Goal: Task Accomplishment & Management: Manage account settings

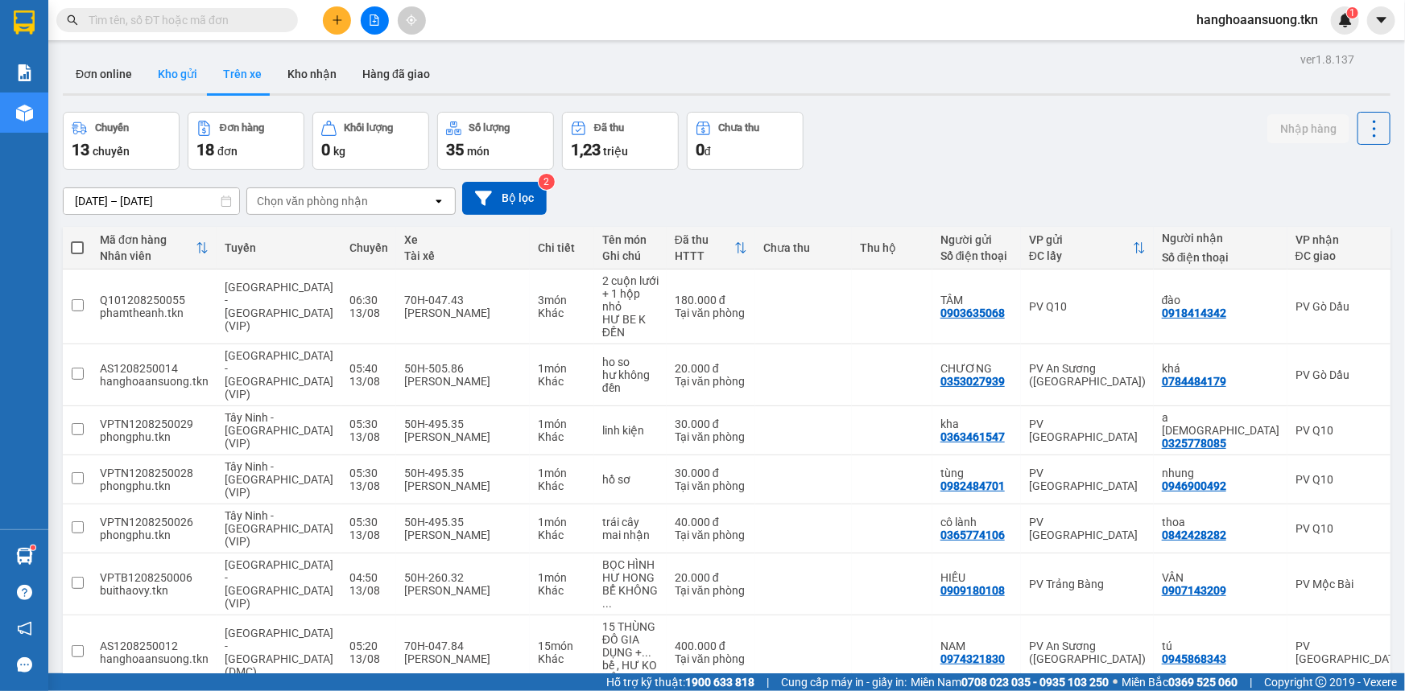
click at [163, 76] on button "Kho gửi" at bounding box center [177, 74] width 65 height 39
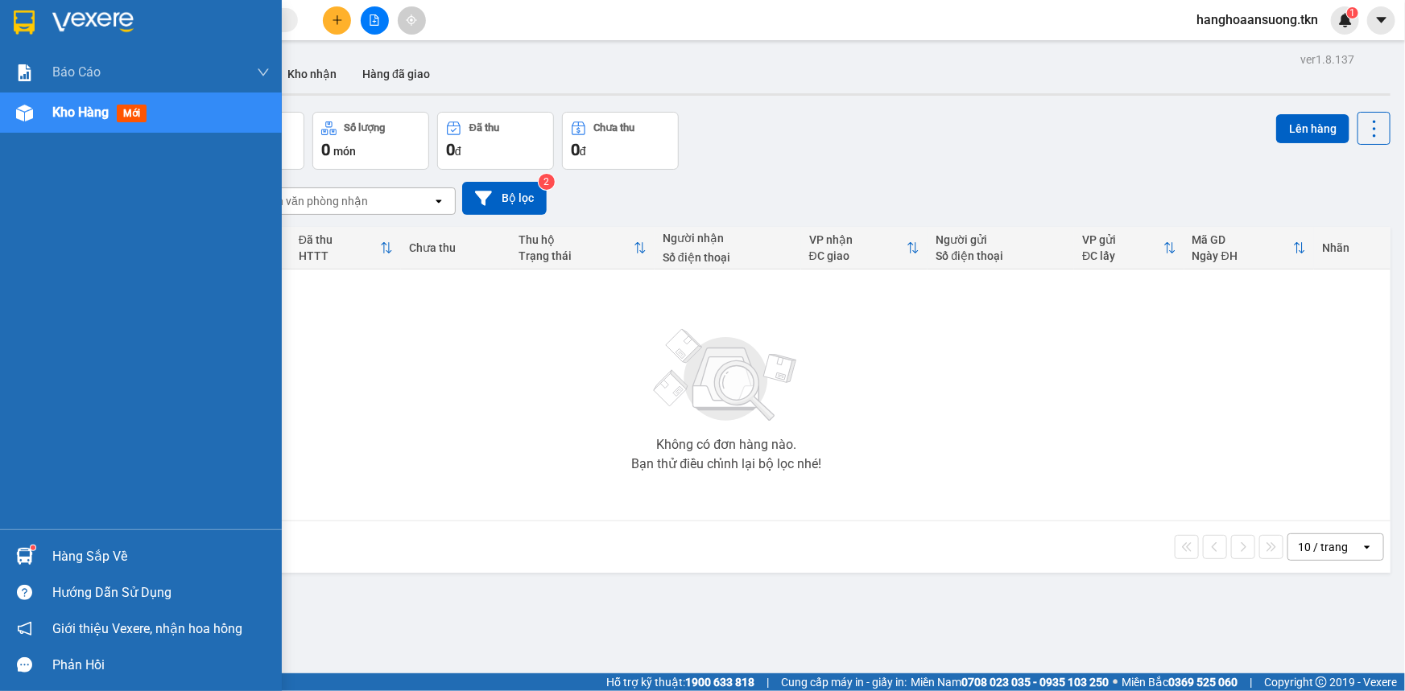
click at [32, 553] on div at bounding box center [24, 557] width 28 height 28
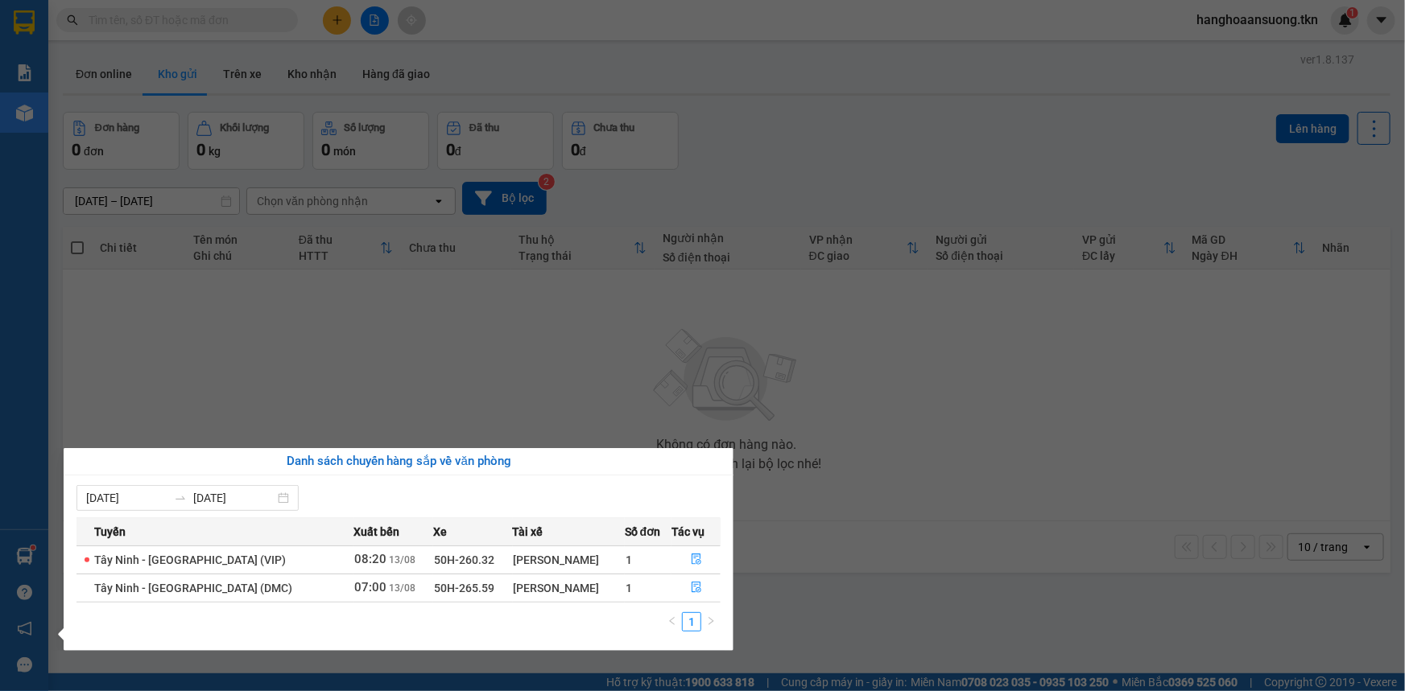
click at [621, 442] on section "Kết quả tìm kiếm ( 0 ) Bộ lọc No Data hanghoaansuong.tkn 1 Báo cáo Mẫu 1: Báo c…" at bounding box center [702, 345] width 1405 height 691
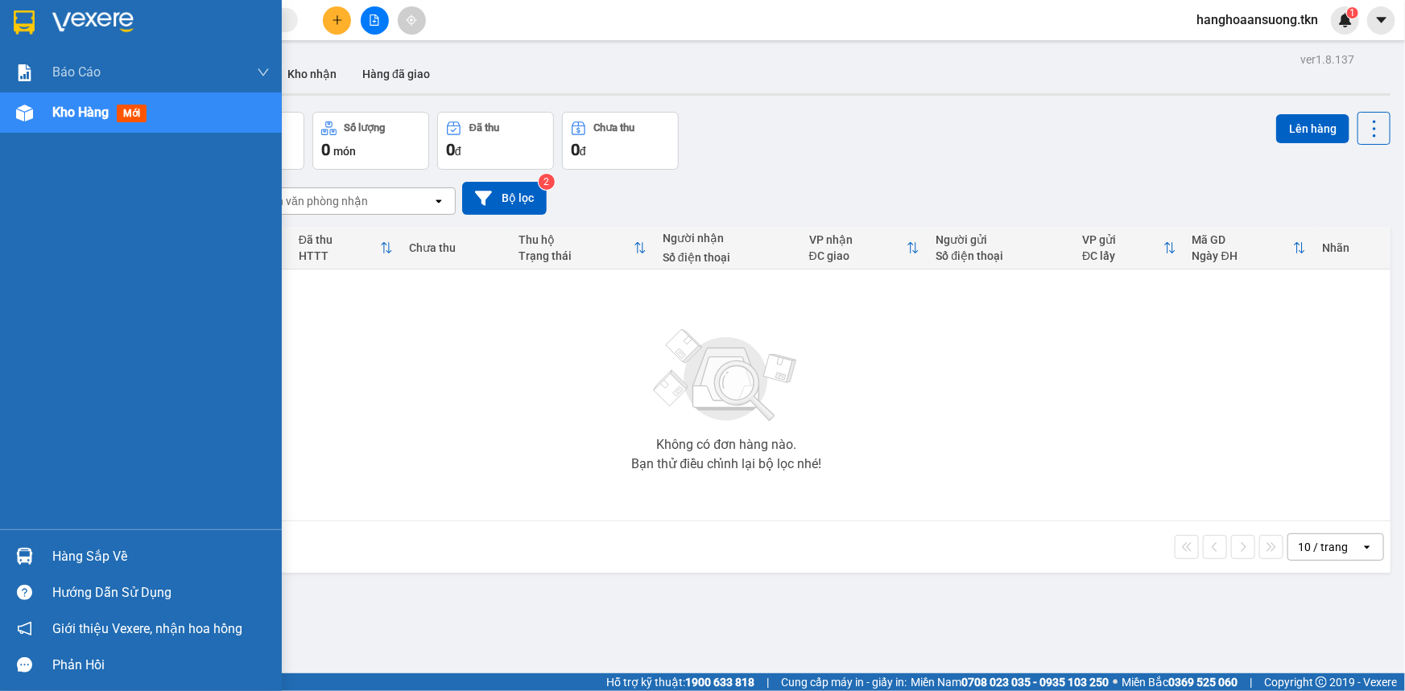
click at [41, 554] on div "Hàng sắp về" at bounding box center [141, 556] width 282 height 36
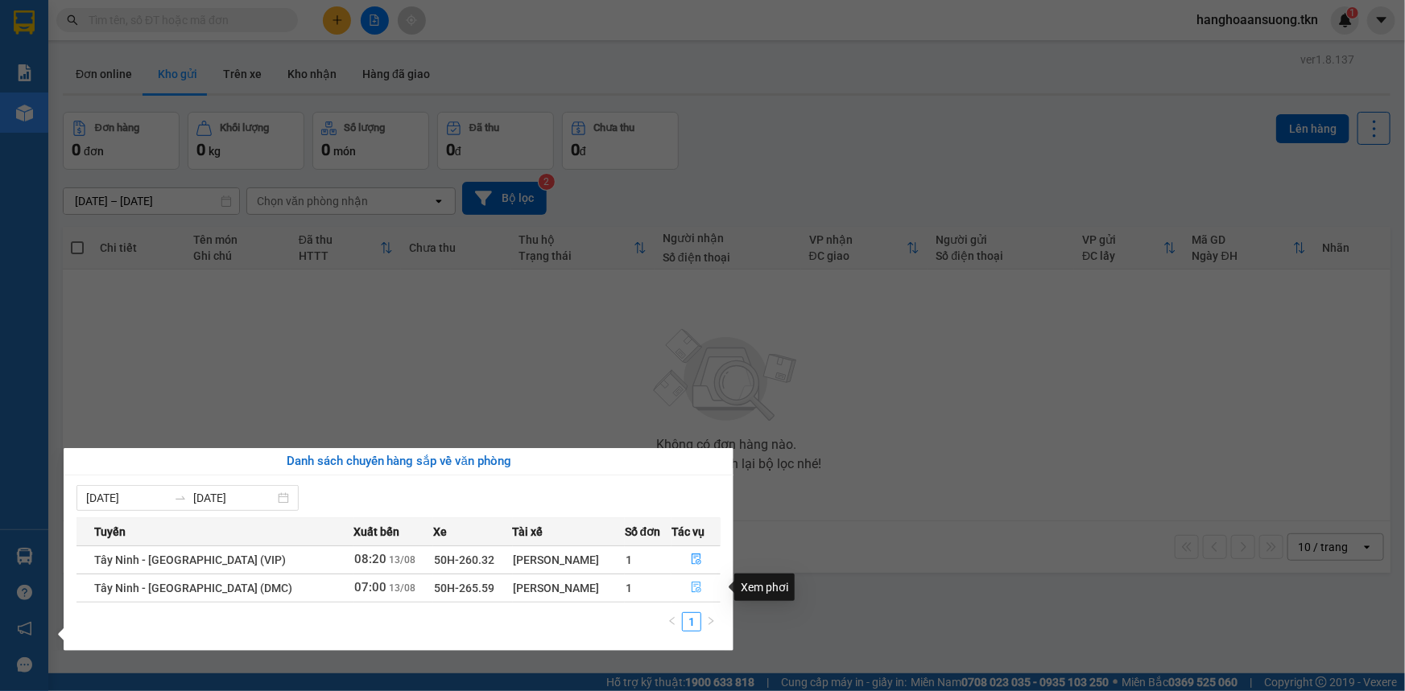
click at [691, 584] on icon "file-done" at bounding box center [696, 587] width 10 height 11
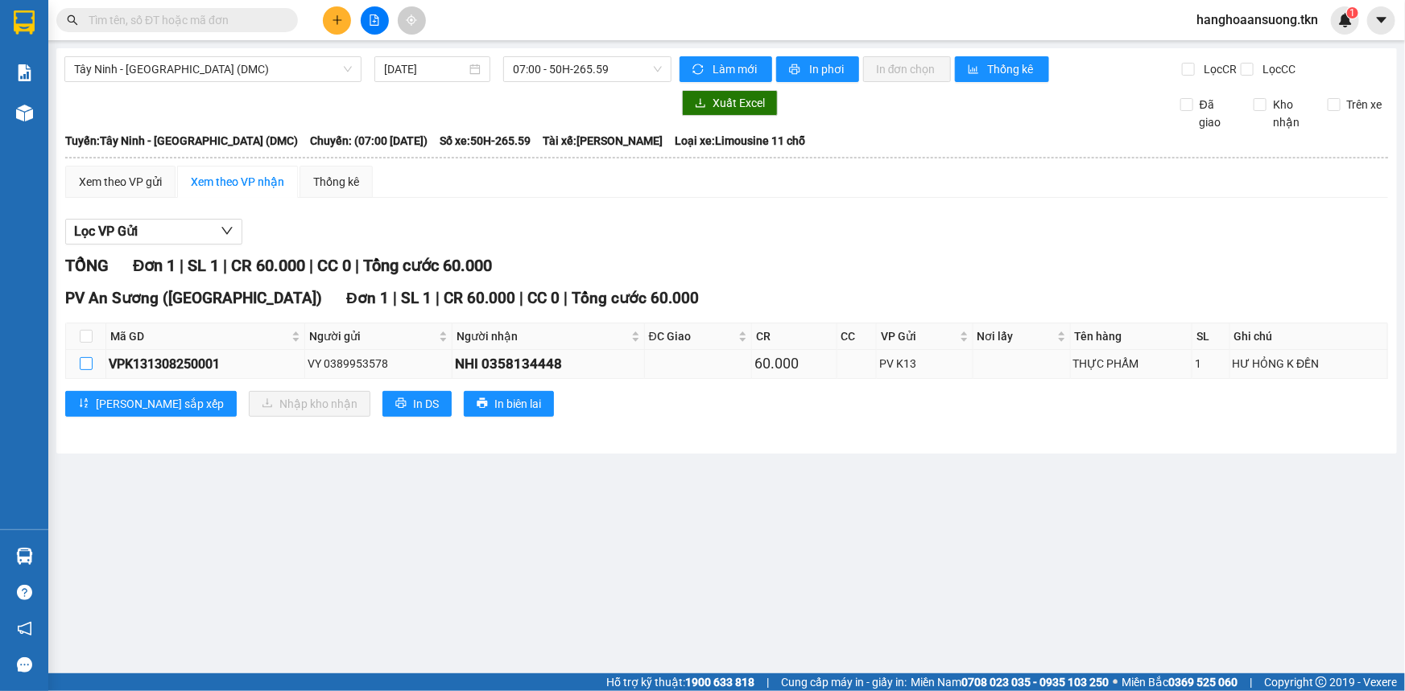
click at [88, 363] on input "checkbox" at bounding box center [86, 363] width 13 height 13
checkbox input "true"
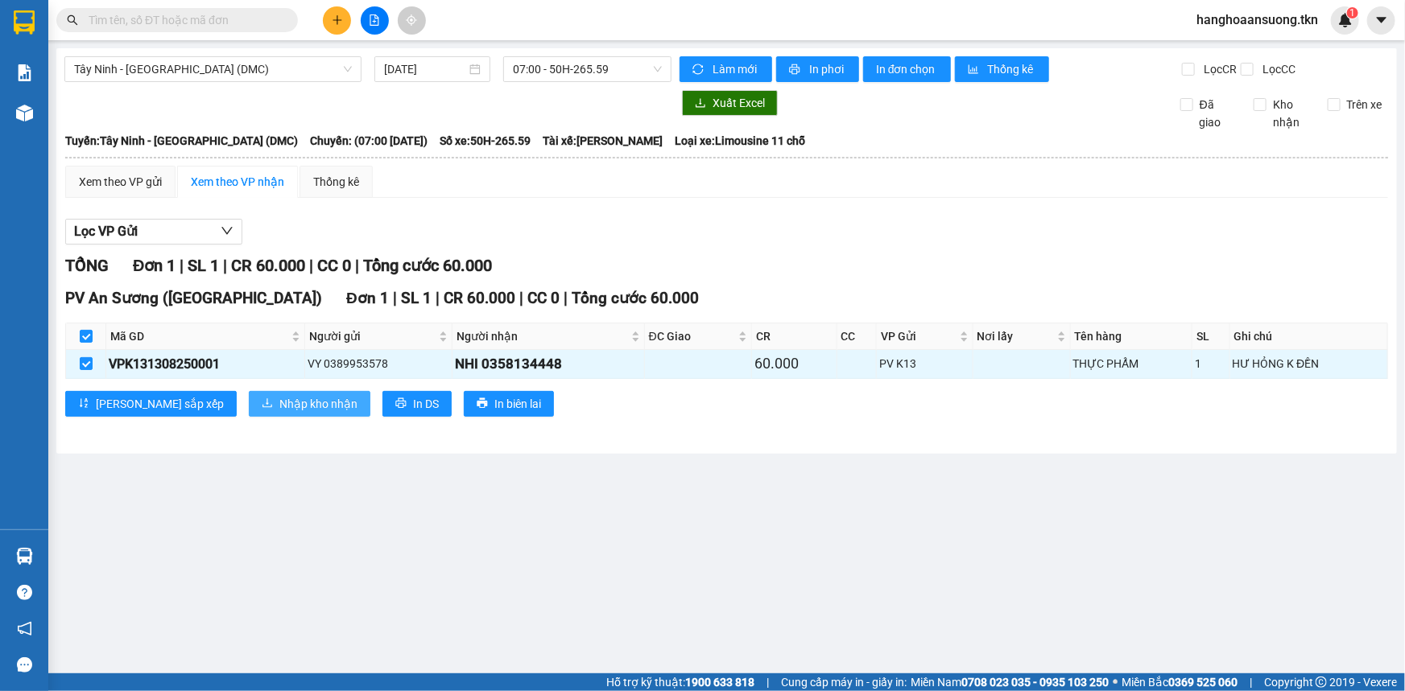
click at [279, 401] on span "Nhập kho nhận" at bounding box center [318, 404] width 78 height 18
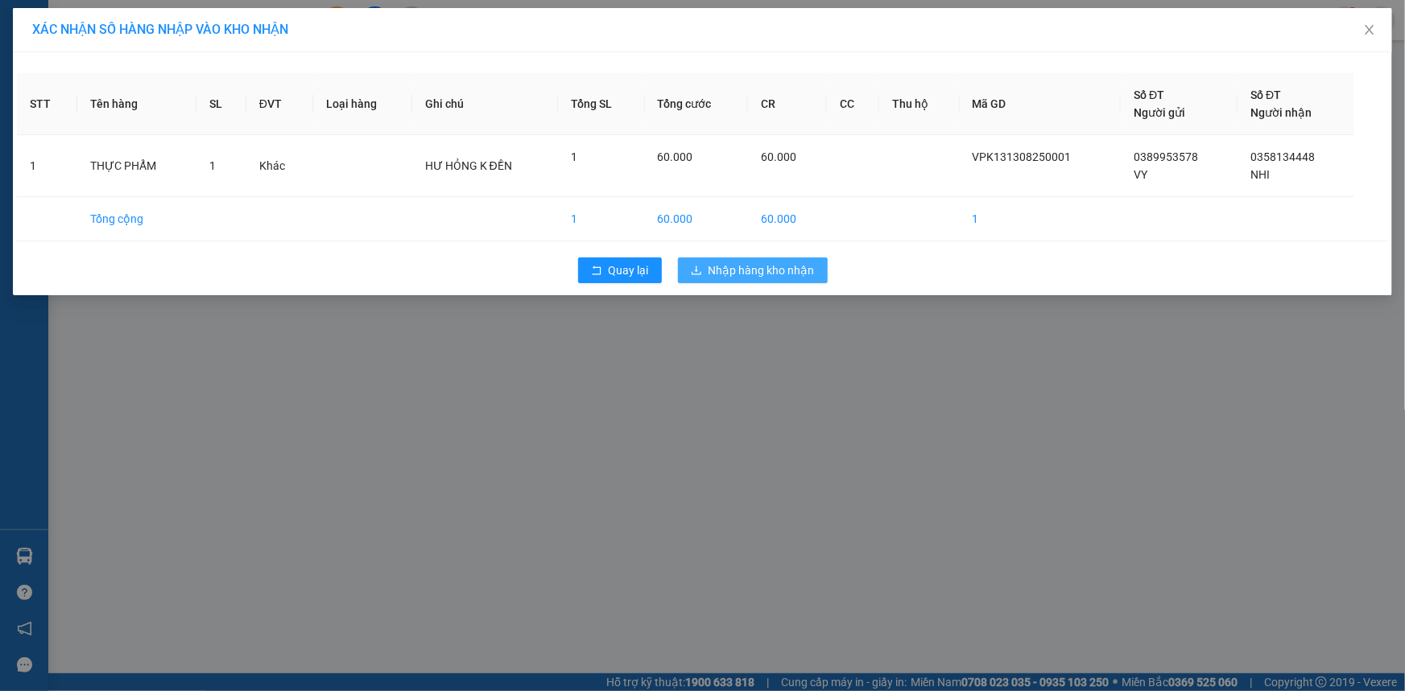
click at [740, 267] on span "Nhập hàng kho nhận" at bounding box center [761, 271] width 106 height 18
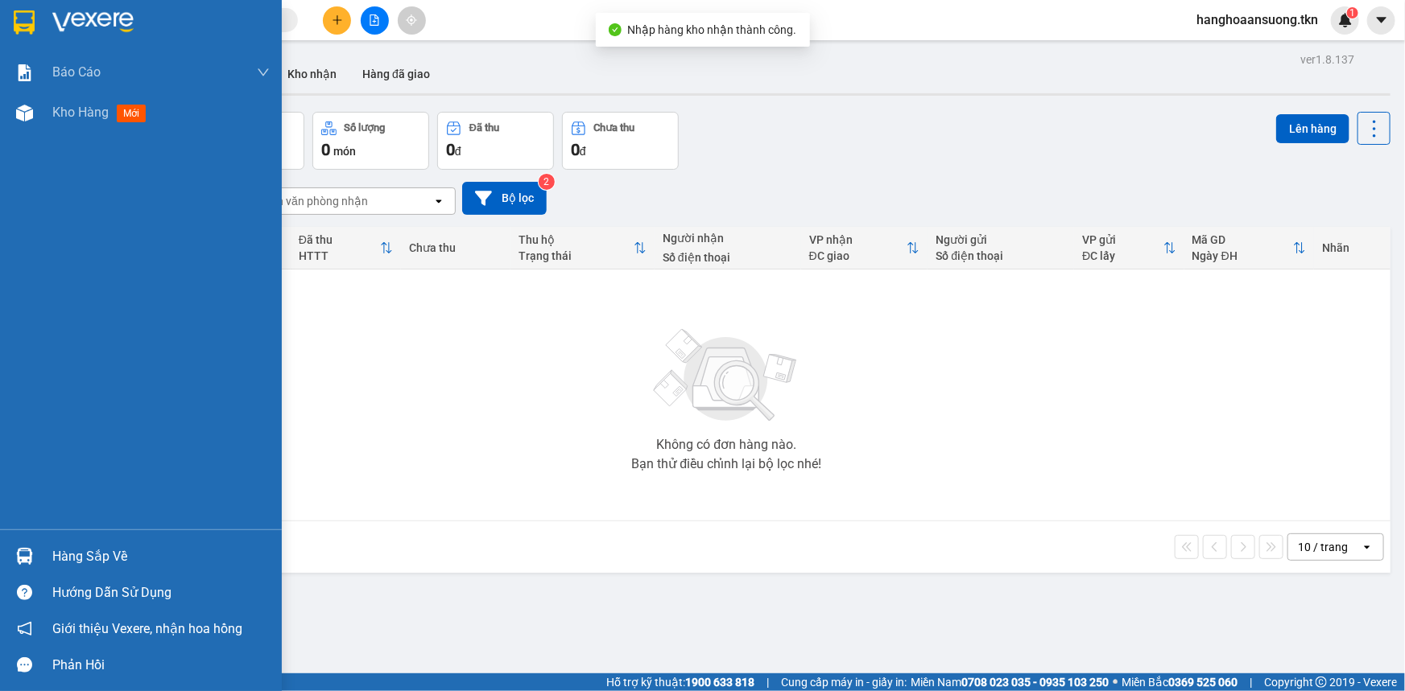
click at [22, 551] on img at bounding box center [24, 556] width 17 height 17
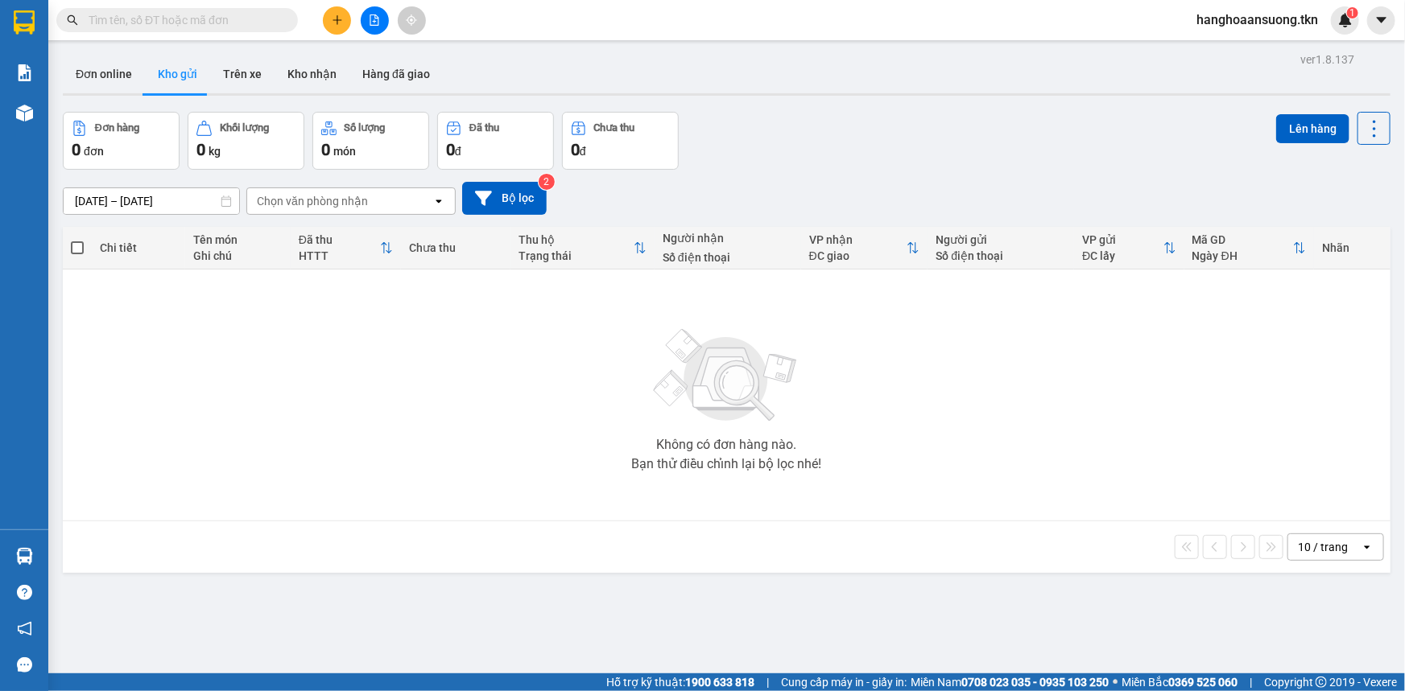
click at [621, 412] on section "Kết quả tìm kiếm ( 0 ) Bộ lọc No Data hanghoaansuong.tkn 1 Báo cáo Mẫu 1: Báo c…" at bounding box center [702, 345] width 1405 height 691
click at [291, 72] on button "Kho nhận" at bounding box center [311, 74] width 75 height 39
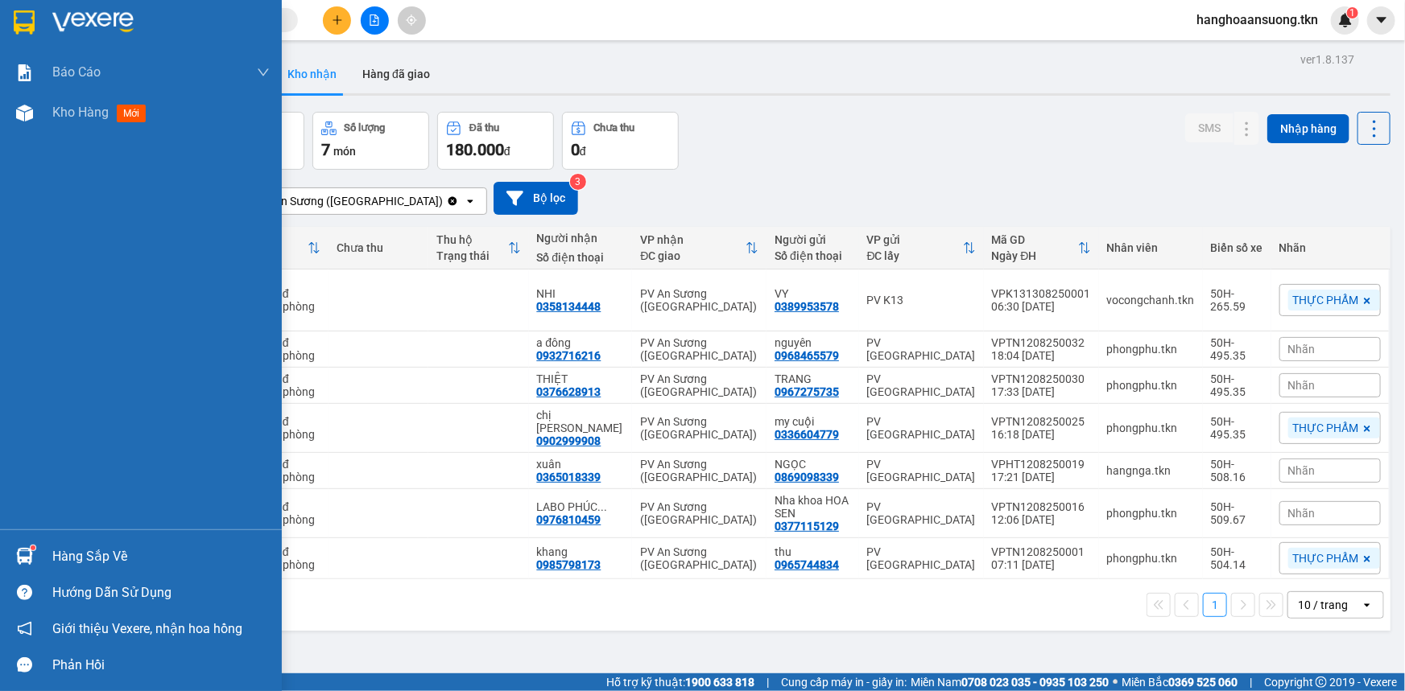
click at [93, 543] on div "Hàng sắp về" at bounding box center [141, 556] width 282 height 36
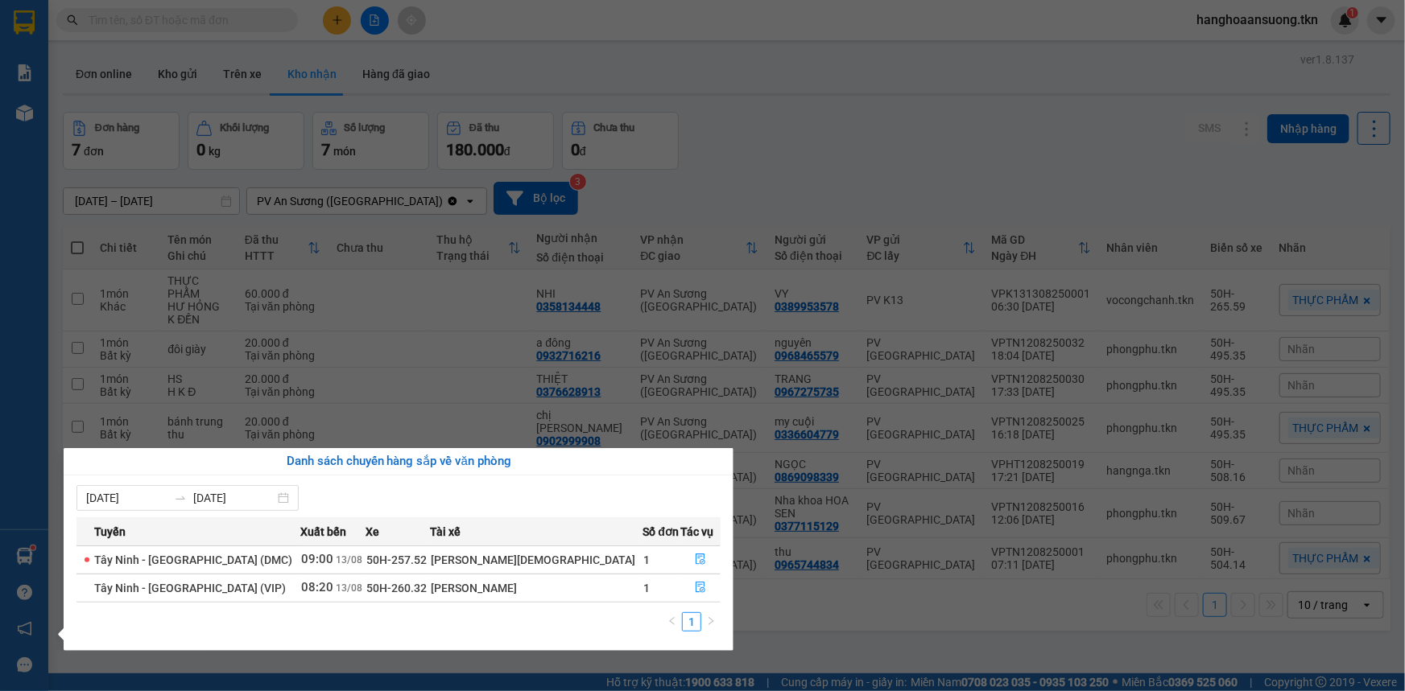
click at [925, 75] on section "Kết quả tìm kiếm ( 0 ) Bộ lọc No Data hanghoaansuong.tkn 1 Báo cáo Mẫu 1: Báo c…" at bounding box center [702, 345] width 1405 height 691
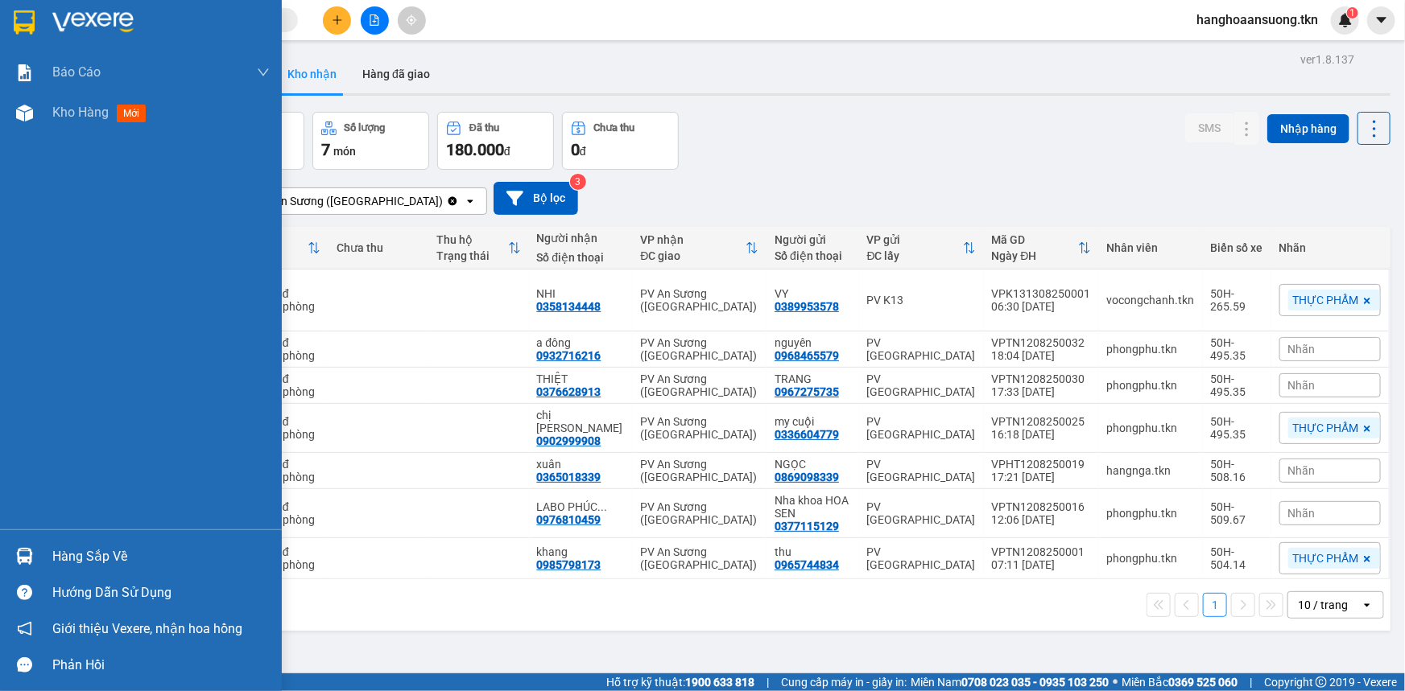
click at [23, 556] on img at bounding box center [24, 556] width 17 height 17
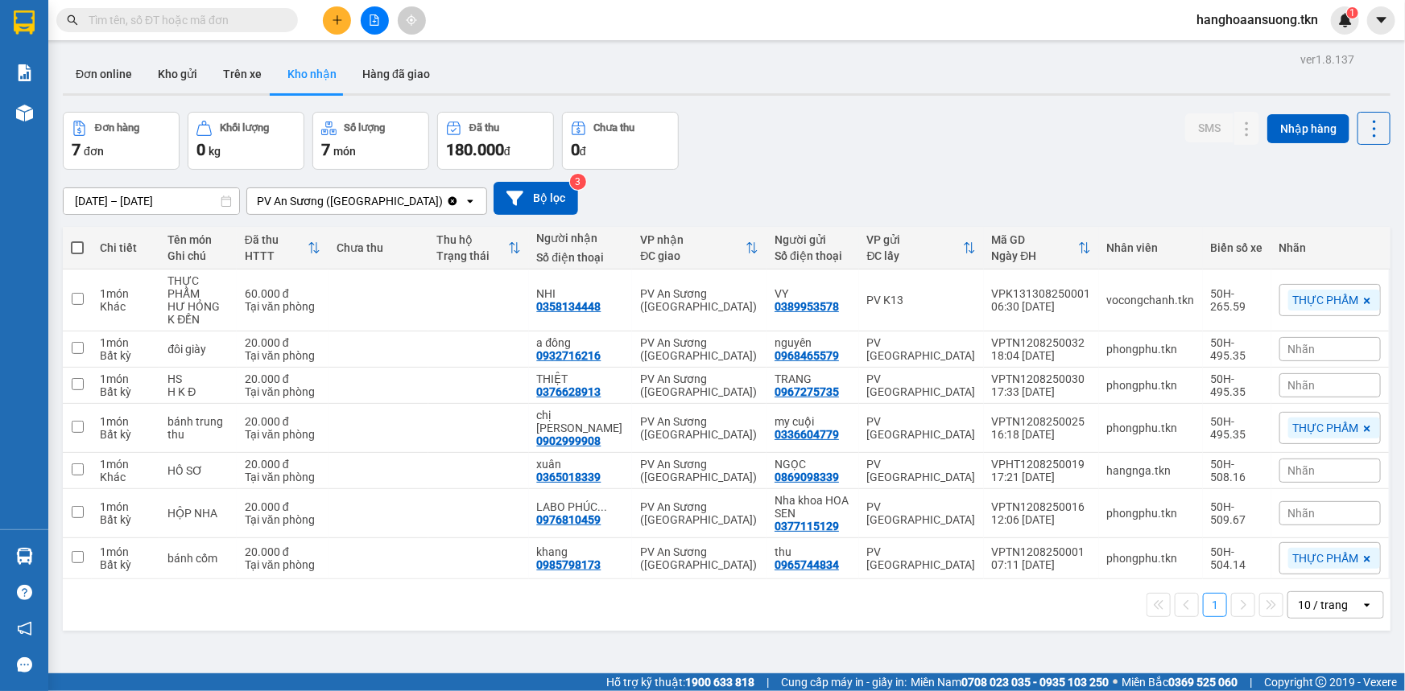
click at [769, 171] on section "Kết quả tìm kiếm ( 0 ) Bộ lọc No Data hanghoaansuong.tkn 1 Báo cáo Mẫu 1: Báo c…" at bounding box center [702, 345] width 1405 height 691
click at [247, 23] on input "text" at bounding box center [184, 20] width 190 height 18
click at [195, 68] on button "Kho gửi" at bounding box center [177, 74] width 65 height 39
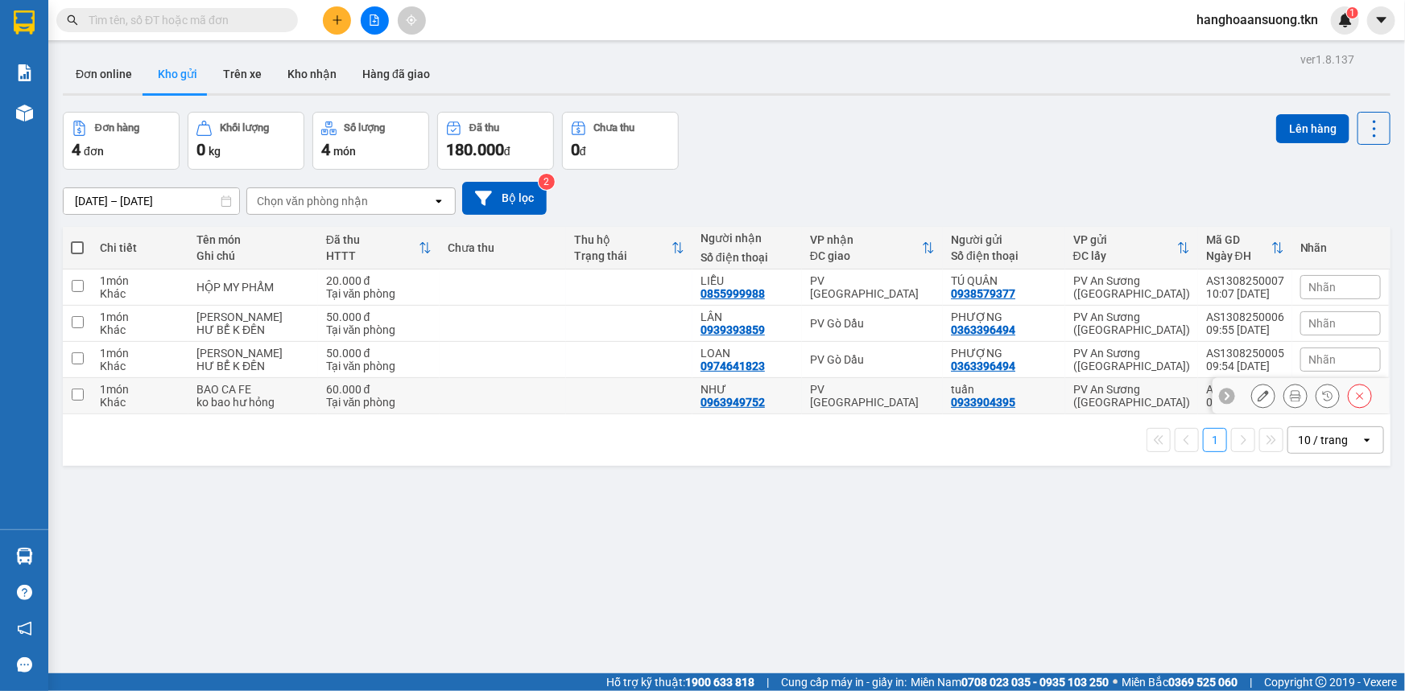
click at [74, 393] on input "checkbox" at bounding box center [78, 395] width 12 height 12
checkbox input "true"
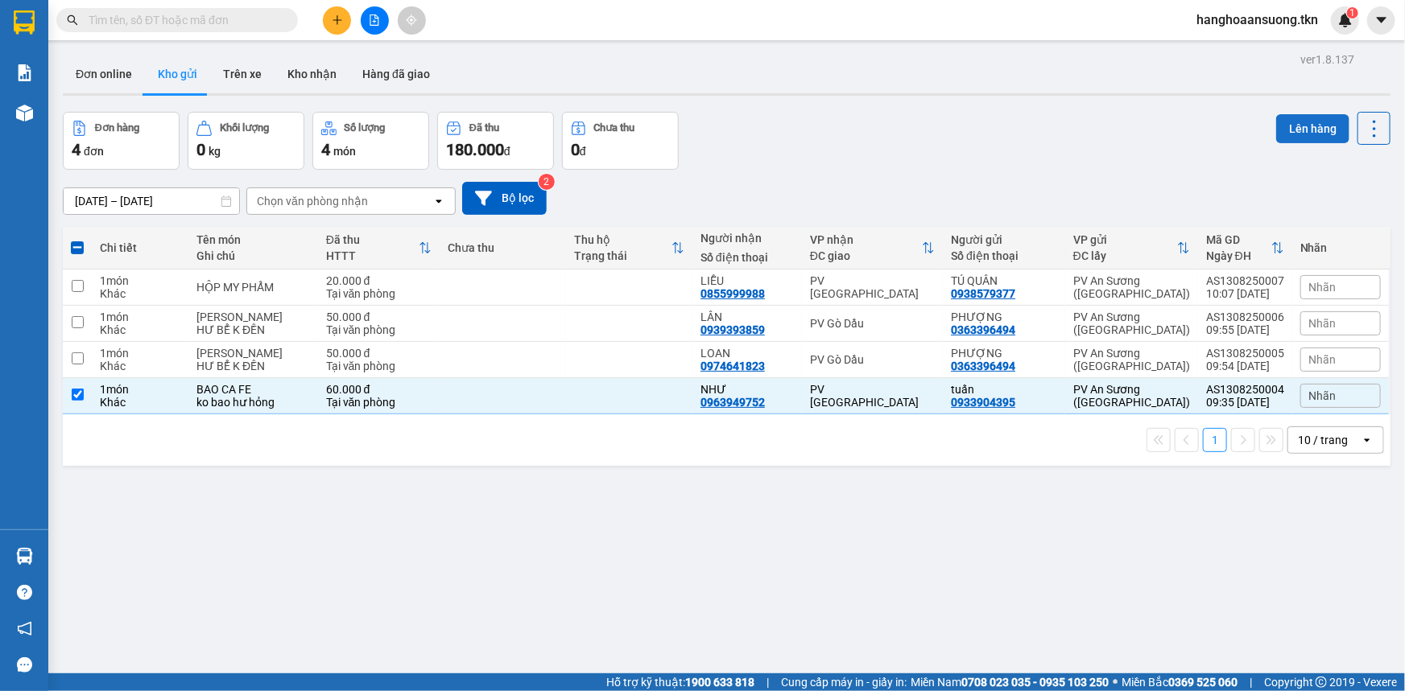
click at [1297, 126] on button "Lên hàng" at bounding box center [1312, 128] width 73 height 29
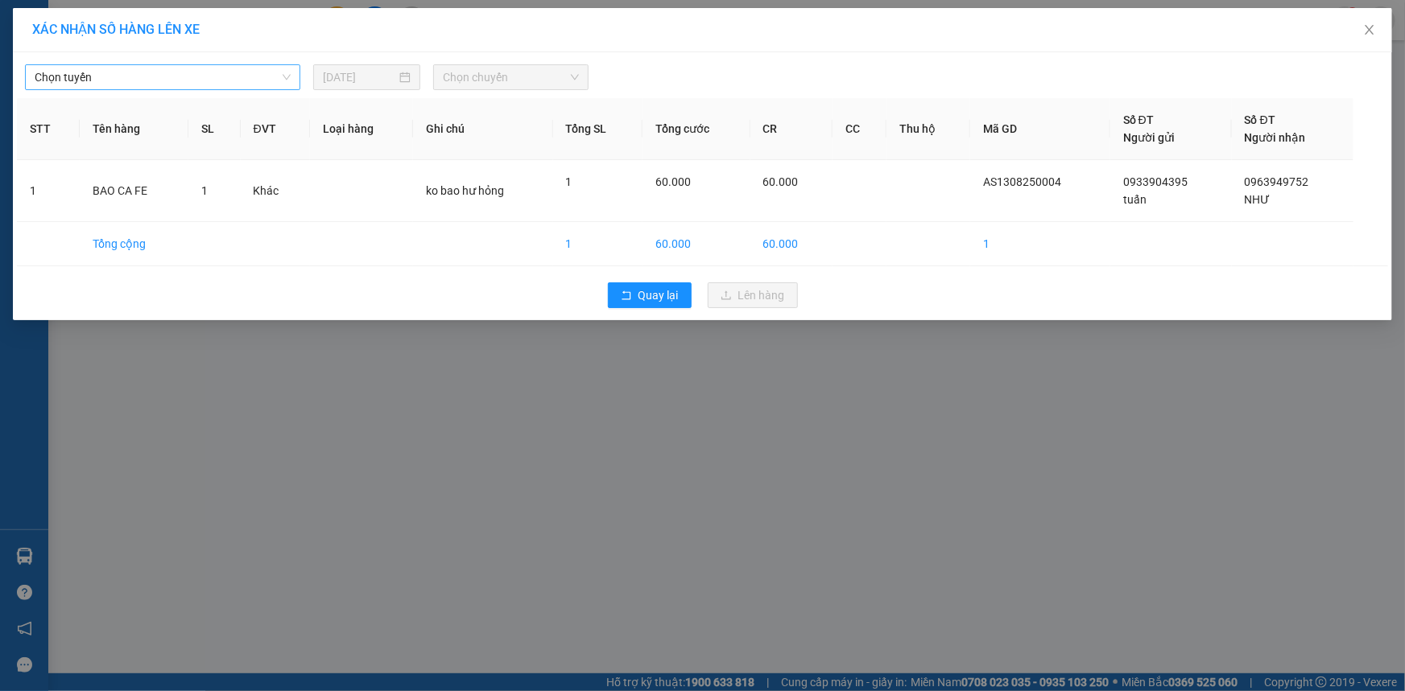
click at [119, 74] on span "Chọn tuyến" at bounding box center [163, 77] width 256 height 24
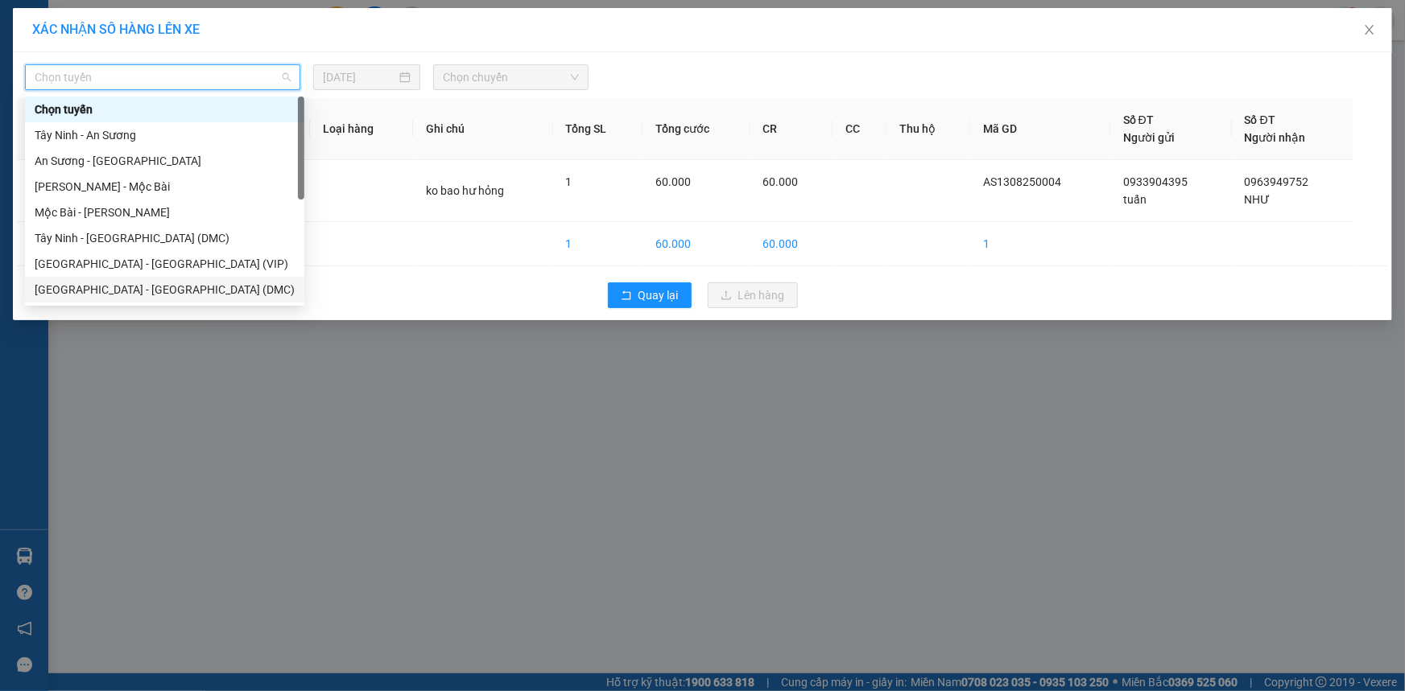
click at [146, 291] on div "[GEOGRAPHIC_DATA] - [GEOGRAPHIC_DATA] (DMC)" at bounding box center [165, 290] width 260 height 18
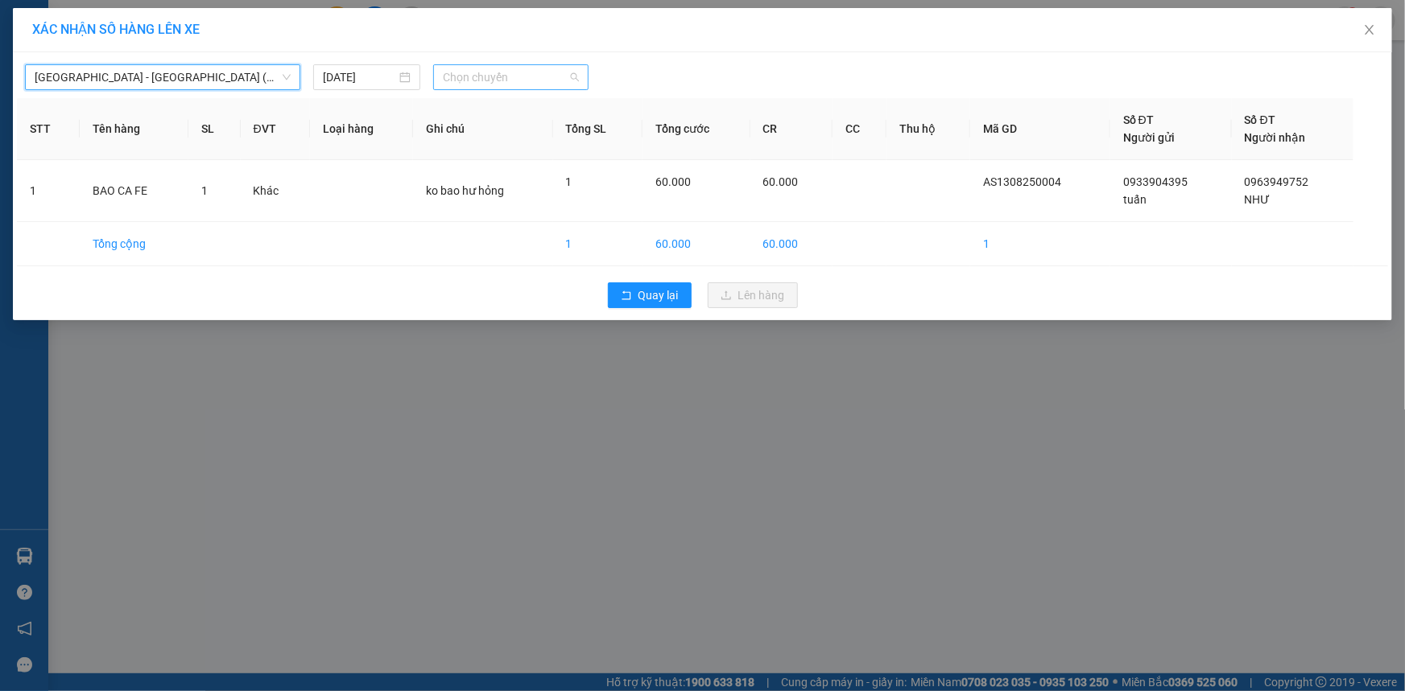
click at [554, 77] on span "Chọn chuyến" at bounding box center [511, 77] width 136 height 24
type input "7745"
click at [535, 104] on div "09:20 - 50E-077.45" at bounding box center [507, 110] width 126 height 18
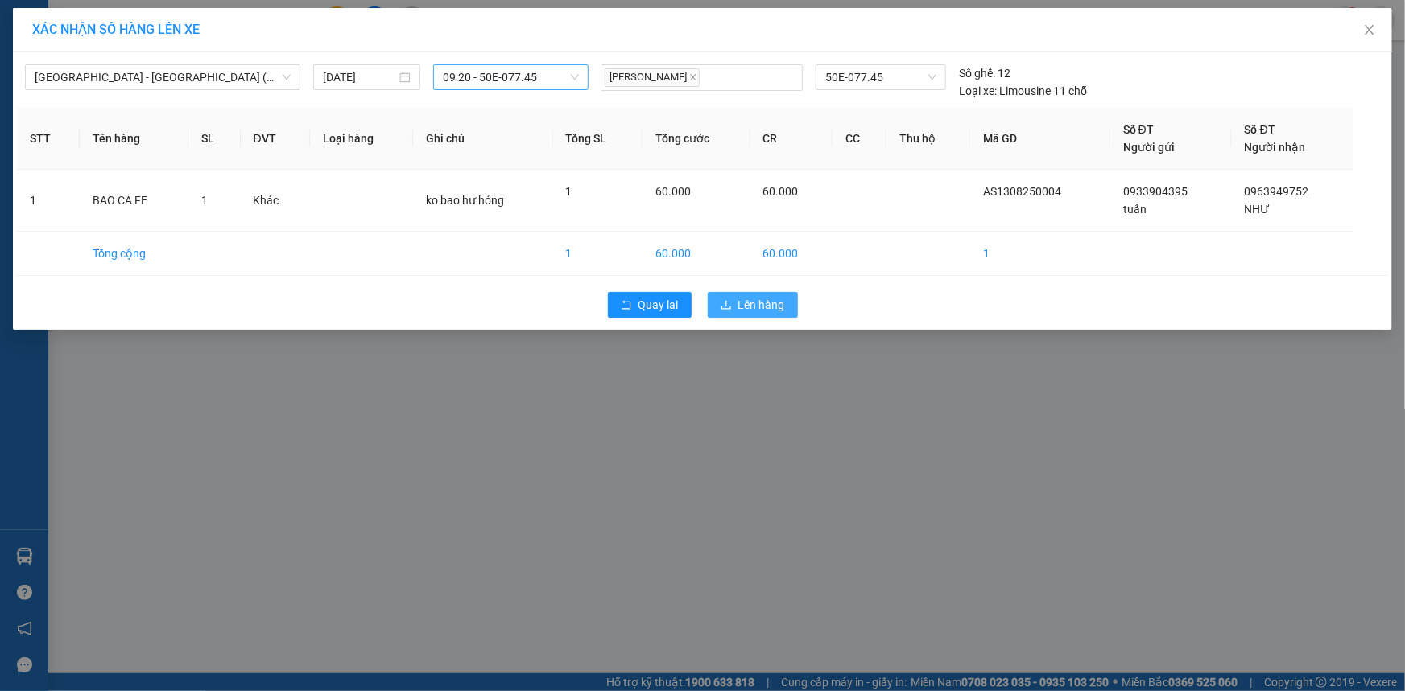
click at [758, 300] on span "Lên hàng" at bounding box center [761, 305] width 47 height 18
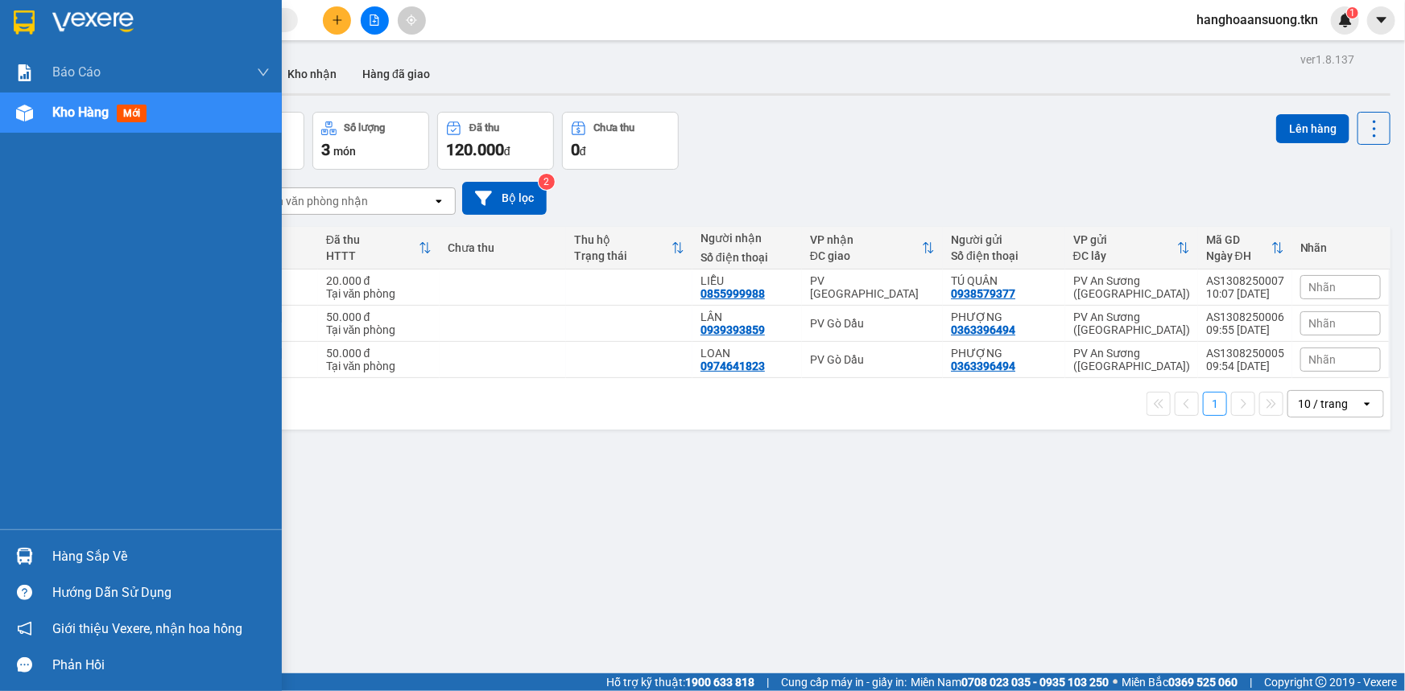
click at [61, 555] on div "Hàng sắp về" at bounding box center [160, 557] width 217 height 24
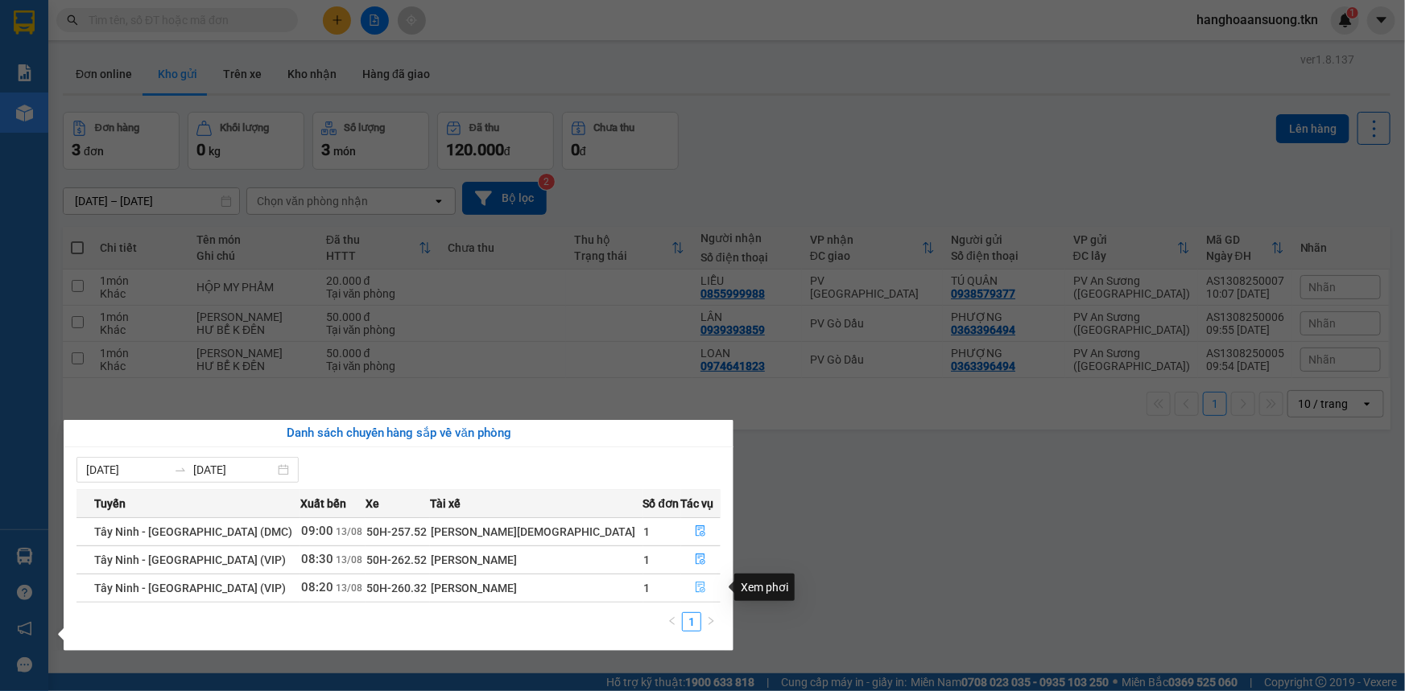
click at [695, 585] on icon "file-done" at bounding box center [700, 587] width 11 height 11
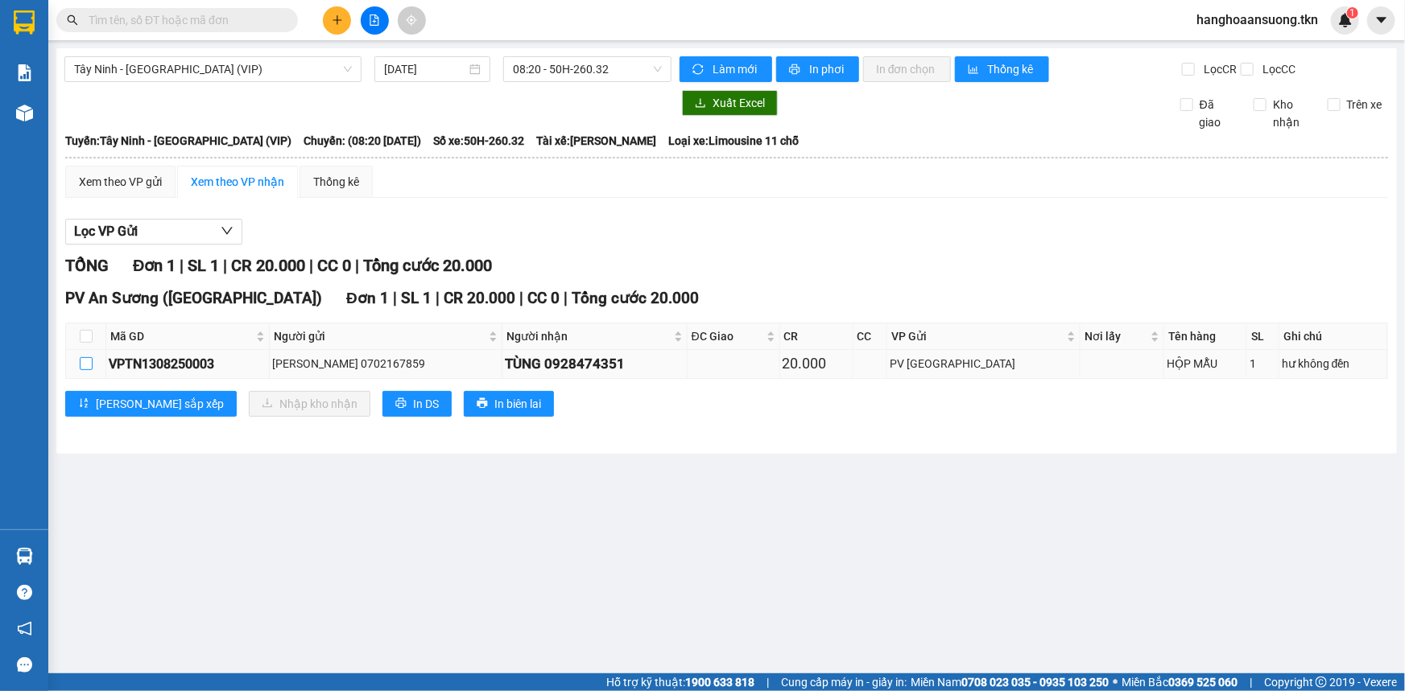
click at [87, 364] on input "checkbox" at bounding box center [86, 363] width 13 height 13
checkbox input "true"
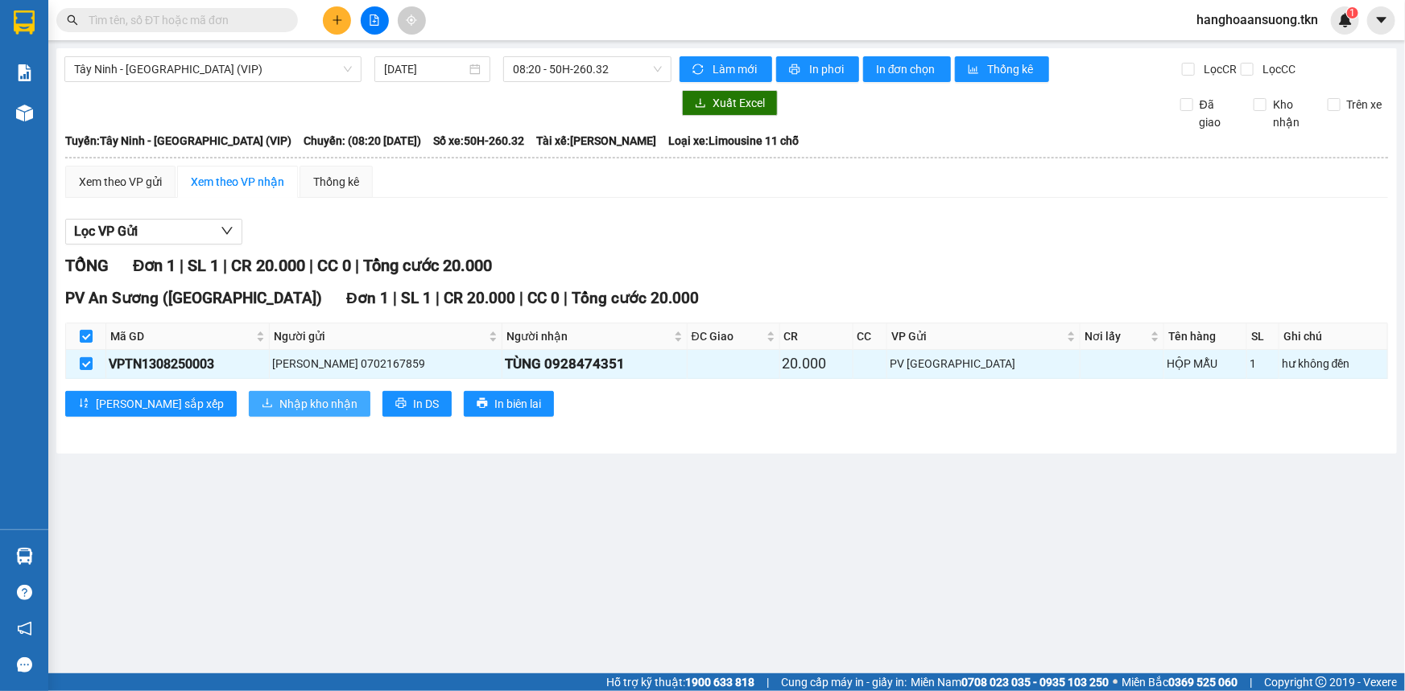
click at [279, 402] on span "Nhập kho nhận" at bounding box center [318, 404] width 78 height 18
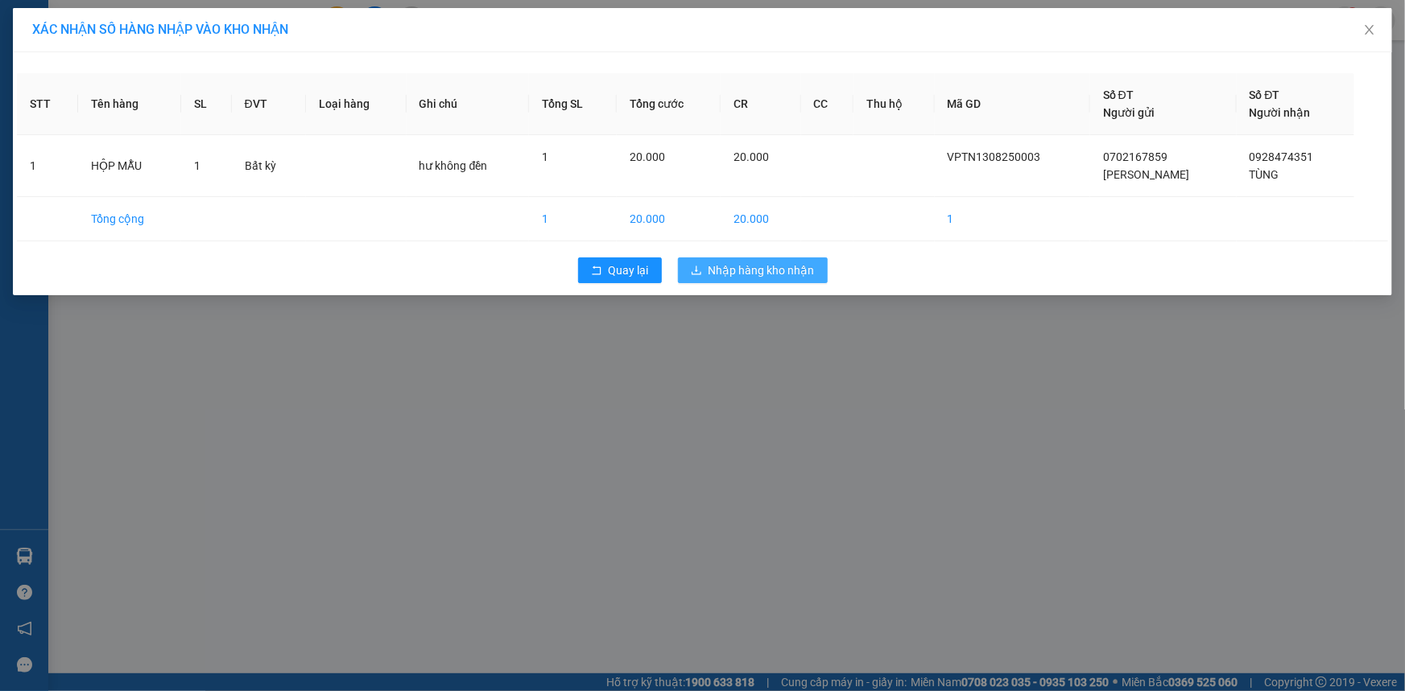
click at [772, 274] on span "Nhập hàng kho nhận" at bounding box center [761, 271] width 106 height 18
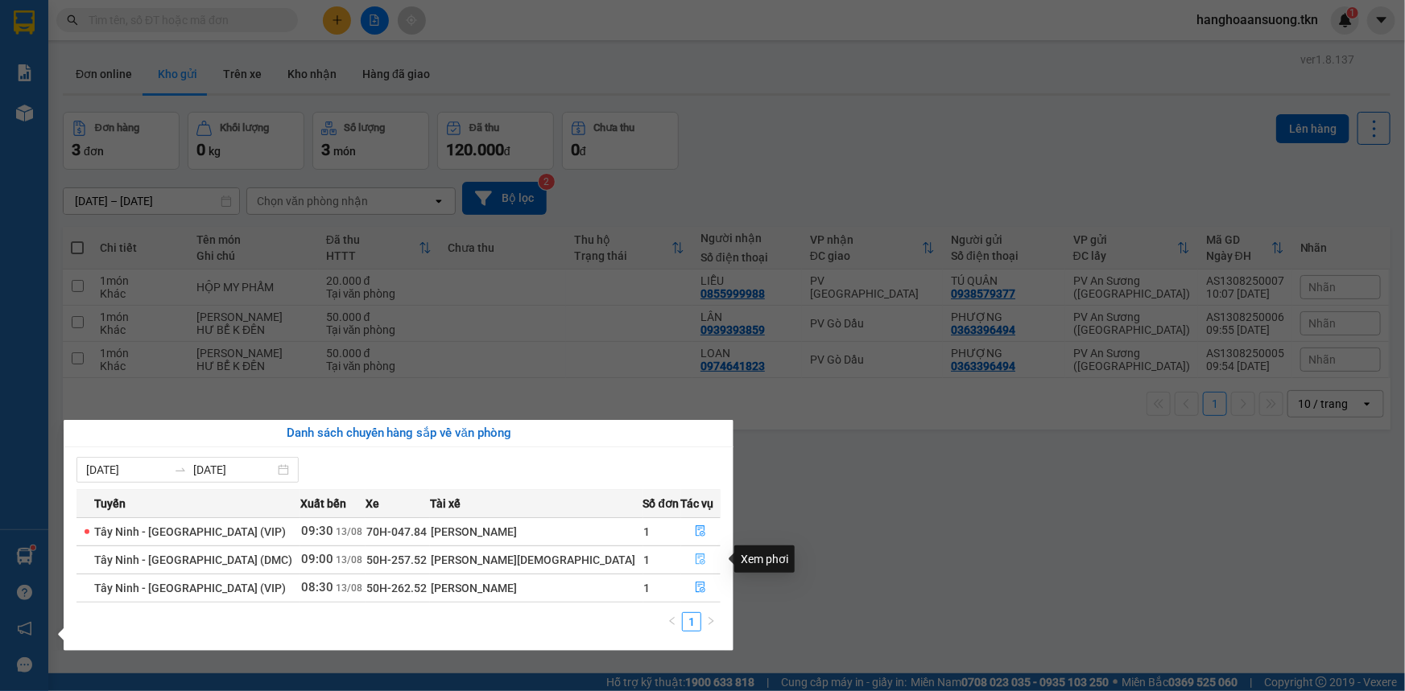
click at [695, 565] on span "file-done" at bounding box center [700, 560] width 11 height 13
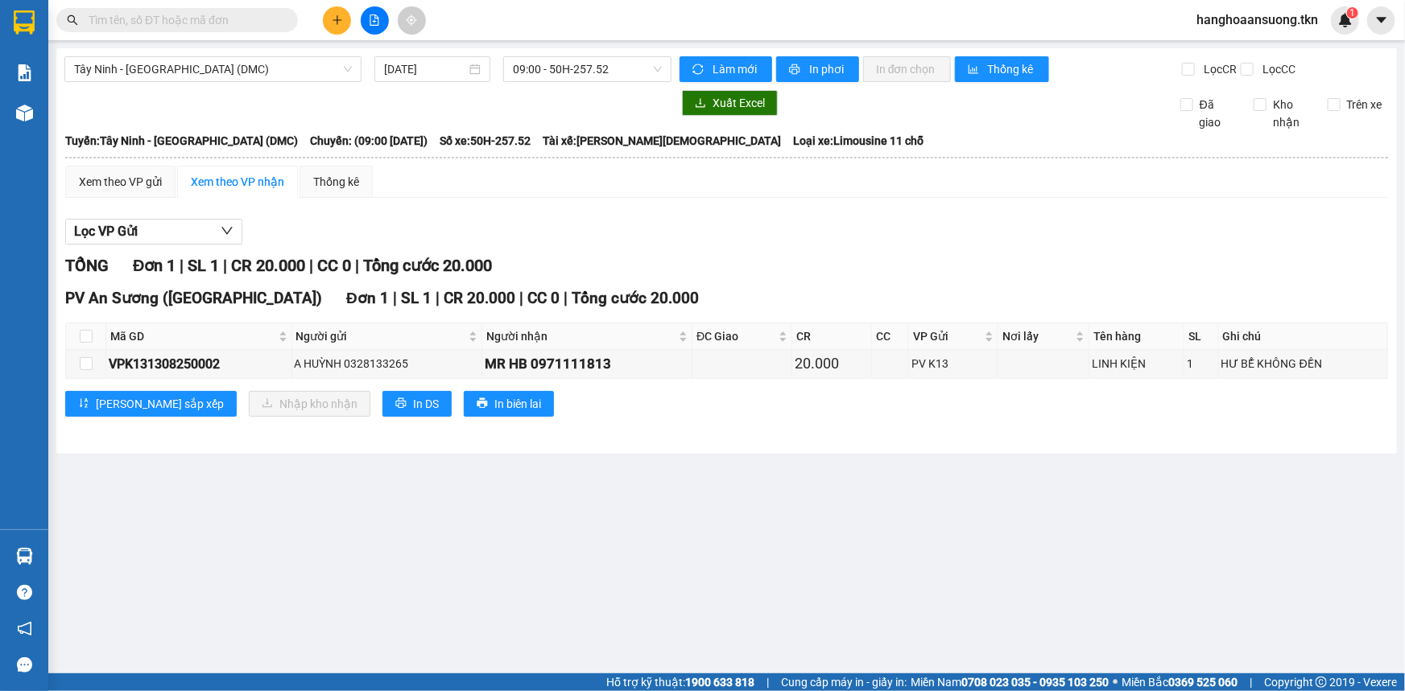
click at [240, 22] on input "text" at bounding box center [184, 20] width 190 height 18
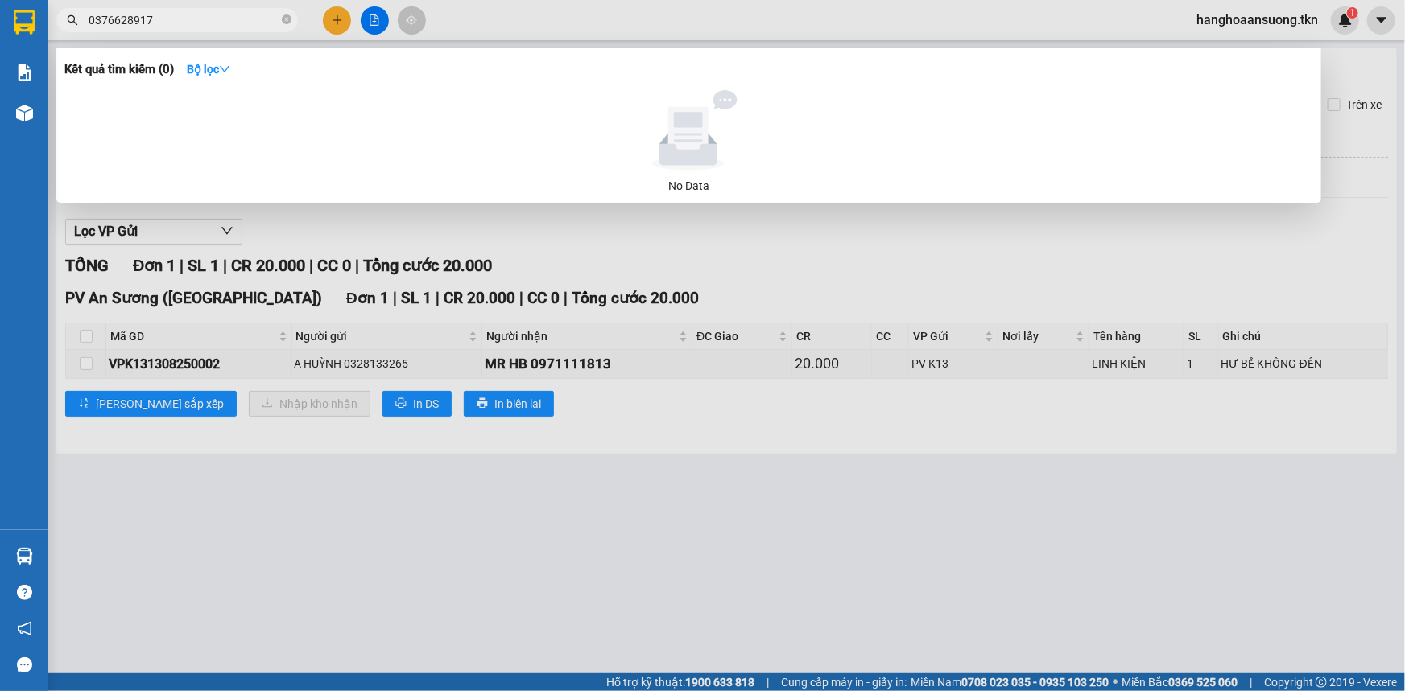
click at [172, 22] on input "0376628917" at bounding box center [184, 20] width 190 height 18
click at [169, 22] on input "0376628917" at bounding box center [184, 20] width 190 height 18
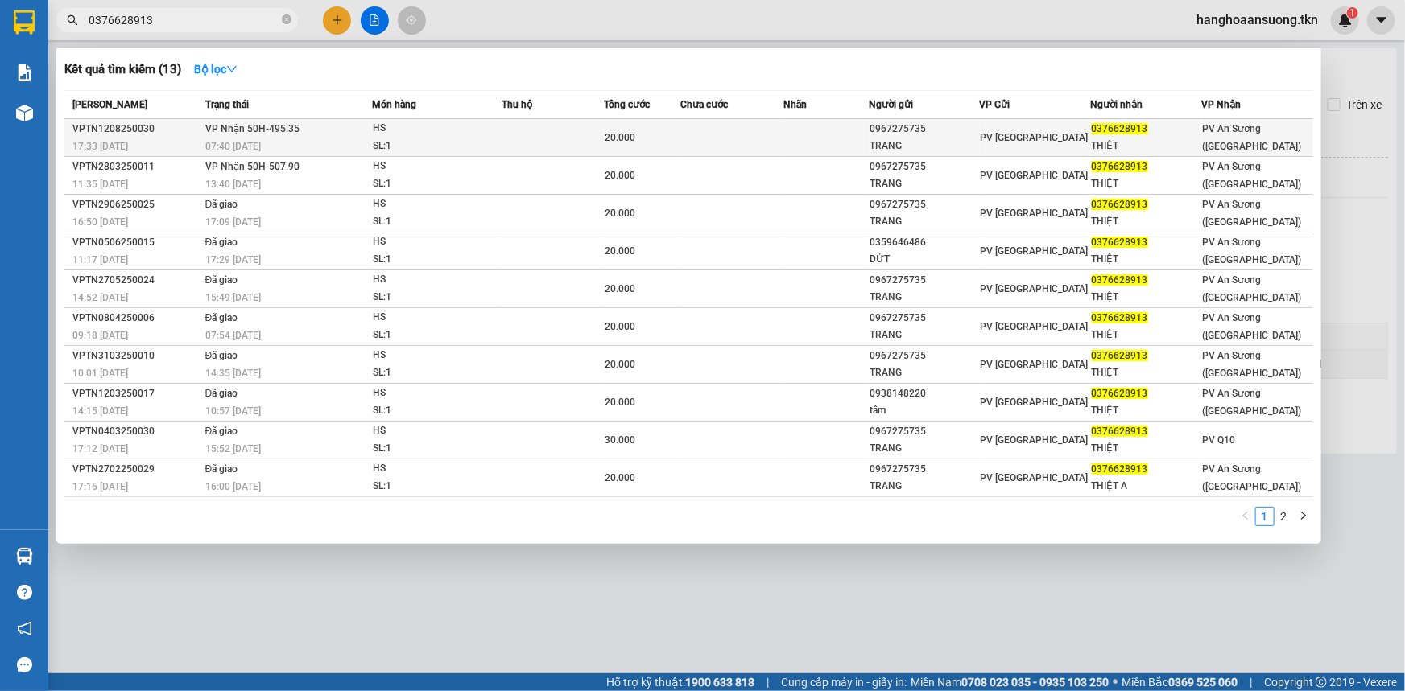
type input "0376628913"
click at [479, 143] on div "SL: 1" at bounding box center [433, 147] width 121 height 18
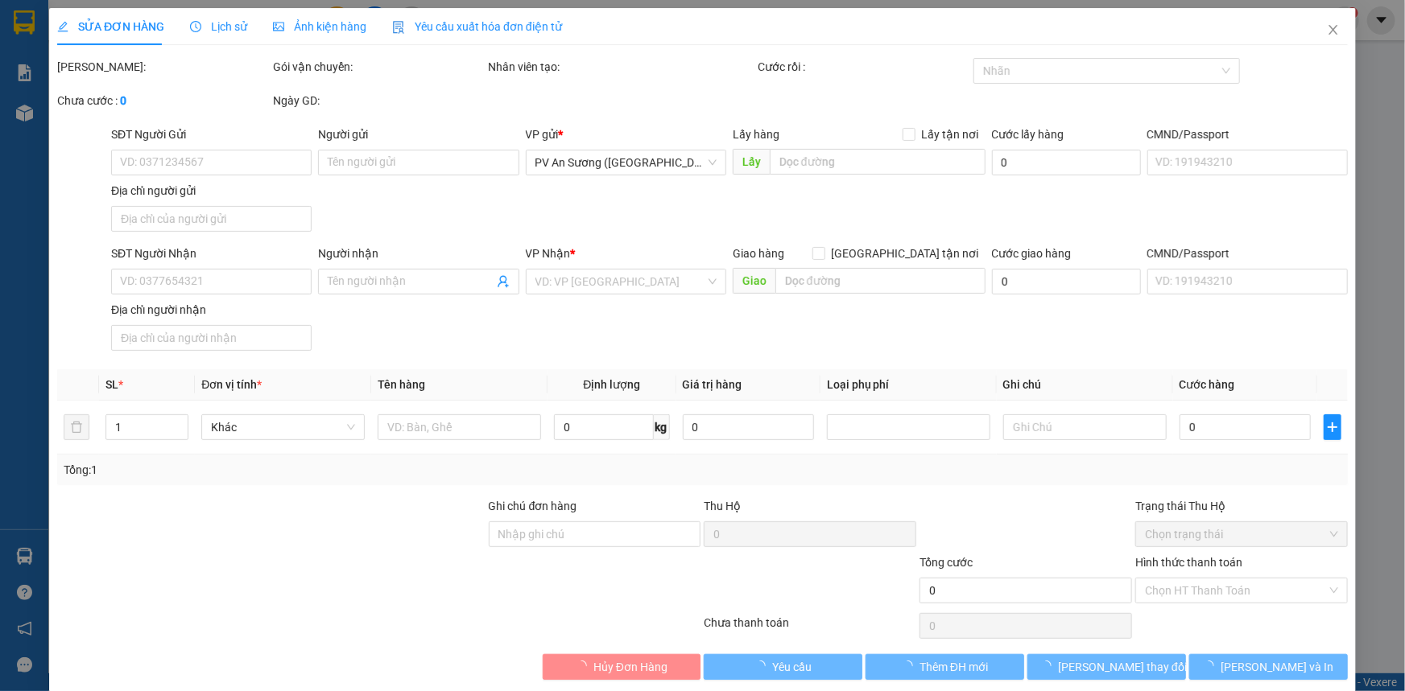
type input "0967275735"
type input "TRANG"
type input "0376628913"
type input "THIỆT"
type input "20.000"
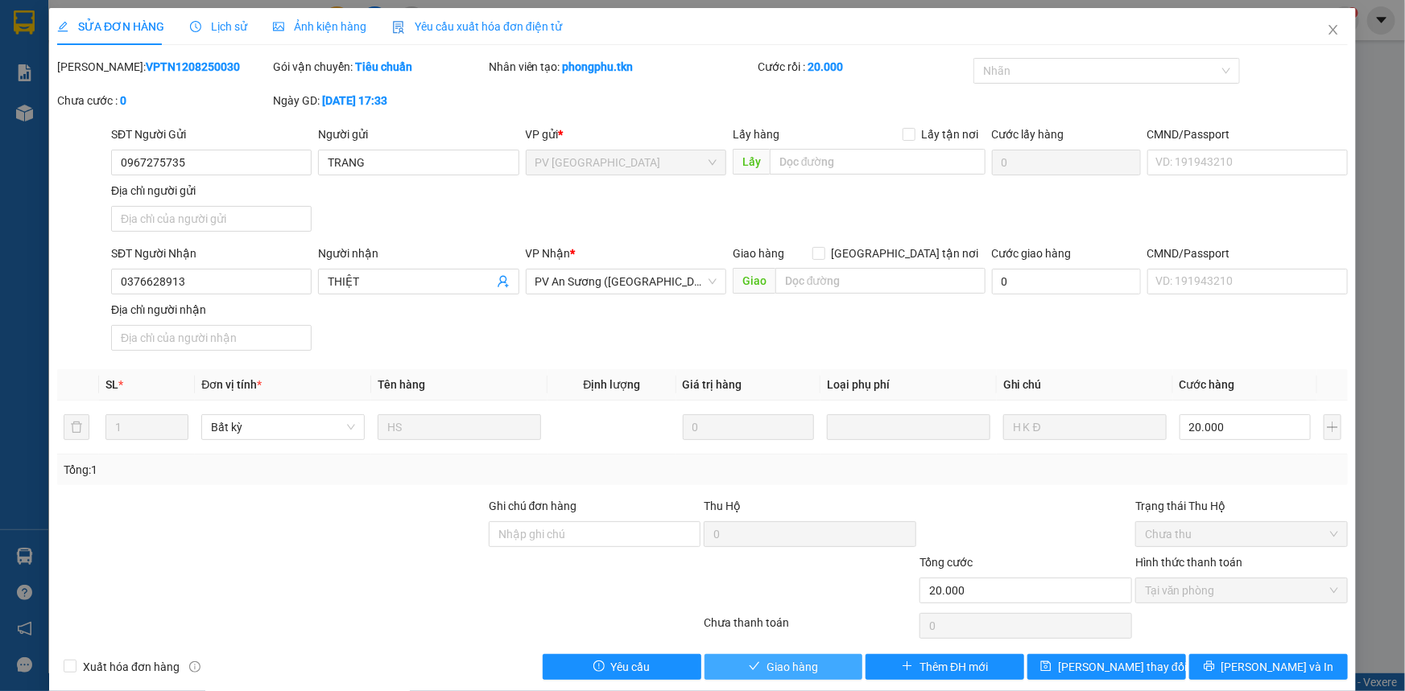
click at [777, 661] on span "Giao hàng" at bounding box center [792, 667] width 52 height 18
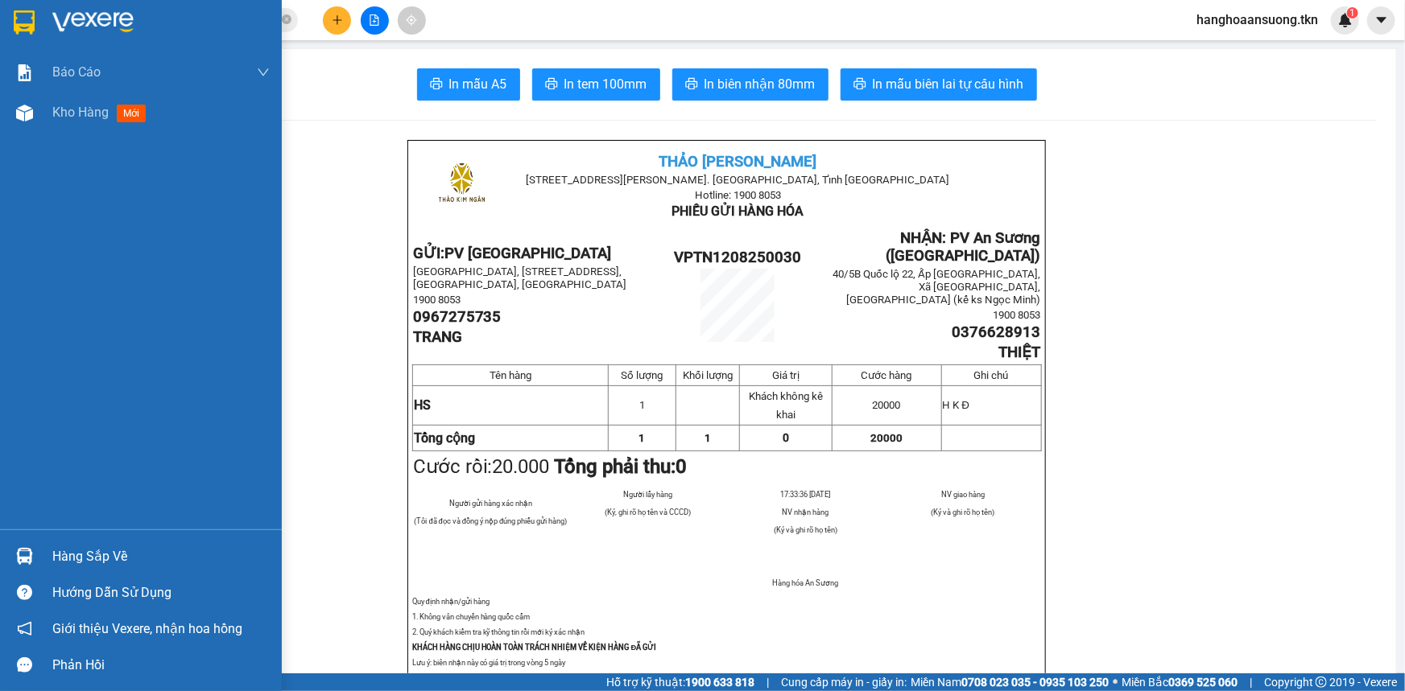
click at [110, 553] on div "Hàng sắp về" at bounding box center [160, 557] width 217 height 24
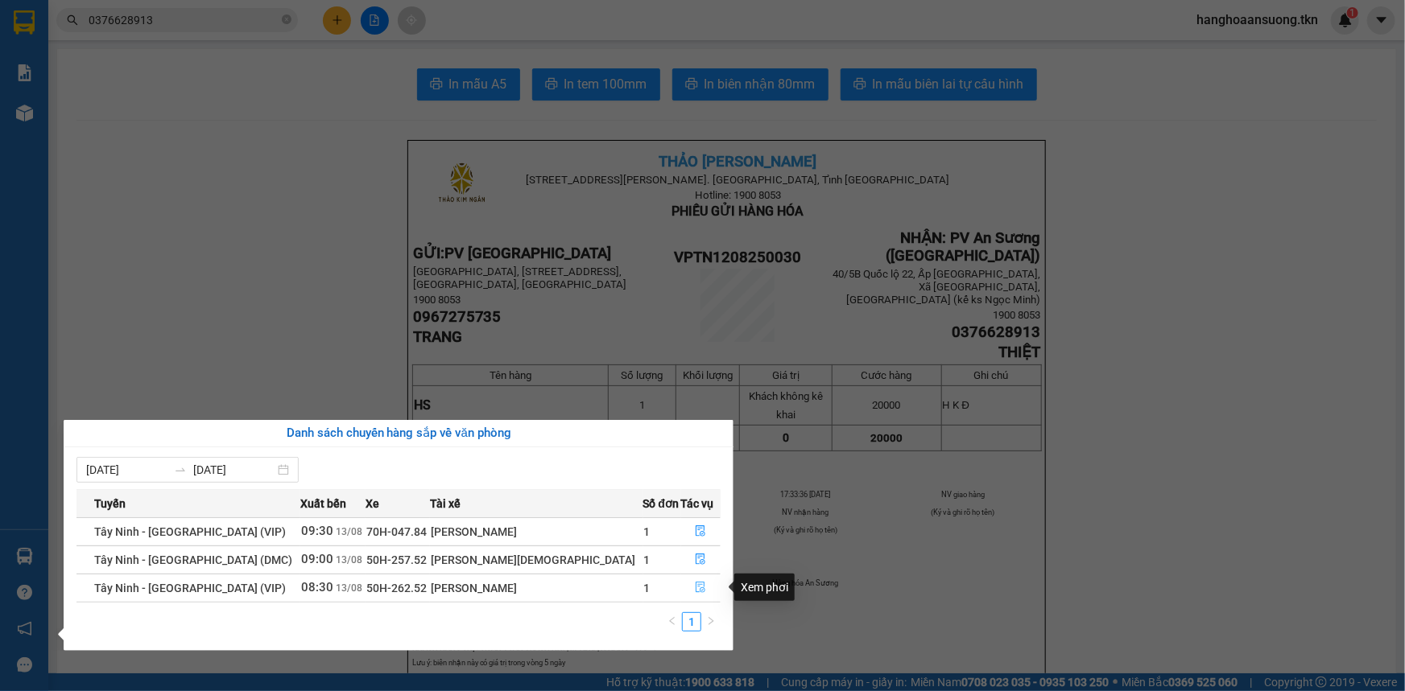
click at [695, 587] on icon "file-done" at bounding box center [700, 587] width 11 height 11
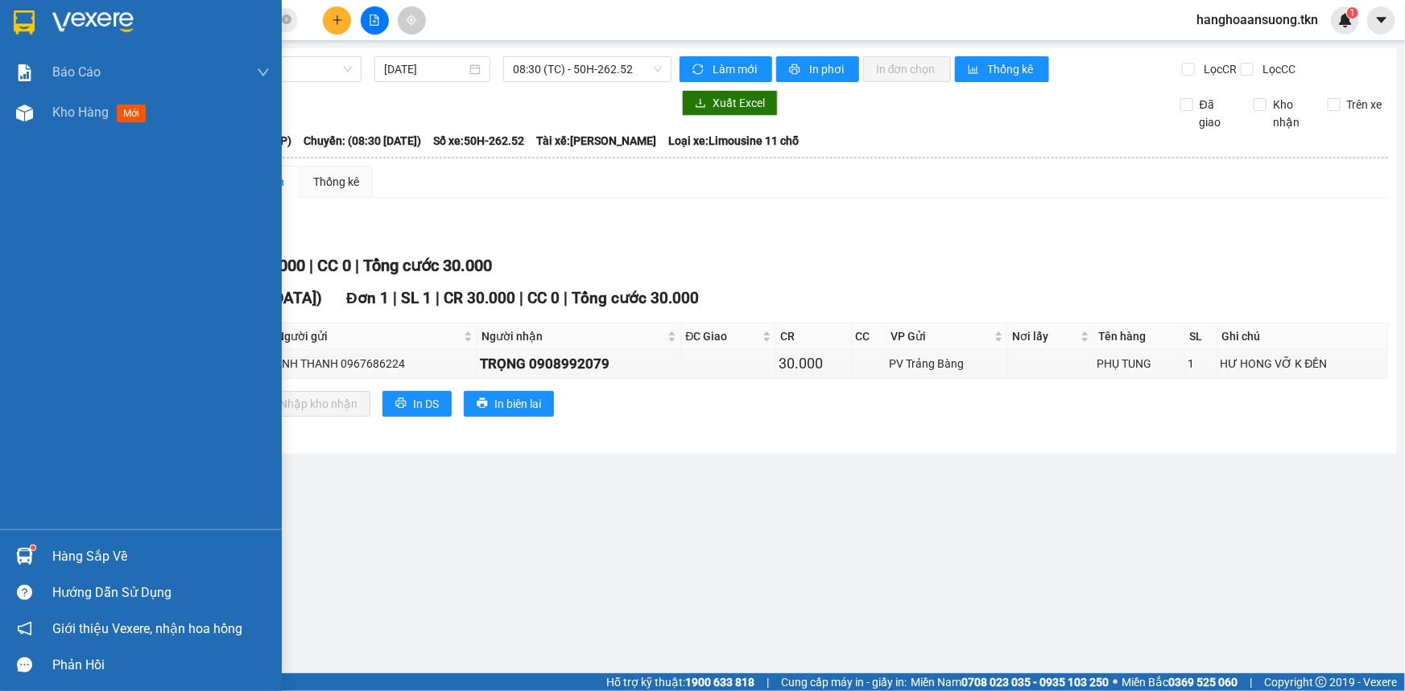
click at [14, 556] on div at bounding box center [24, 557] width 28 height 28
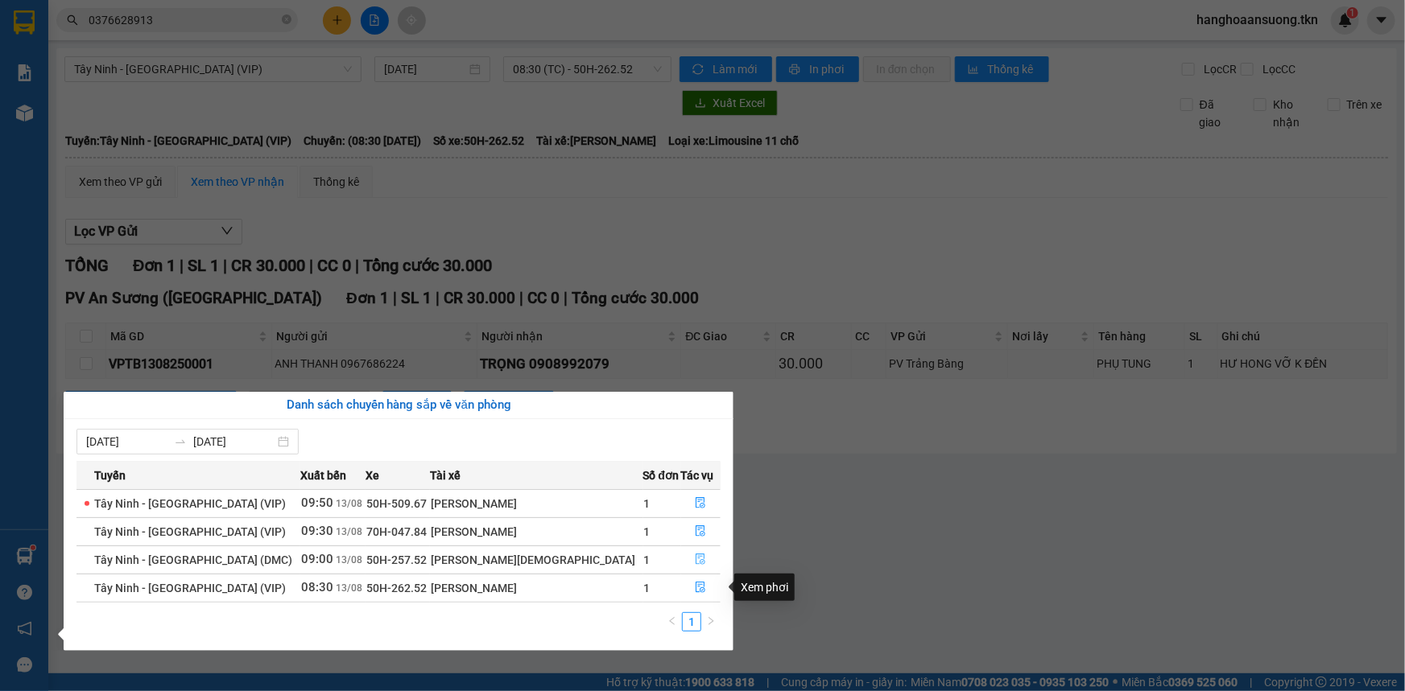
click at [699, 556] on button "button" at bounding box center [701, 560] width 39 height 26
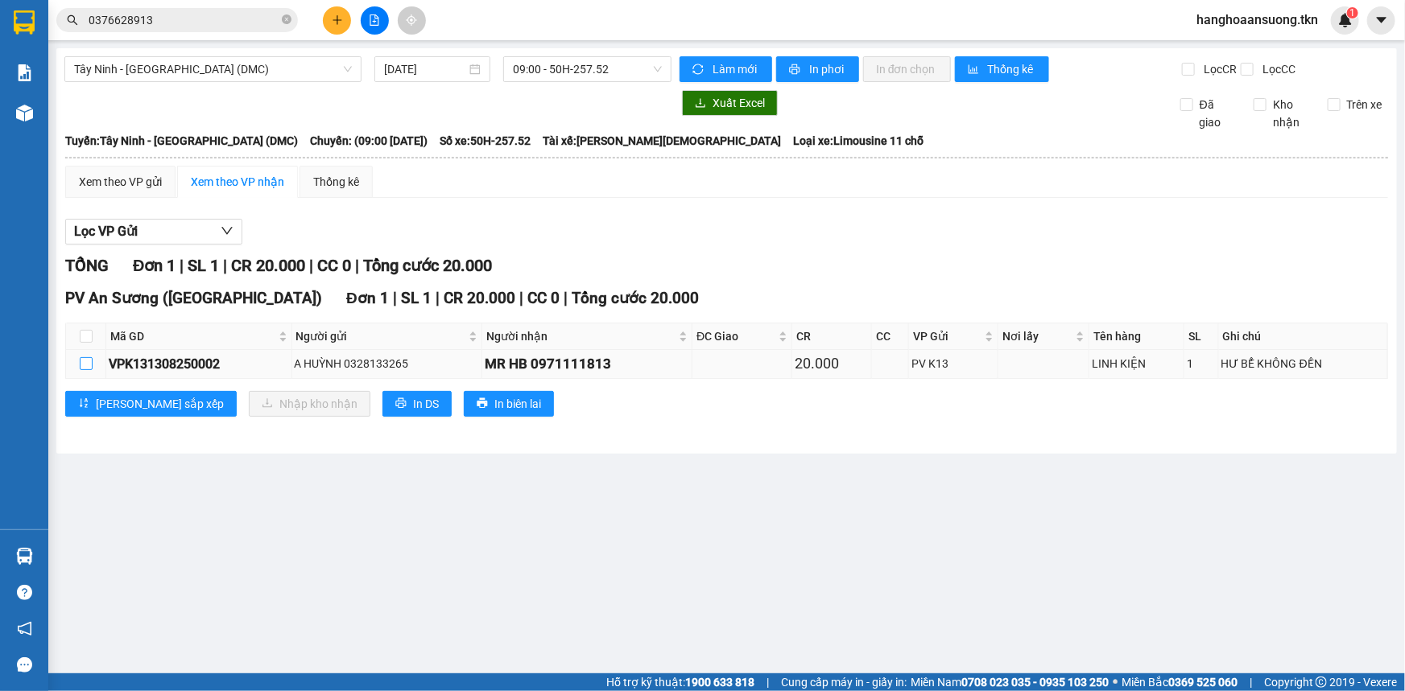
click at [85, 369] on input "checkbox" at bounding box center [86, 363] width 13 height 13
checkbox input "true"
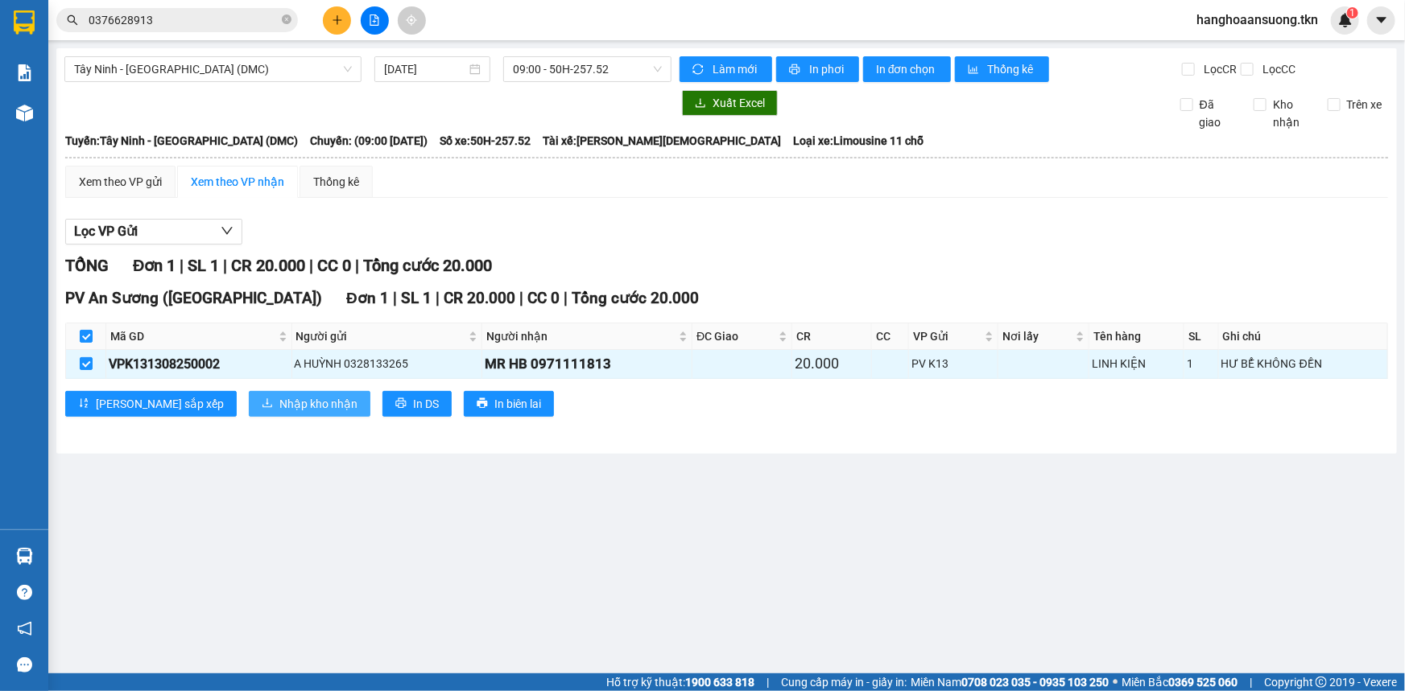
click at [279, 411] on span "Nhập kho nhận" at bounding box center [318, 404] width 78 height 18
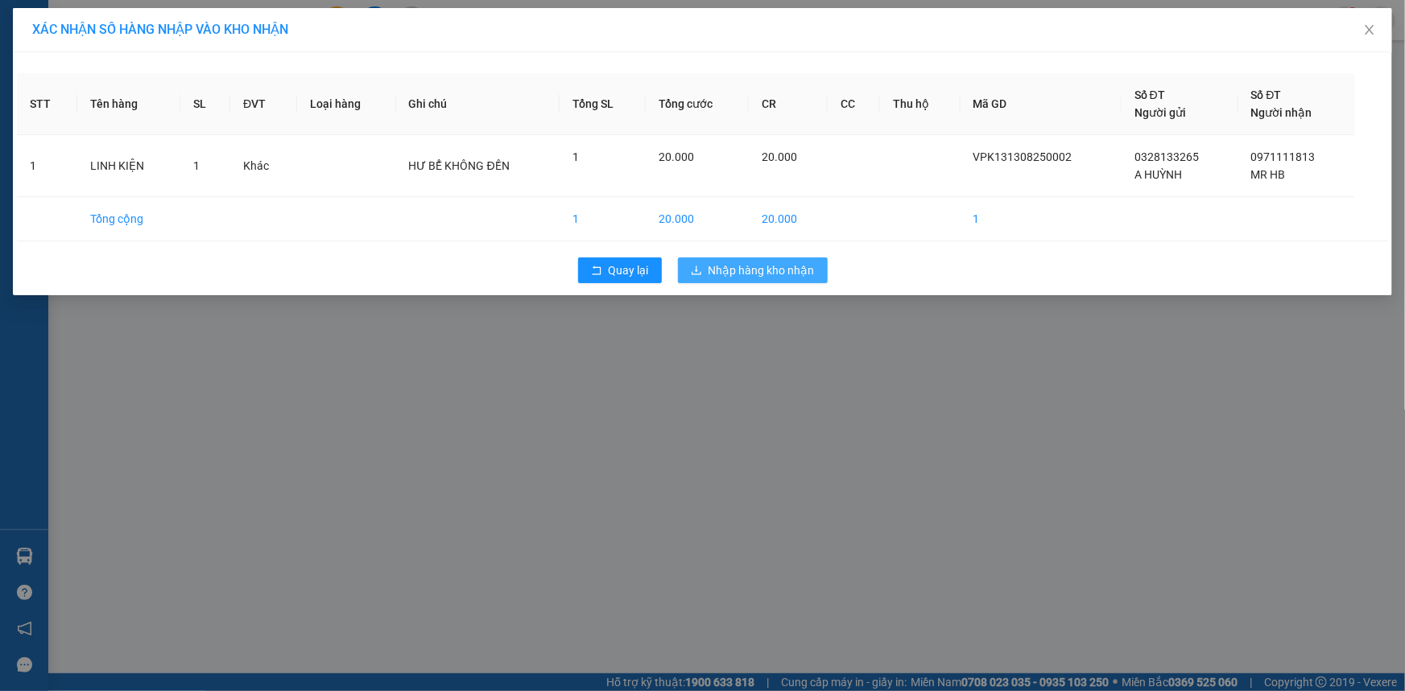
click at [769, 262] on span "Nhập hàng kho nhận" at bounding box center [761, 271] width 106 height 18
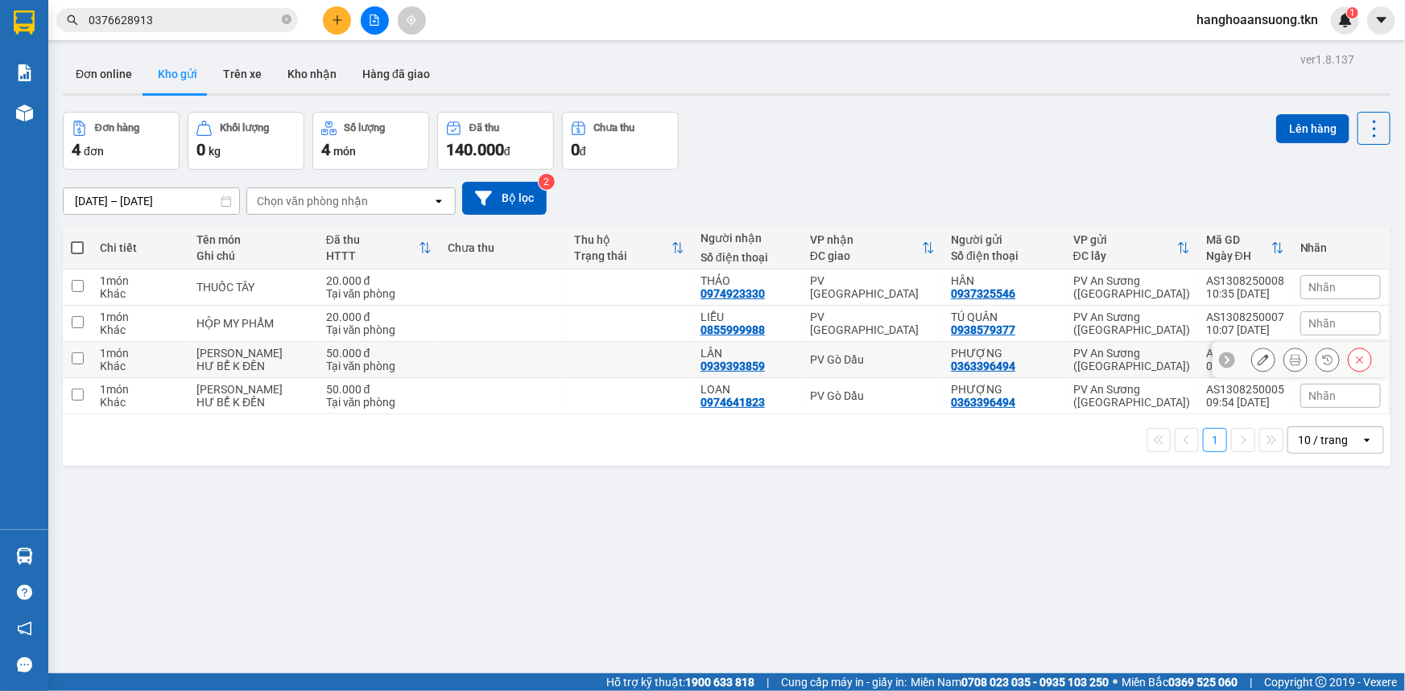
click at [82, 355] on input "checkbox" at bounding box center [78, 359] width 12 height 12
checkbox input "true"
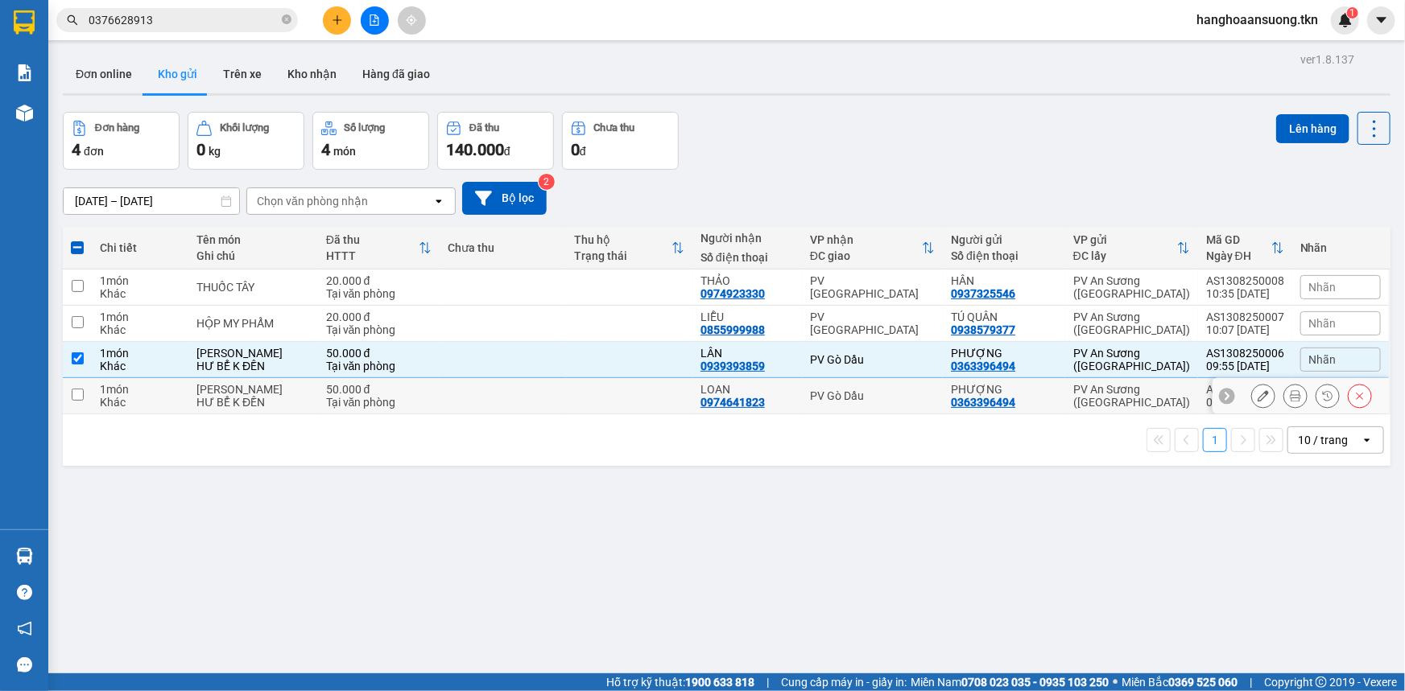
click at [80, 390] on input "checkbox" at bounding box center [78, 395] width 12 height 12
checkbox input "true"
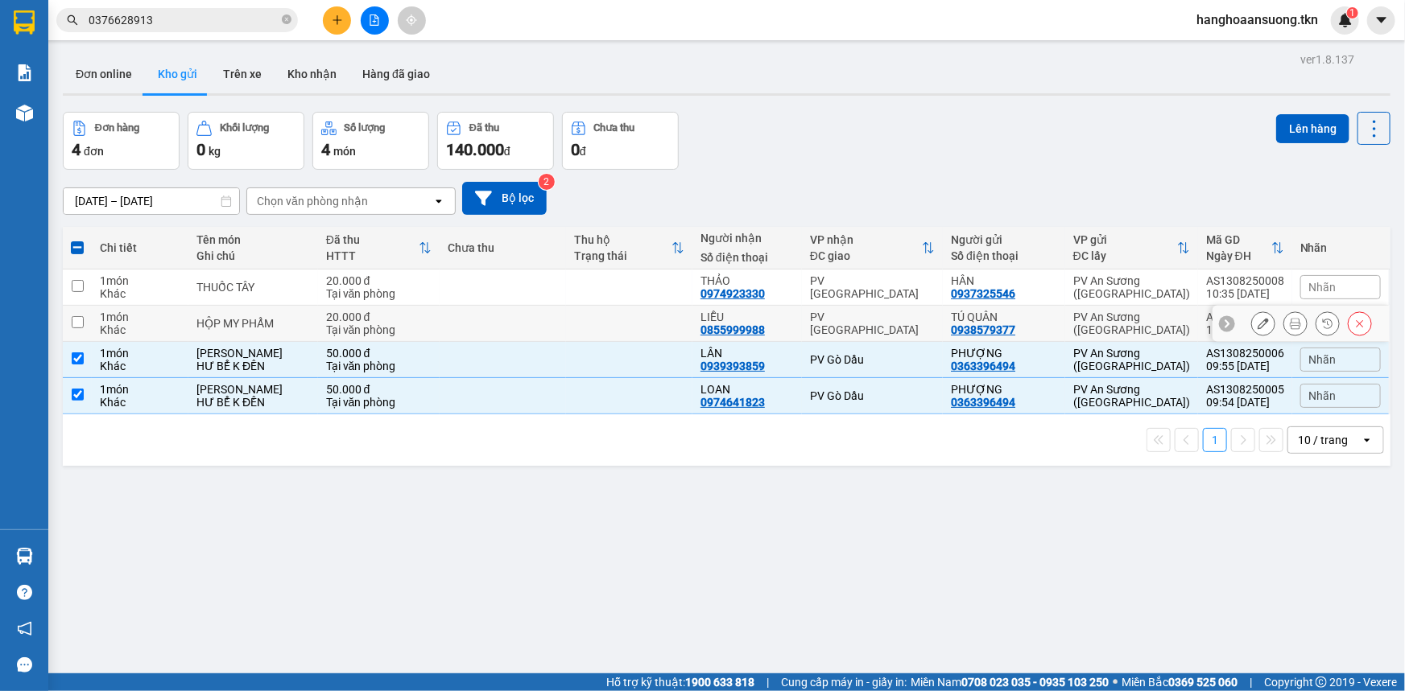
click at [80, 319] on input "checkbox" at bounding box center [78, 322] width 12 height 12
checkbox input "true"
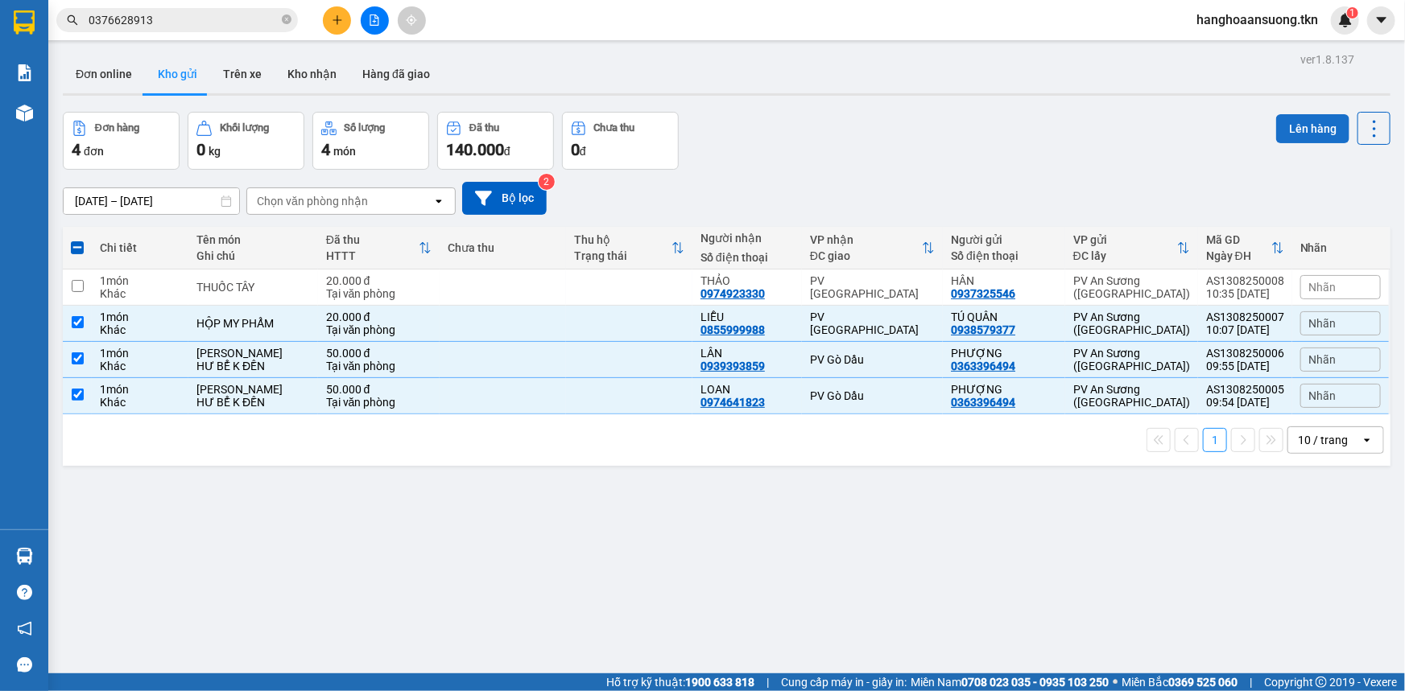
click at [1298, 126] on button "Lên hàng" at bounding box center [1312, 128] width 73 height 29
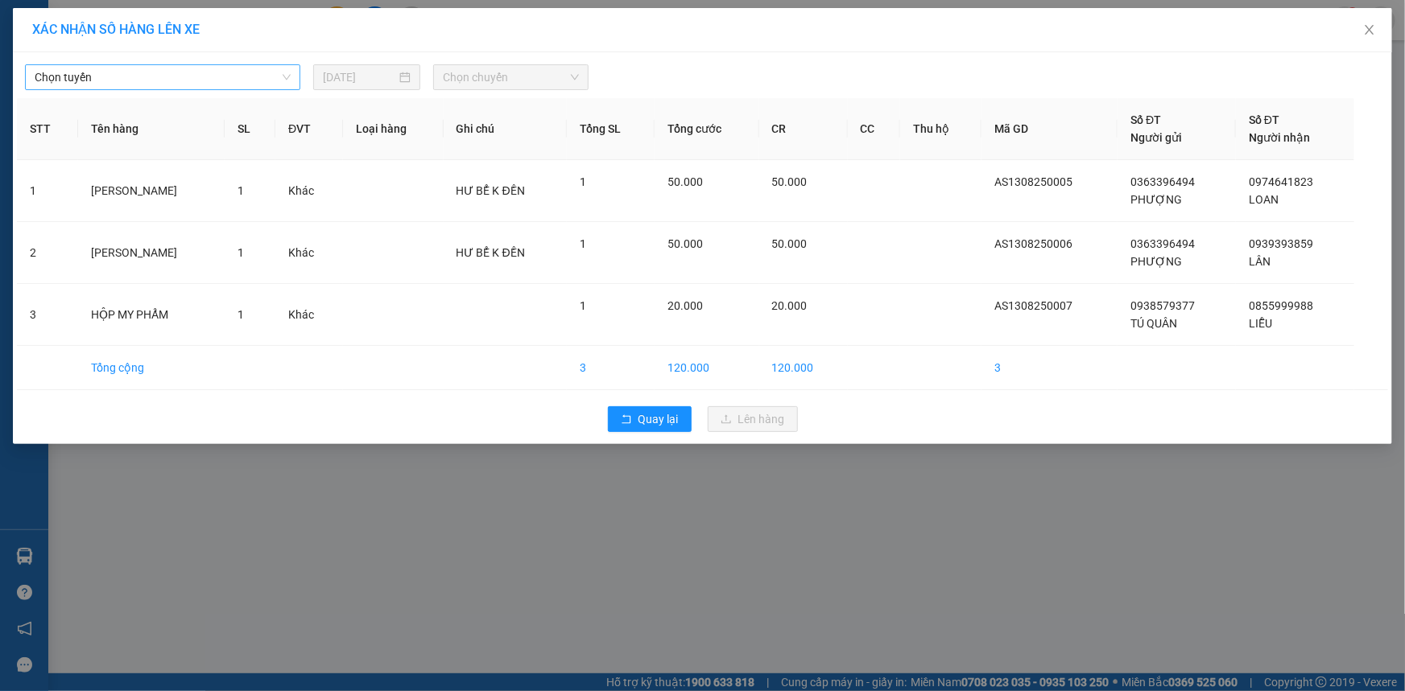
click at [163, 77] on span "Chọn tuyến" at bounding box center [163, 77] width 256 height 24
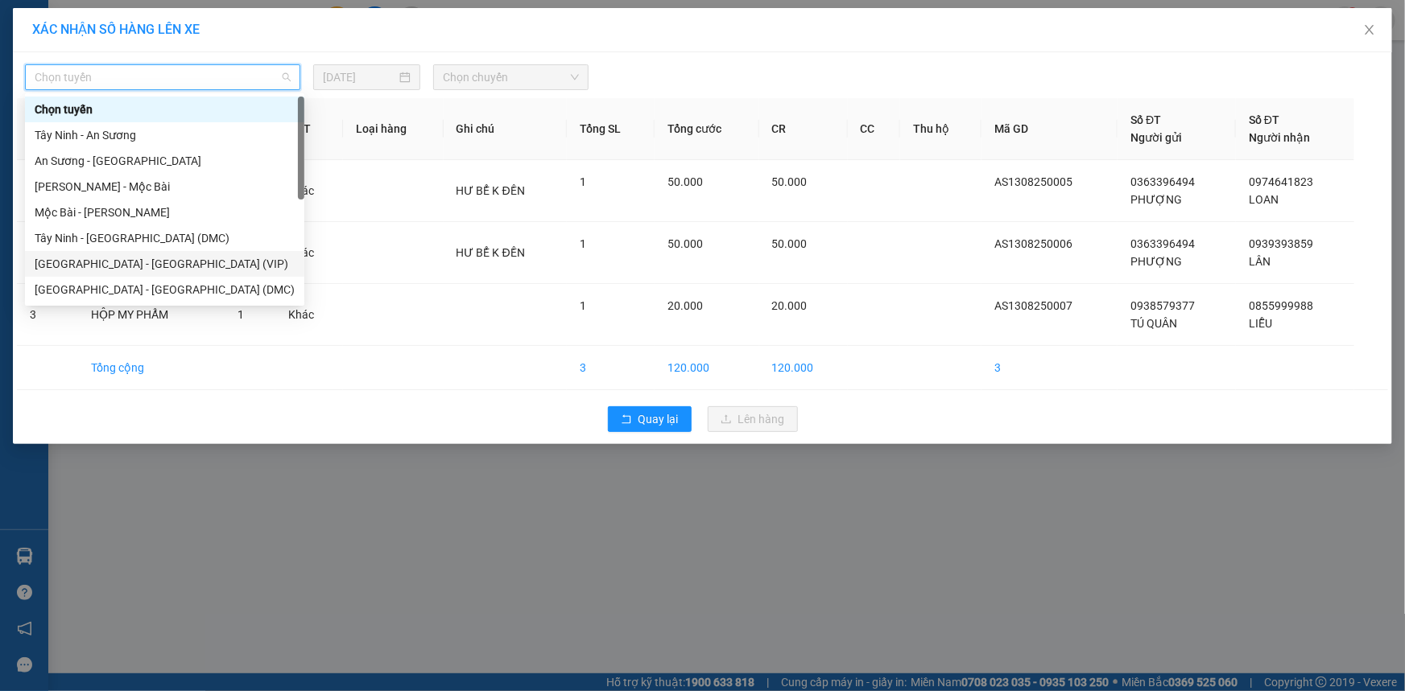
click at [130, 258] on div "[GEOGRAPHIC_DATA] - [GEOGRAPHIC_DATA] (VIP)" at bounding box center [165, 264] width 260 height 18
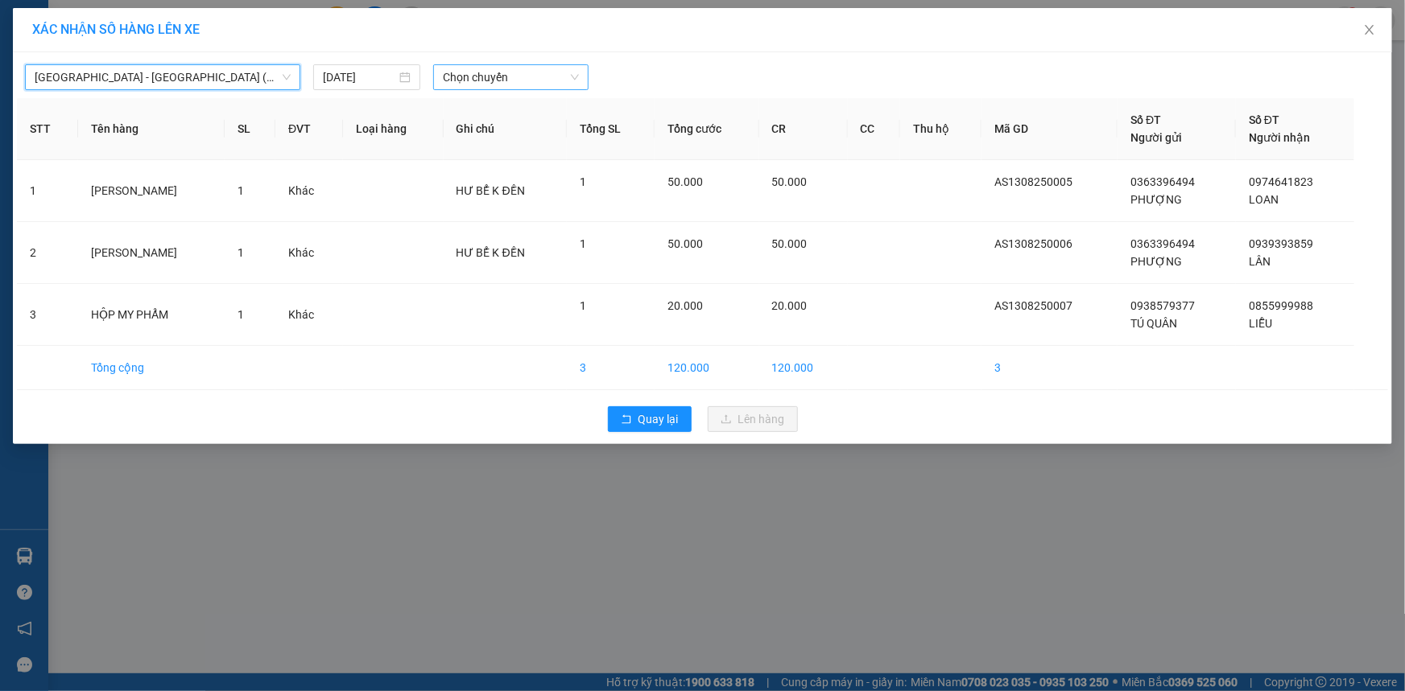
click at [472, 81] on span "Chọn chuyến" at bounding box center [511, 77] width 136 height 24
type input "4966"
click at [490, 105] on div "09:40 - 50H-496.61" at bounding box center [507, 110] width 126 height 18
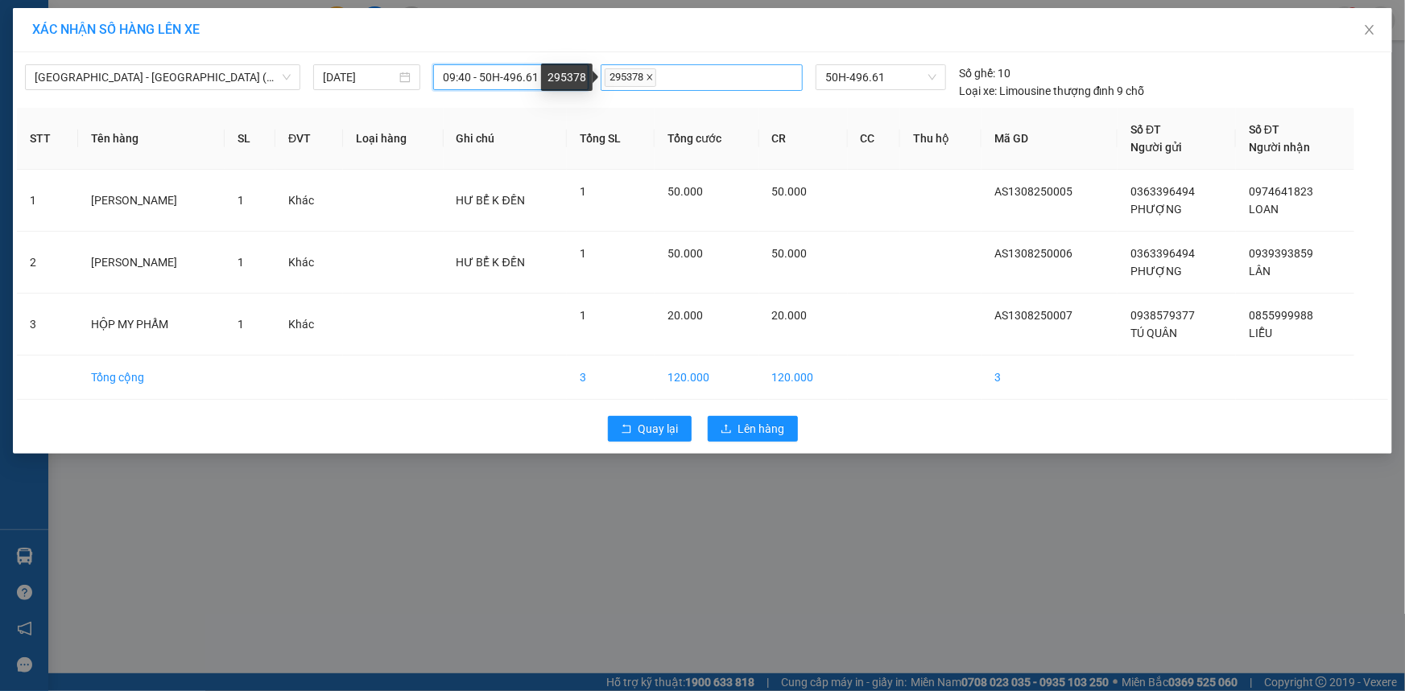
click at [649, 76] on icon "close" at bounding box center [650, 78] width 6 height 6
click at [545, 77] on span "09:40 - 50H-496.61" at bounding box center [511, 77] width 136 height 24
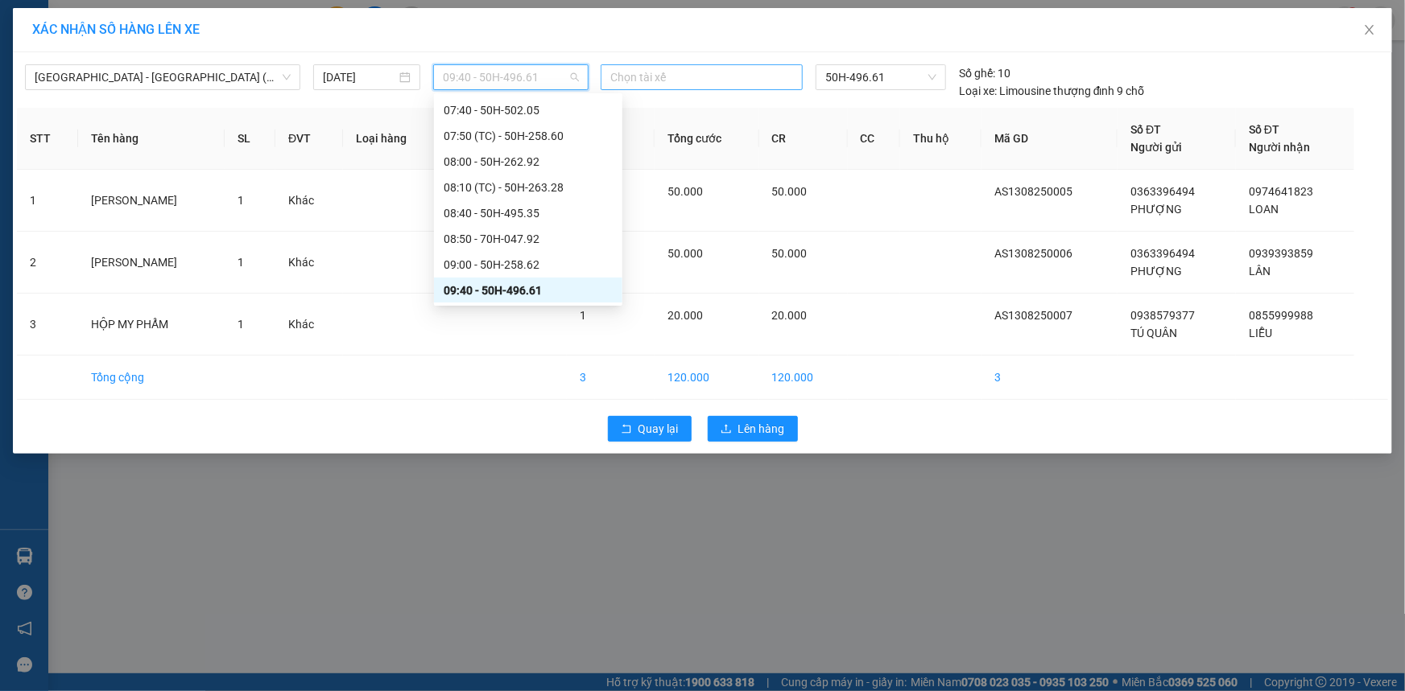
click at [516, 288] on div "09:40 - 50H-496.61" at bounding box center [528, 291] width 169 height 18
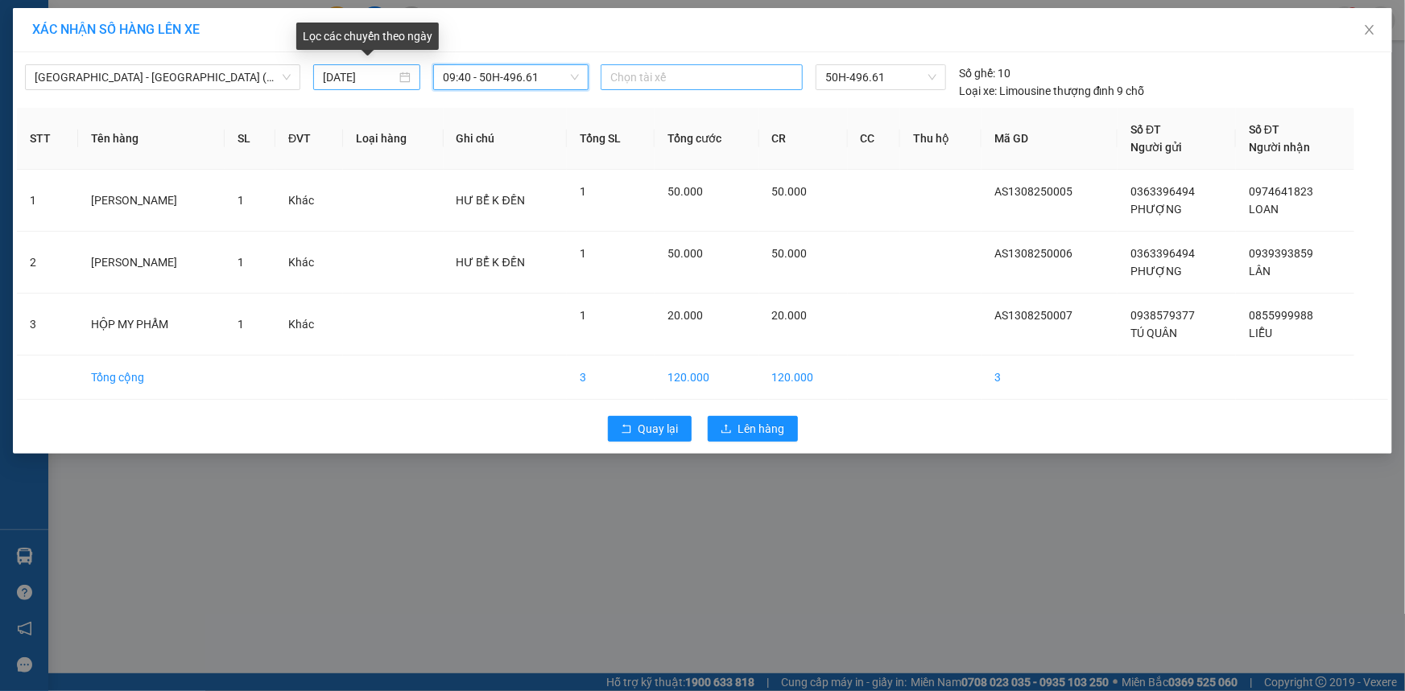
click at [403, 77] on div "[DATE]" at bounding box center [367, 77] width 88 height 18
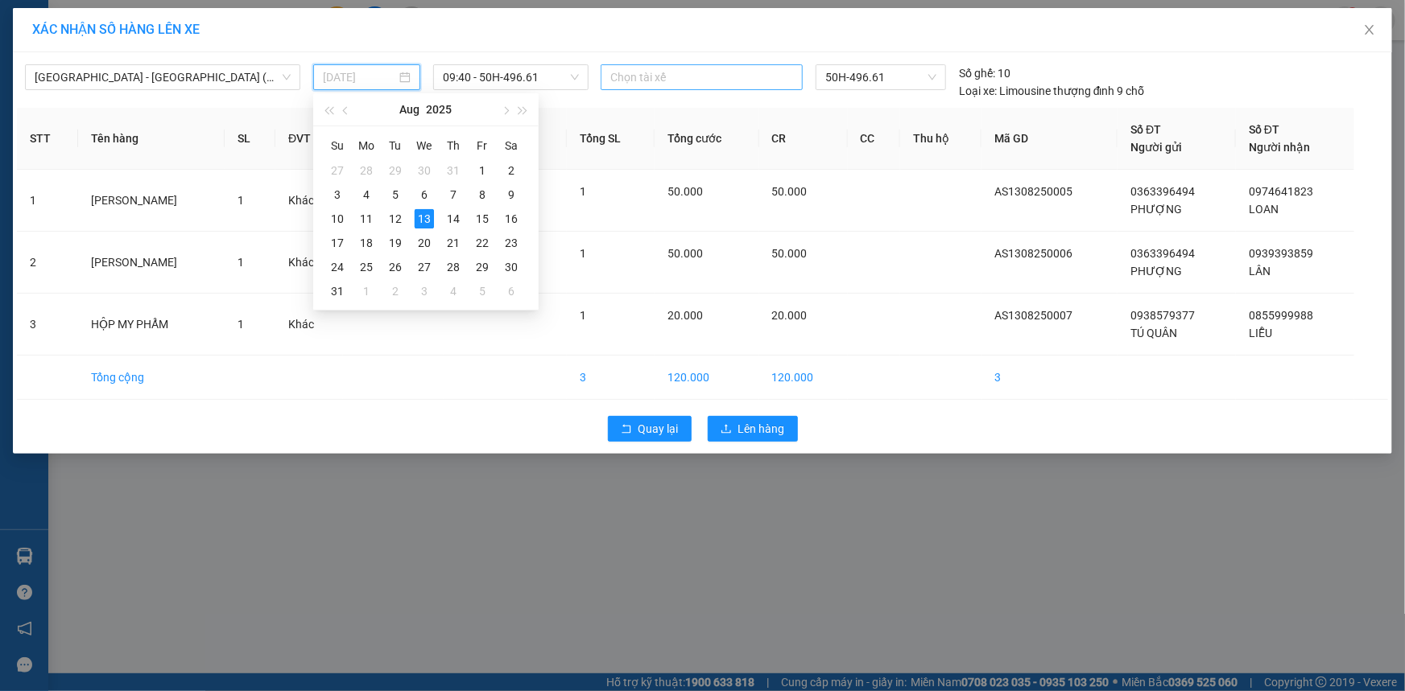
type input "[DATE]"
click at [422, 221] on div "13" at bounding box center [424, 218] width 19 height 19
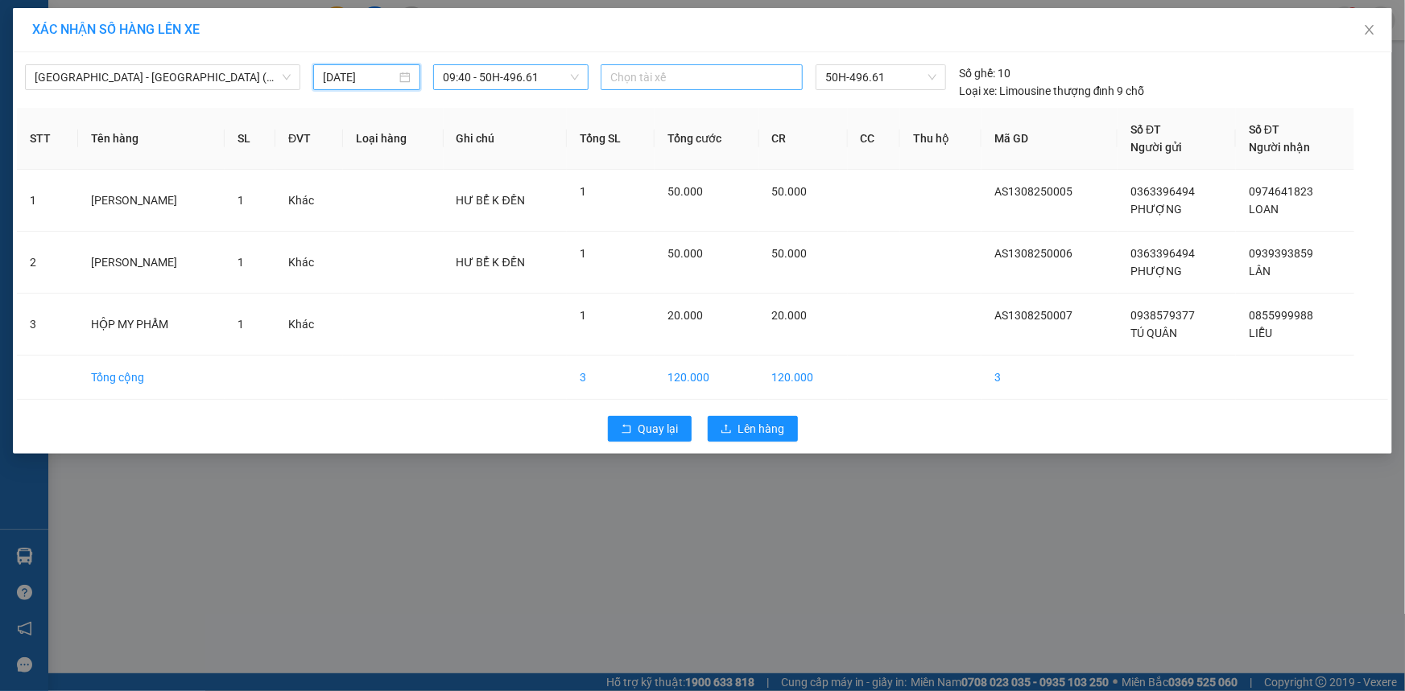
click at [551, 72] on span "09:40 - 50H-496.61" at bounding box center [511, 77] width 136 height 24
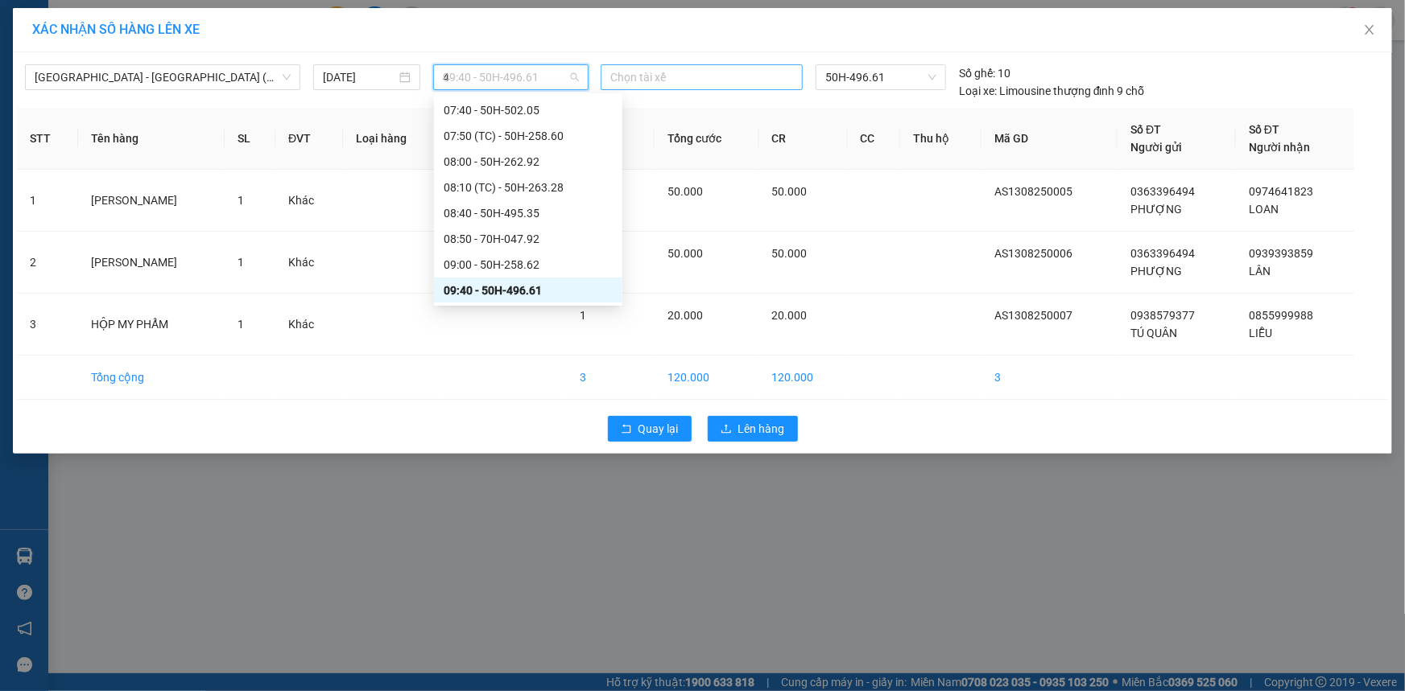
scroll to position [283, 0]
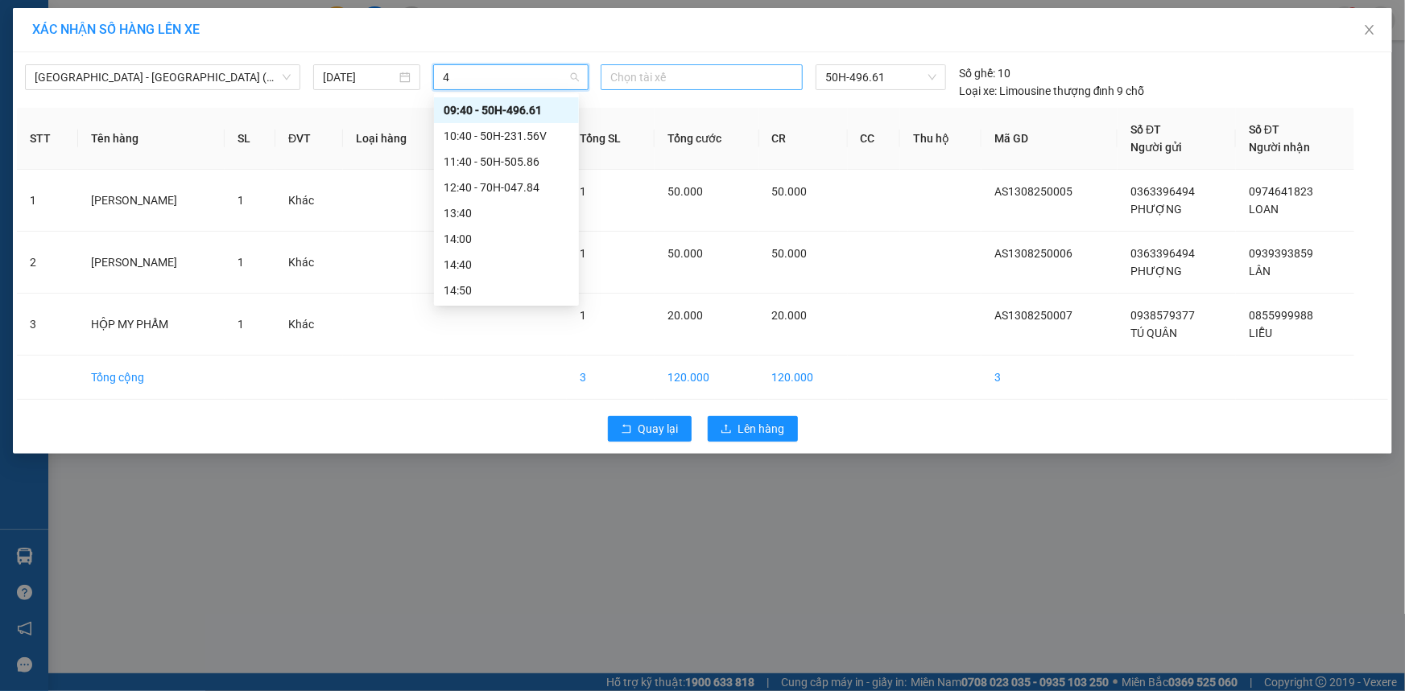
type input "49"
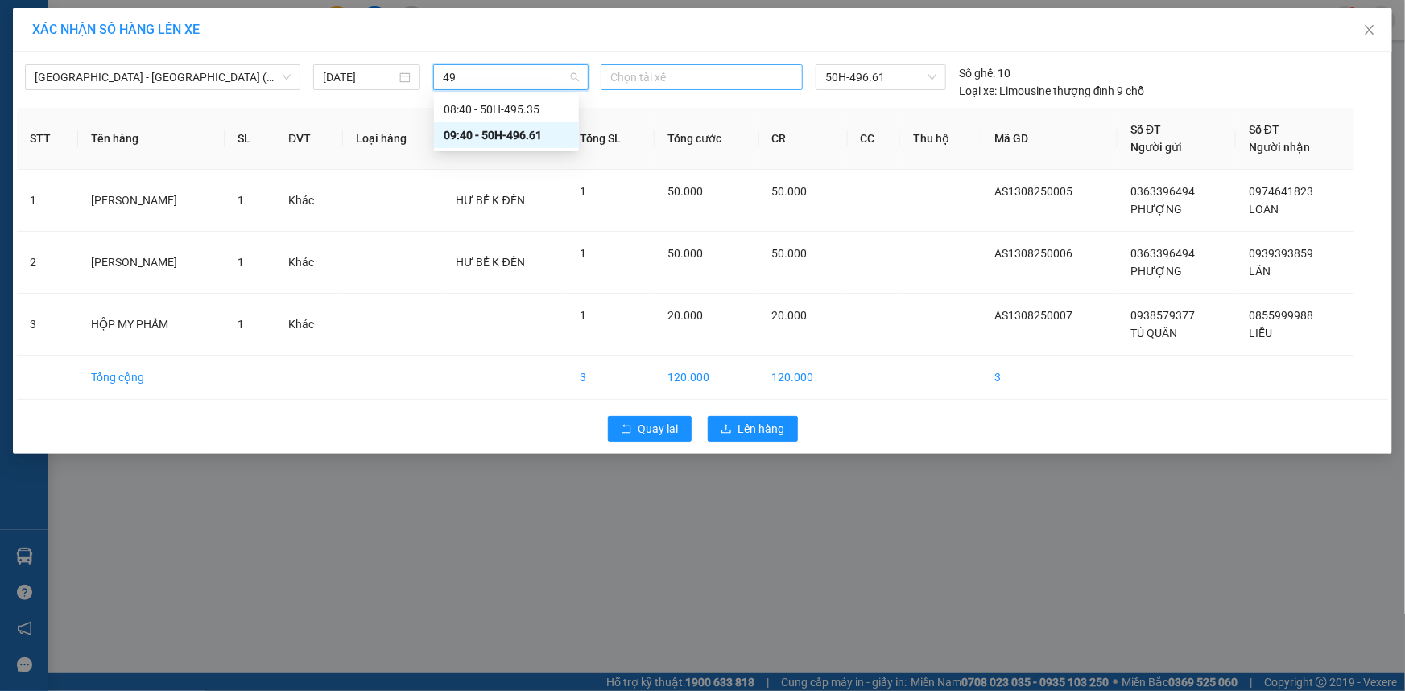
click at [539, 130] on div "09:40 - 50H-496.61" at bounding box center [507, 135] width 126 height 18
click at [745, 430] on span "Lên hàng" at bounding box center [761, 429] width 47 height 18
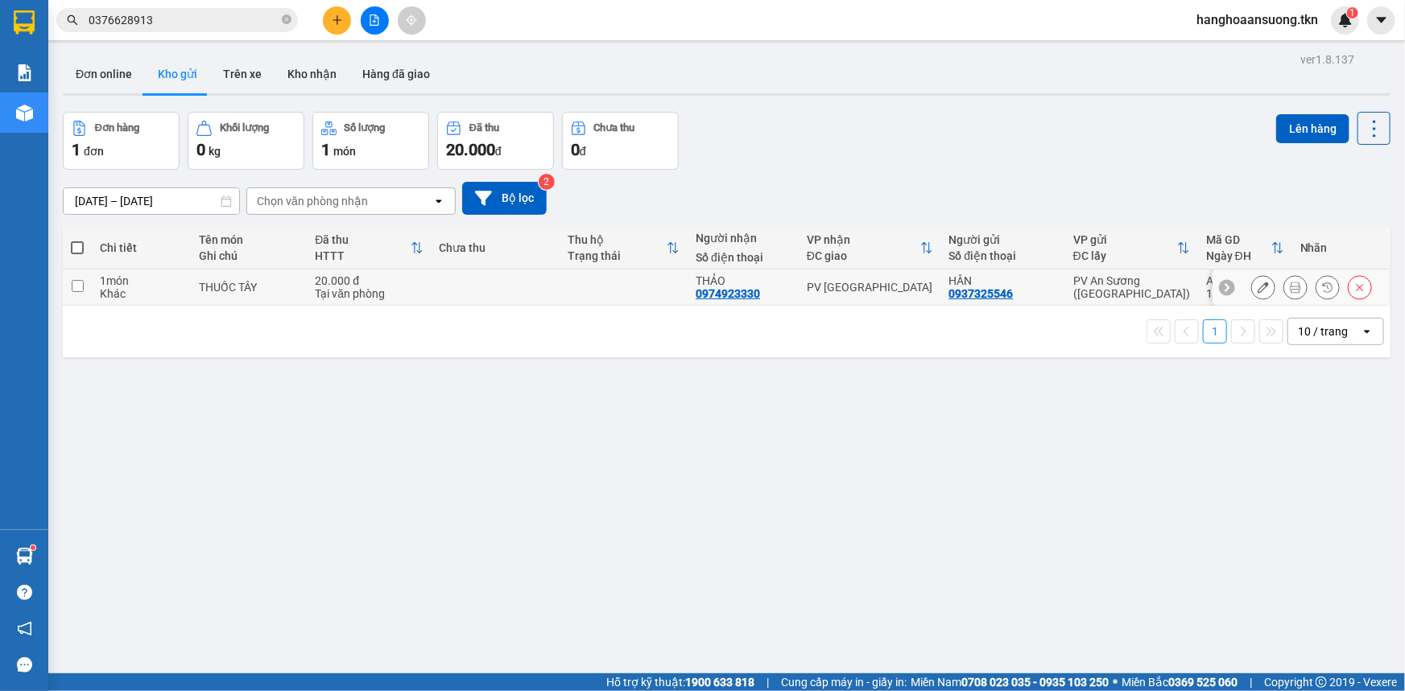
click at [79, 289] on input "checkbox" at bounding box center [78, 286] width 12 height 12
checkbox input "true"
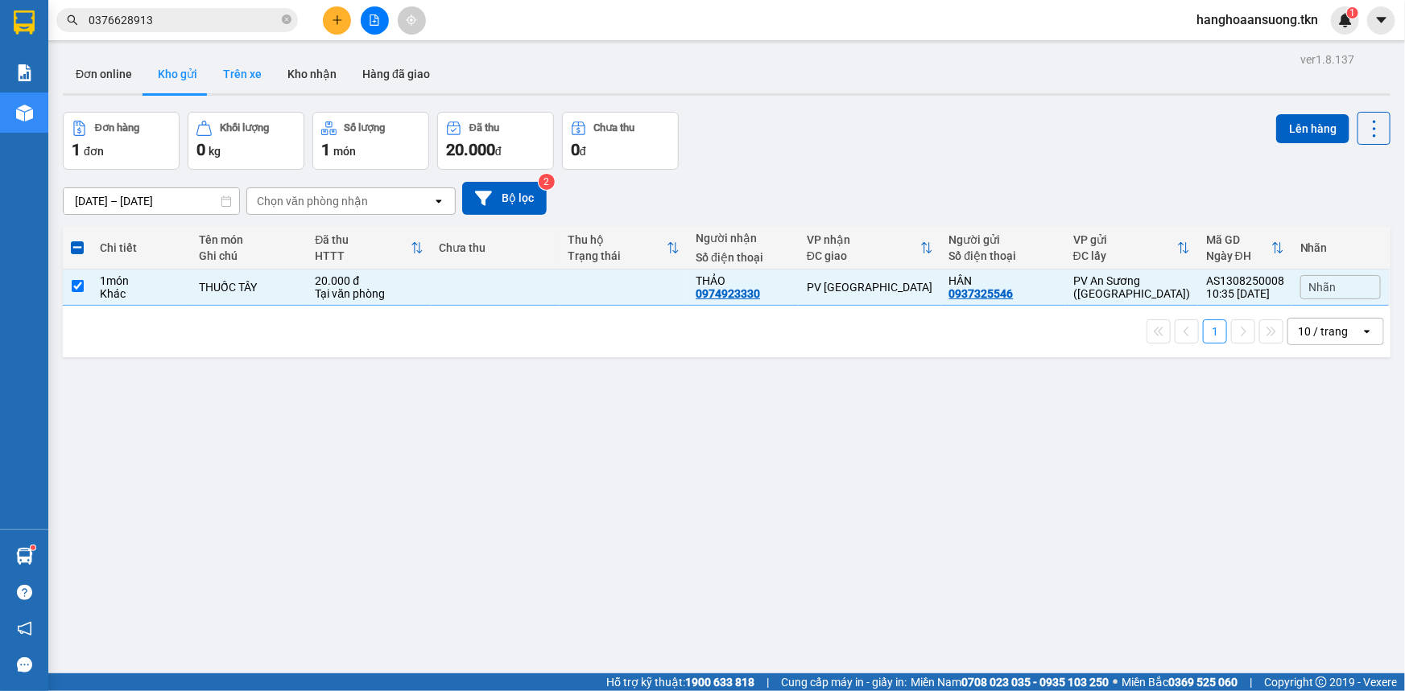
click at [247, 64] on button "Trên xe" at bounding box center [242, 74] width 64 height 39
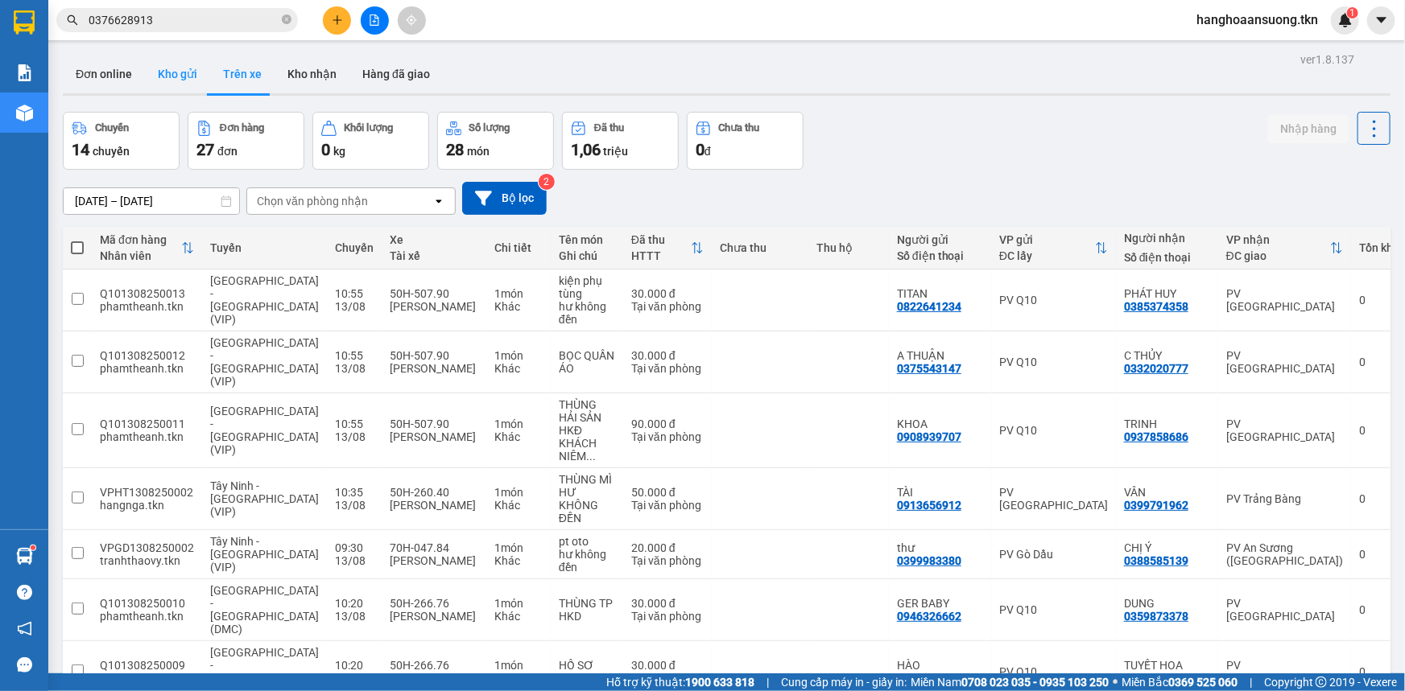
click at [191, 68] on button "Kho gửi" at bounding box center [177, 74] width 65 height 39
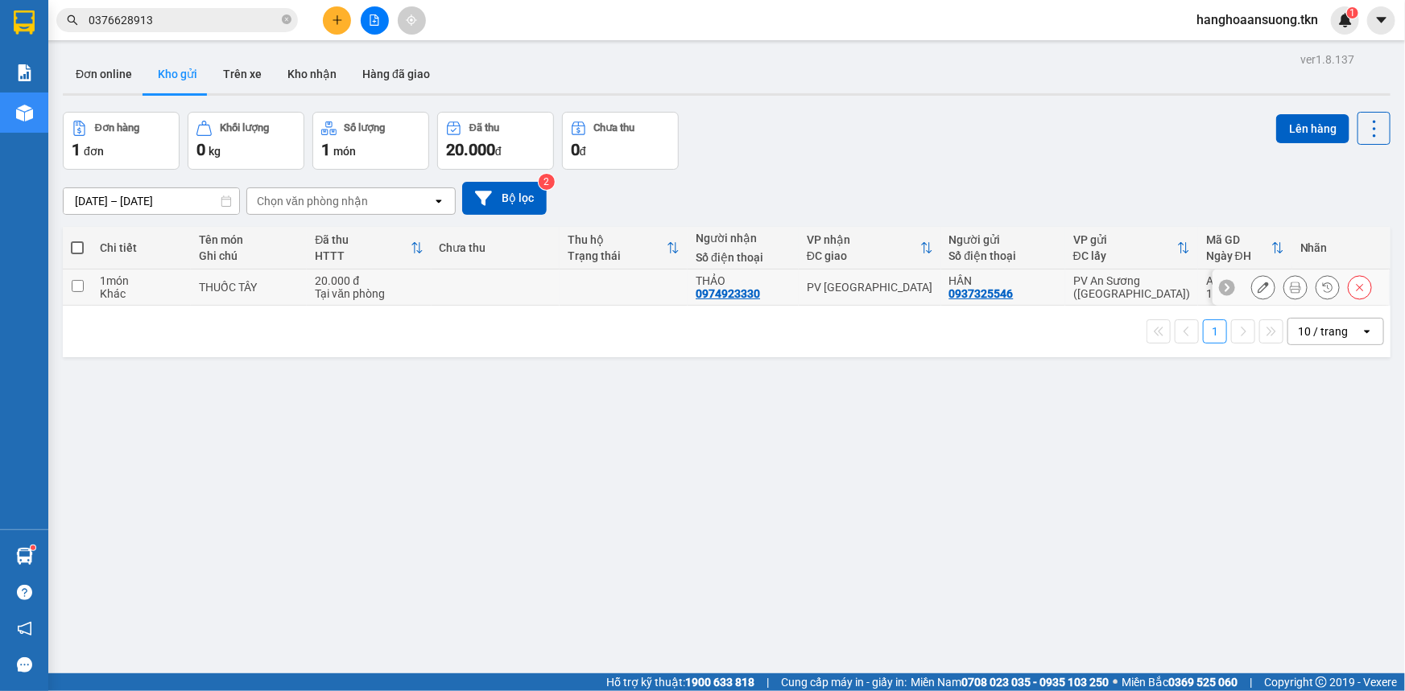
click at [74, 283] on input "checkbox" at bounding box center [78, 286] width 12 height 12
checkbox input "true"
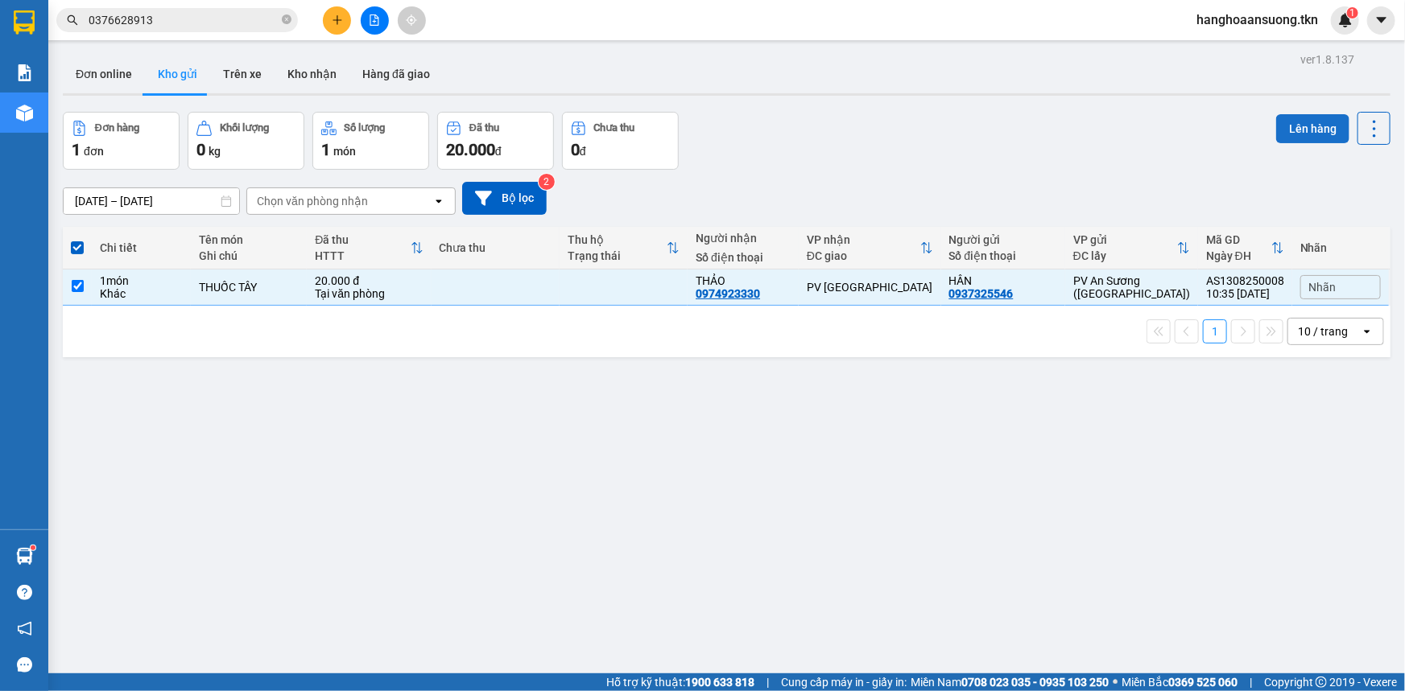
click at [1293, 131] on button "Lên hàng" at bounding box center [1312, 128] width 73 height 29
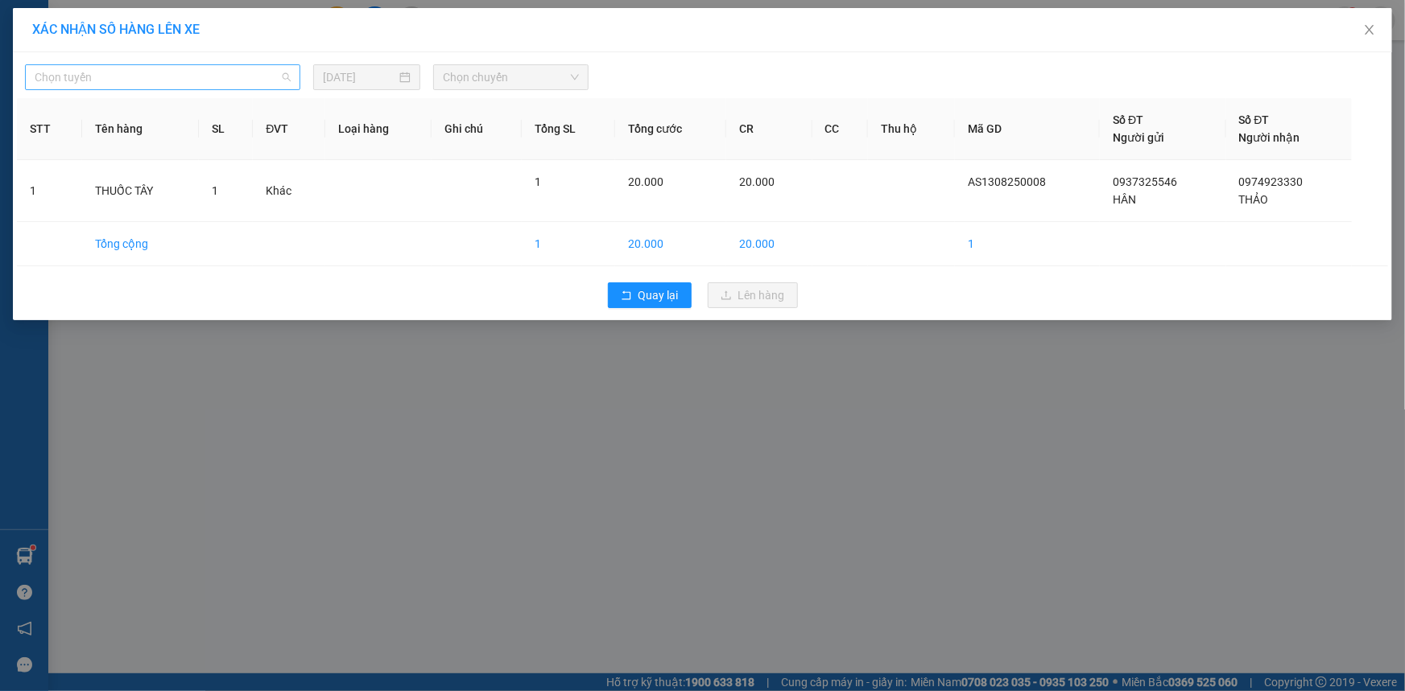
click at [172, 73] on span "Chọn tuyến" at bounding box center [163, 77] width 256 height 24
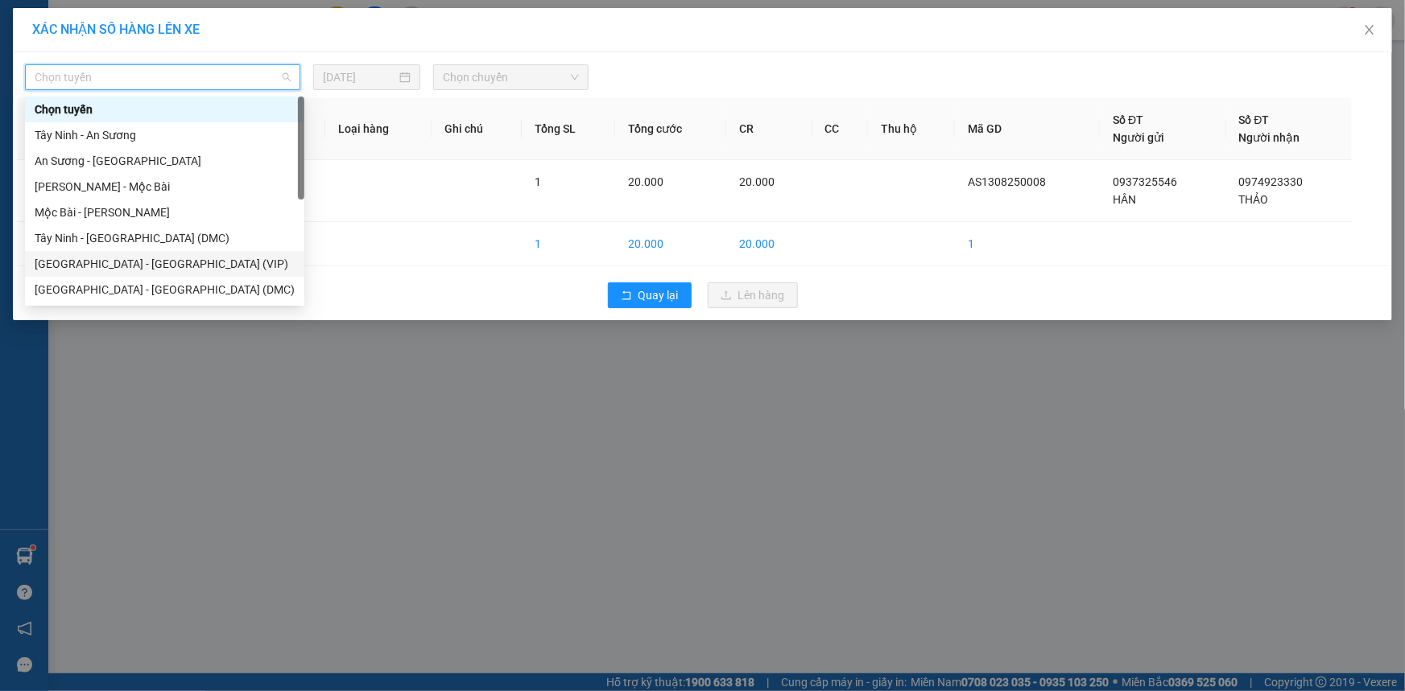
click at [167, 264] on div "[GEOGRAPHIC_DATA] - [GEOGRAPHIC_DATA] (VIP)" at bounding box center [165, 264] width 260 height 18
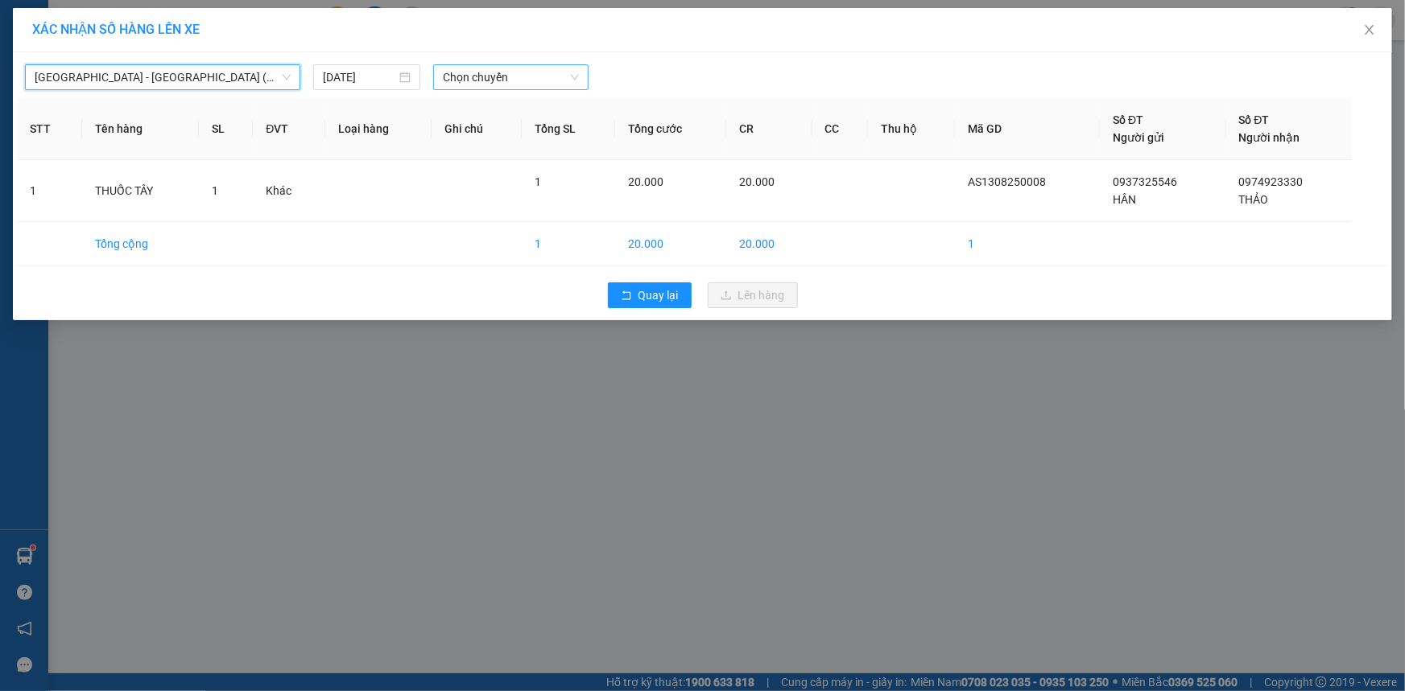
click at [512, 77] on span "Chọn chuyến" at bounding box center [511, 77] width 136 height 24
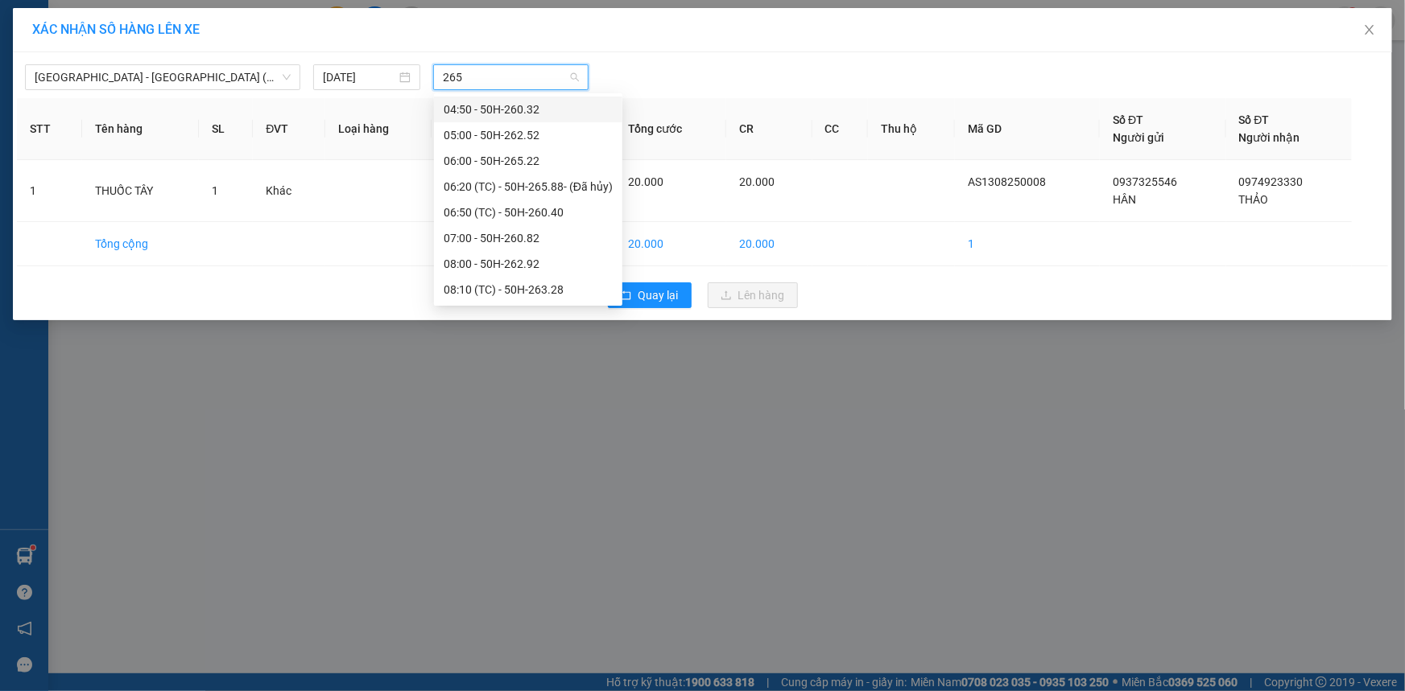
type input "2655"
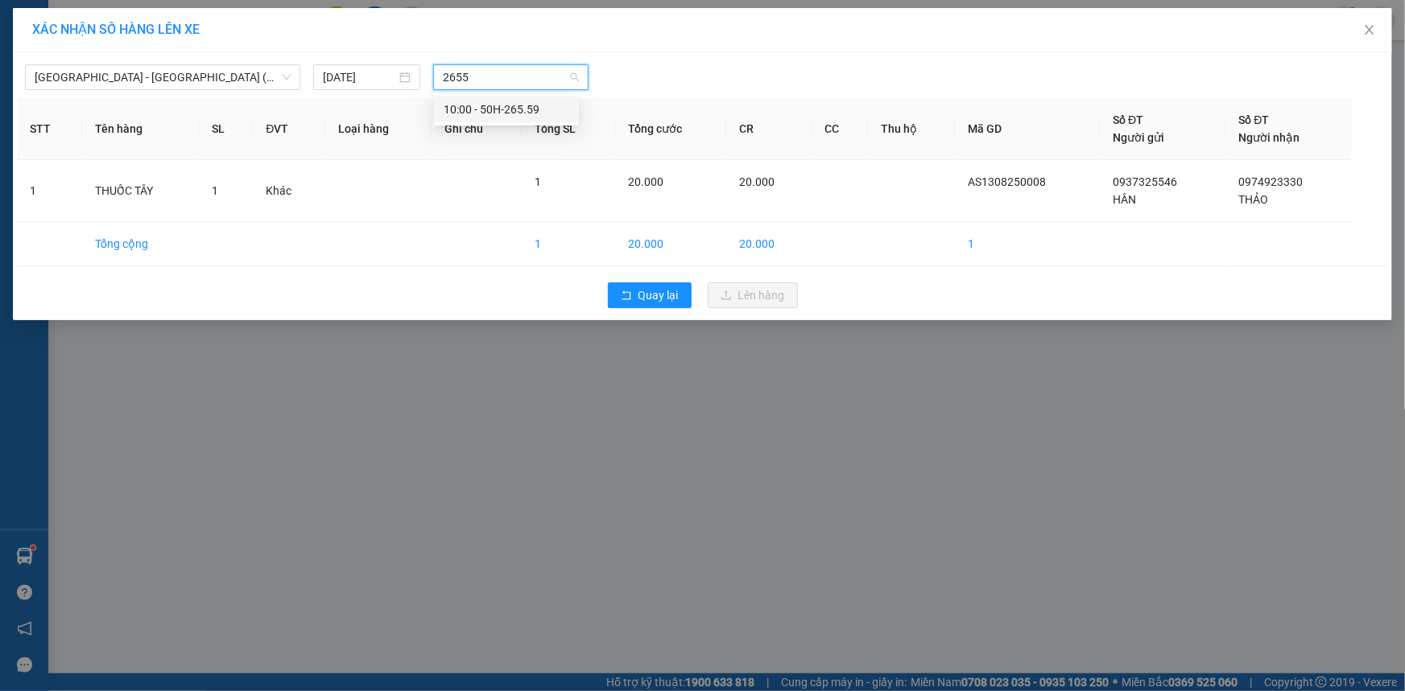
click at [510, 112] on div "10:00 - 50H-265.59" at bounding box center [507, 110] width 126 height 18
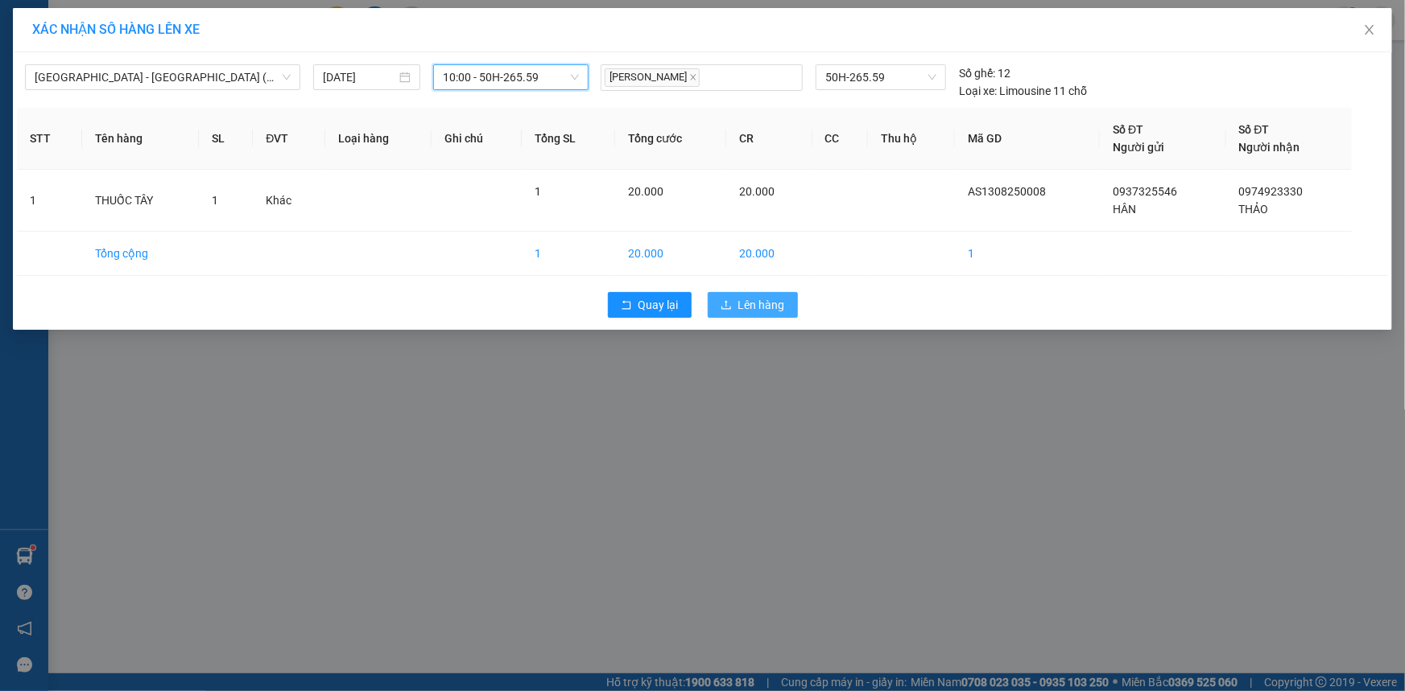
click at [748, 306] on span "Lên hàng" at bounding box center [761, 305] width 47 height 18
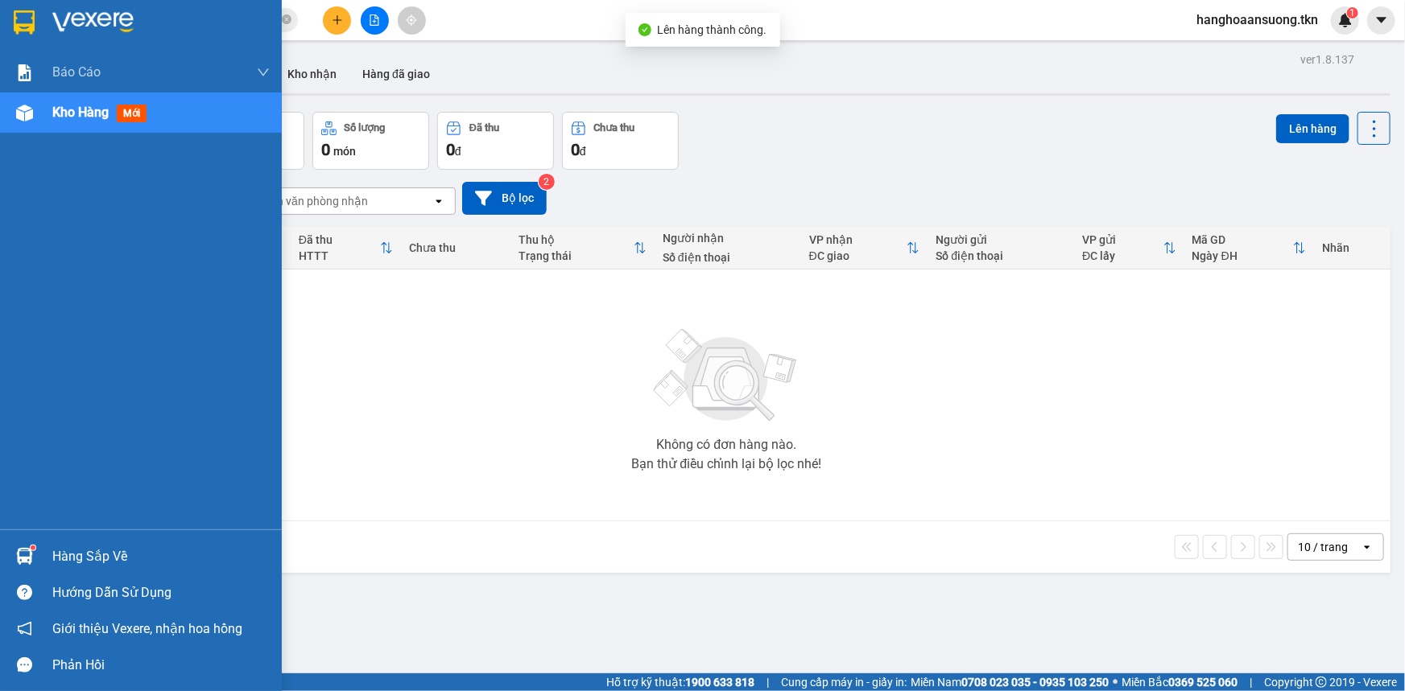
click at [14, 31] on img at bounding box center [24, 22] width 21 height 24
click at [21, 552] on img at bounding box center [24, 556] width 17 height 17
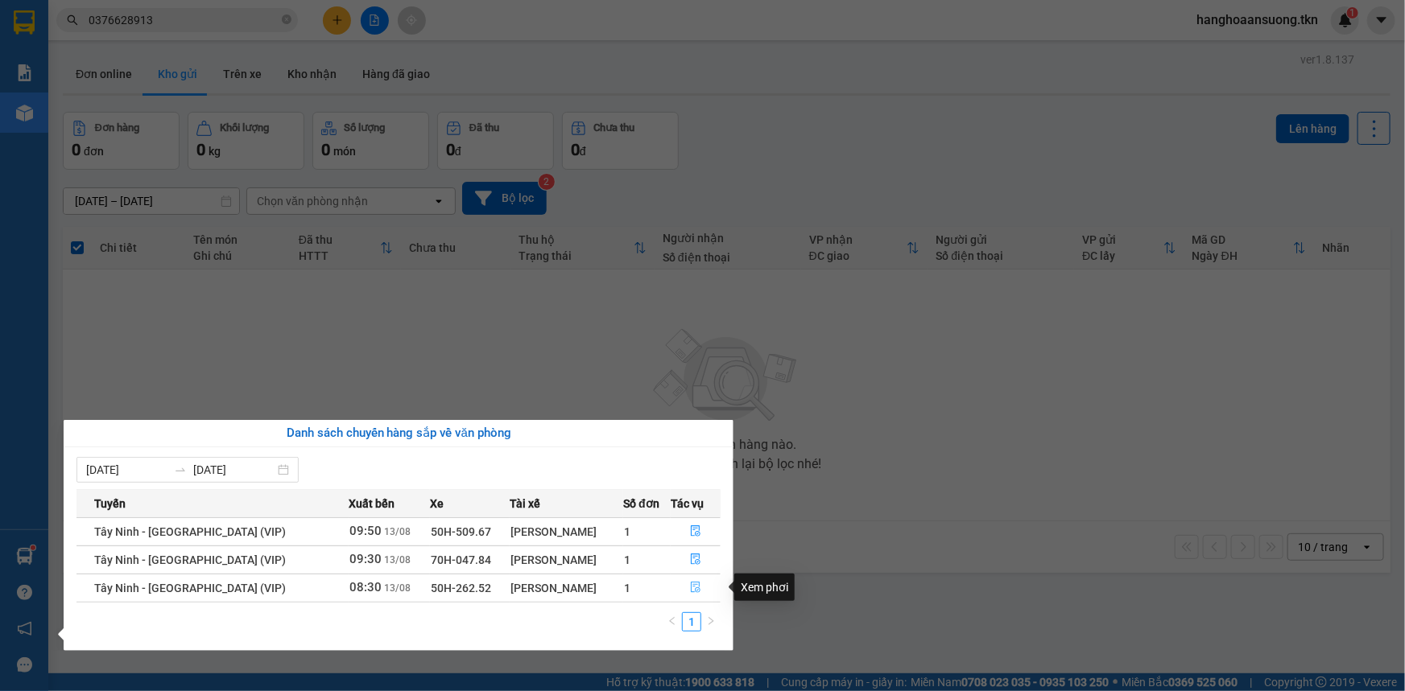
click at [691, 588] on icon "file-done" at bounding box center [695, 587] width 11 height 11
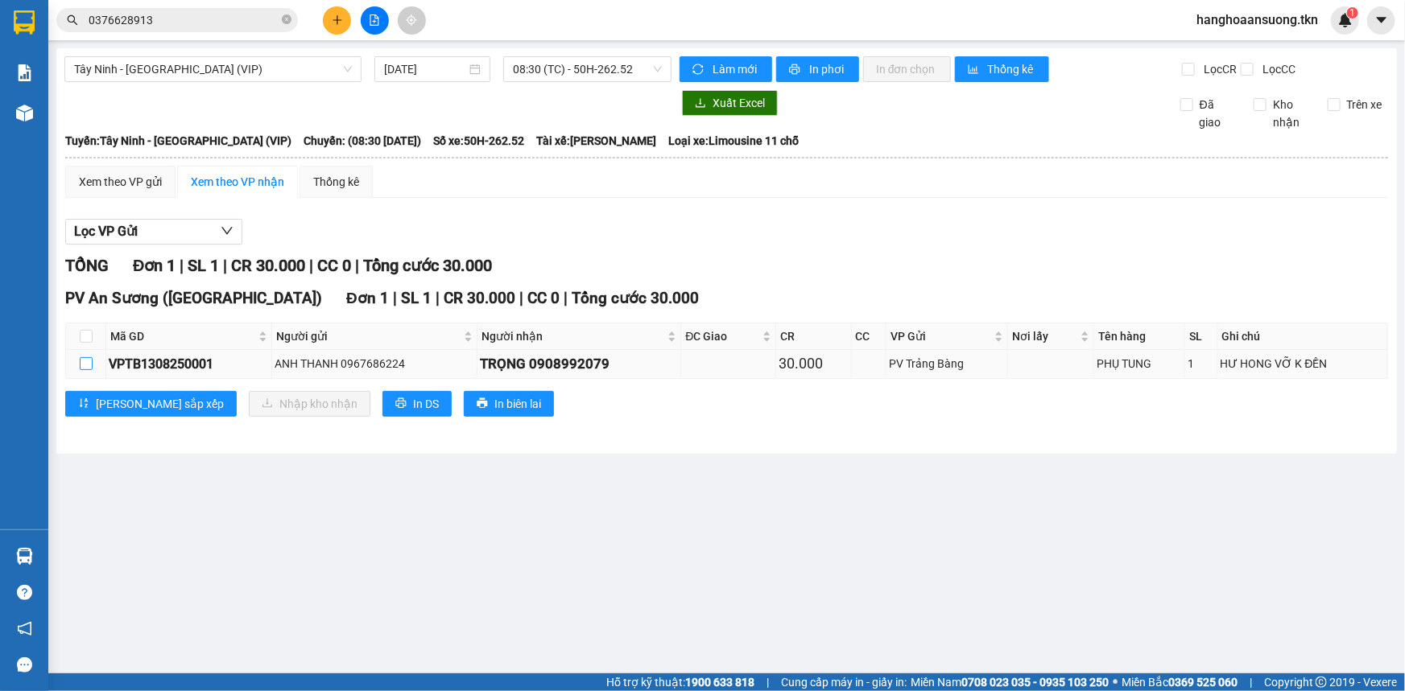
click at [82, 366] on input "checkbox" at bounding box center [86, 363] width 13 height 13
checkbox input "true"
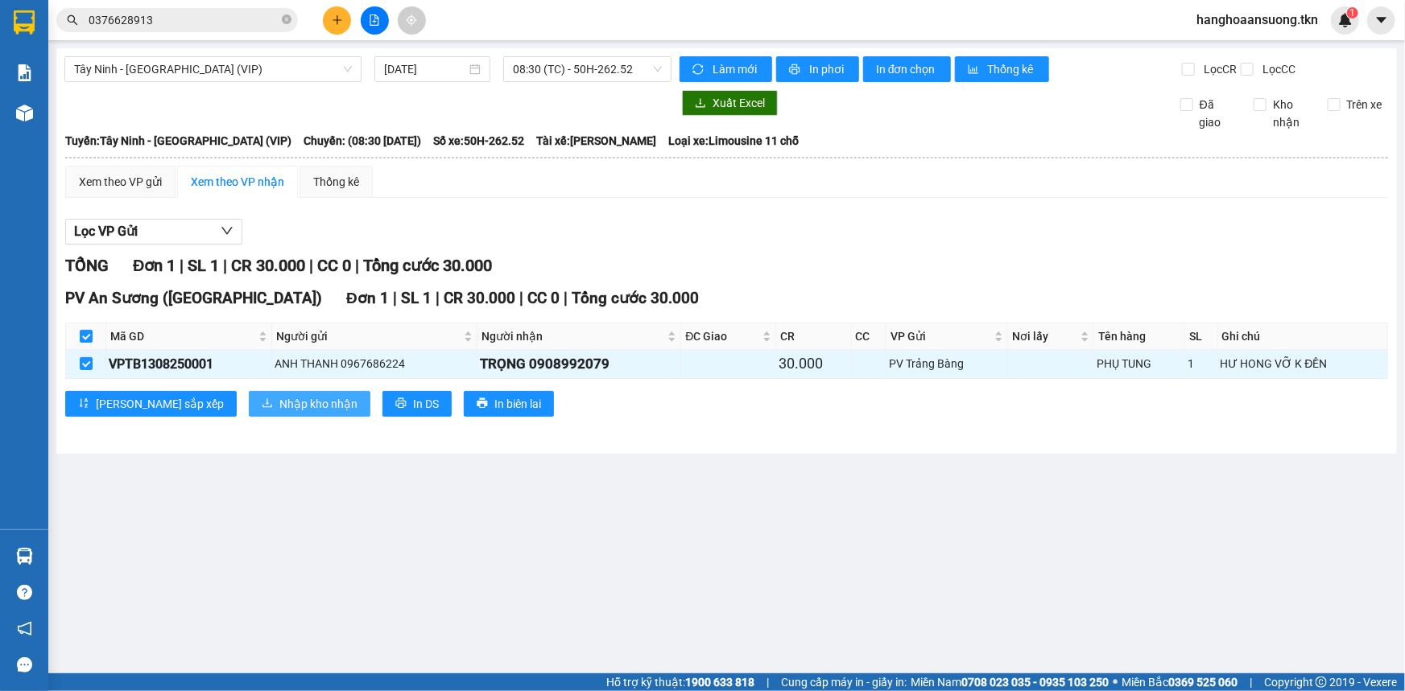
click at [279, 404] on span "Nhập kho nhận" at bounding box center [318, 404] width 78 height 18
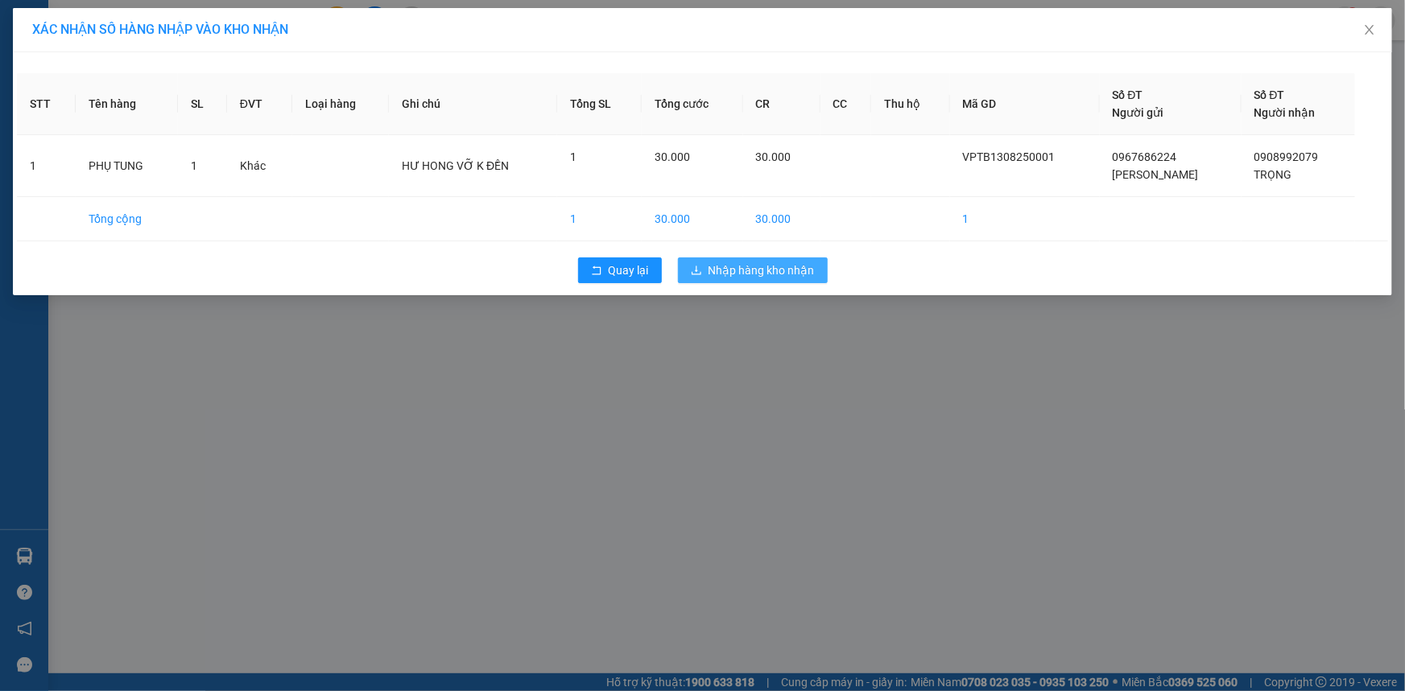
click at [741, 266] on span "Nhập hàng kho nhận" at bounding box center [761, 271] width 106 height 18
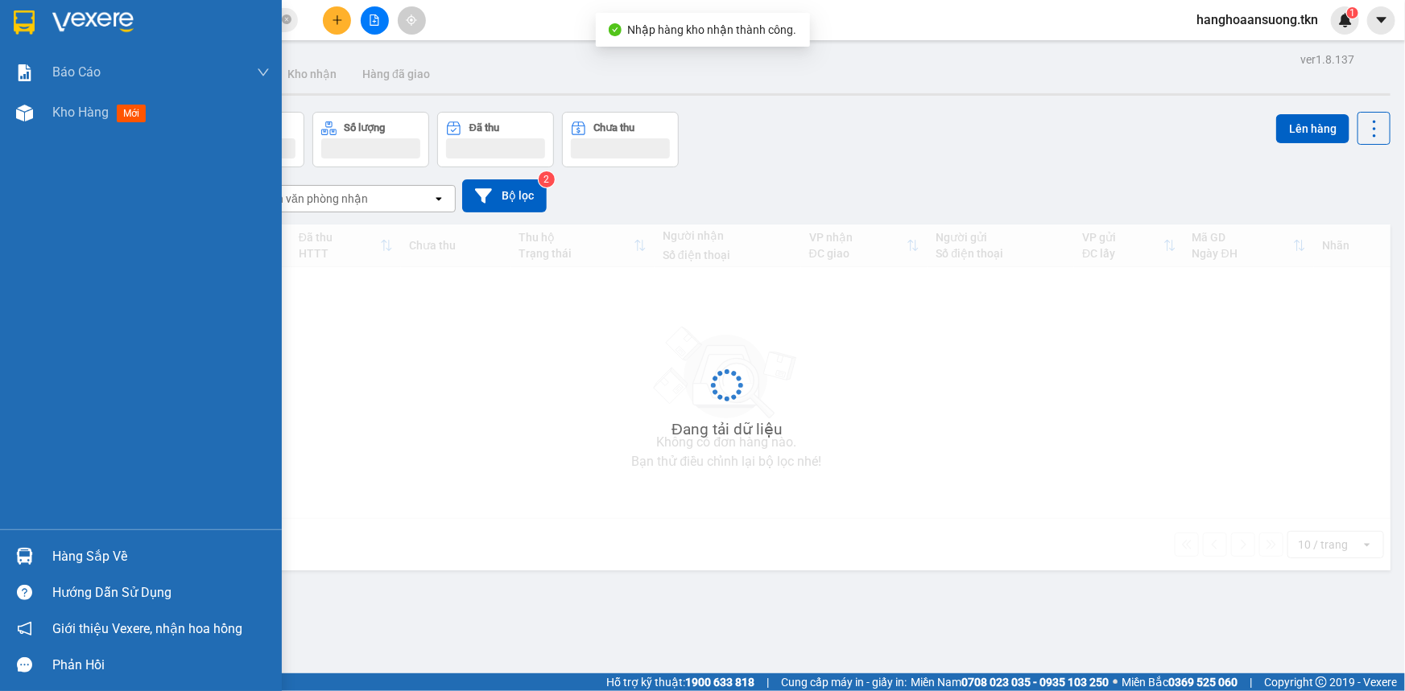
click at [27, 555] on img at bounding box center [24, 556] width 17 height 17
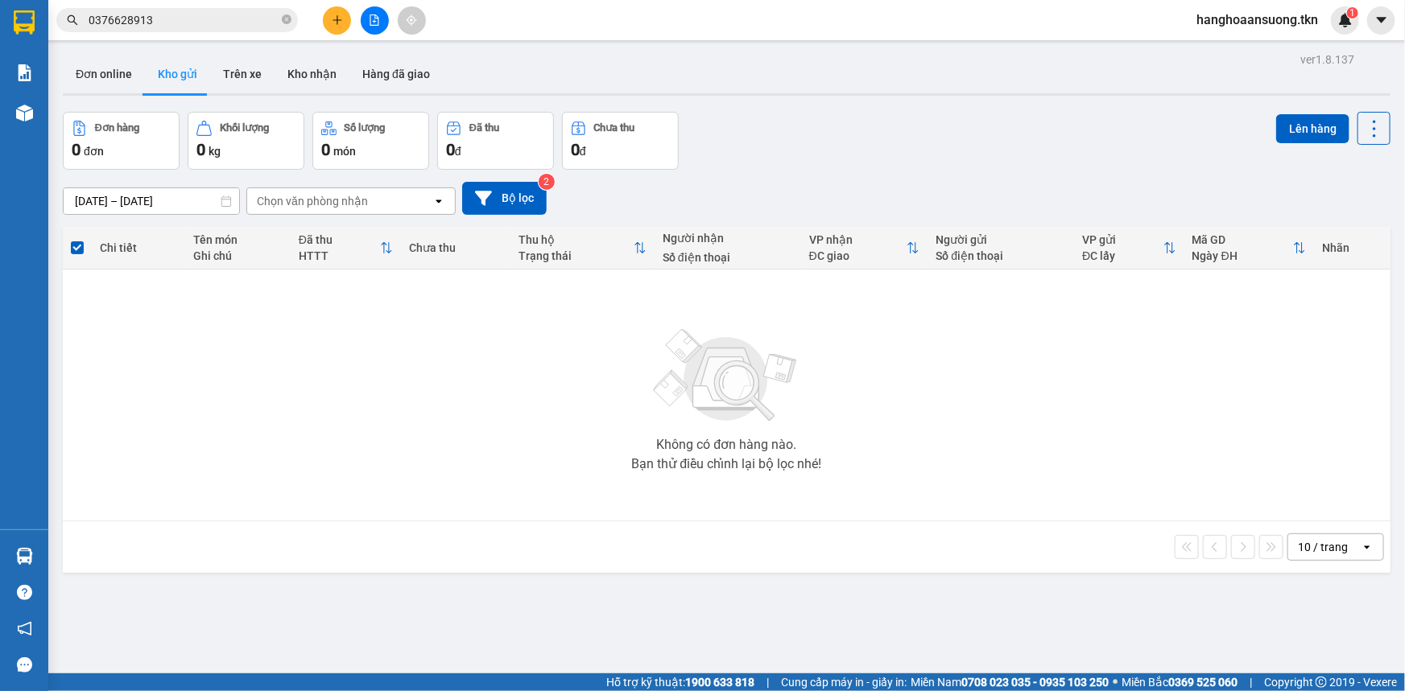
click at [760, 491] on section "Kết quả tìm kiếm ( 13 ) Bộ lọc Mã ĐH Trạng thái Món hàng Thu hộ Tổng cước Chưa …" at bounding box center [702, 345] width 1405 height 691
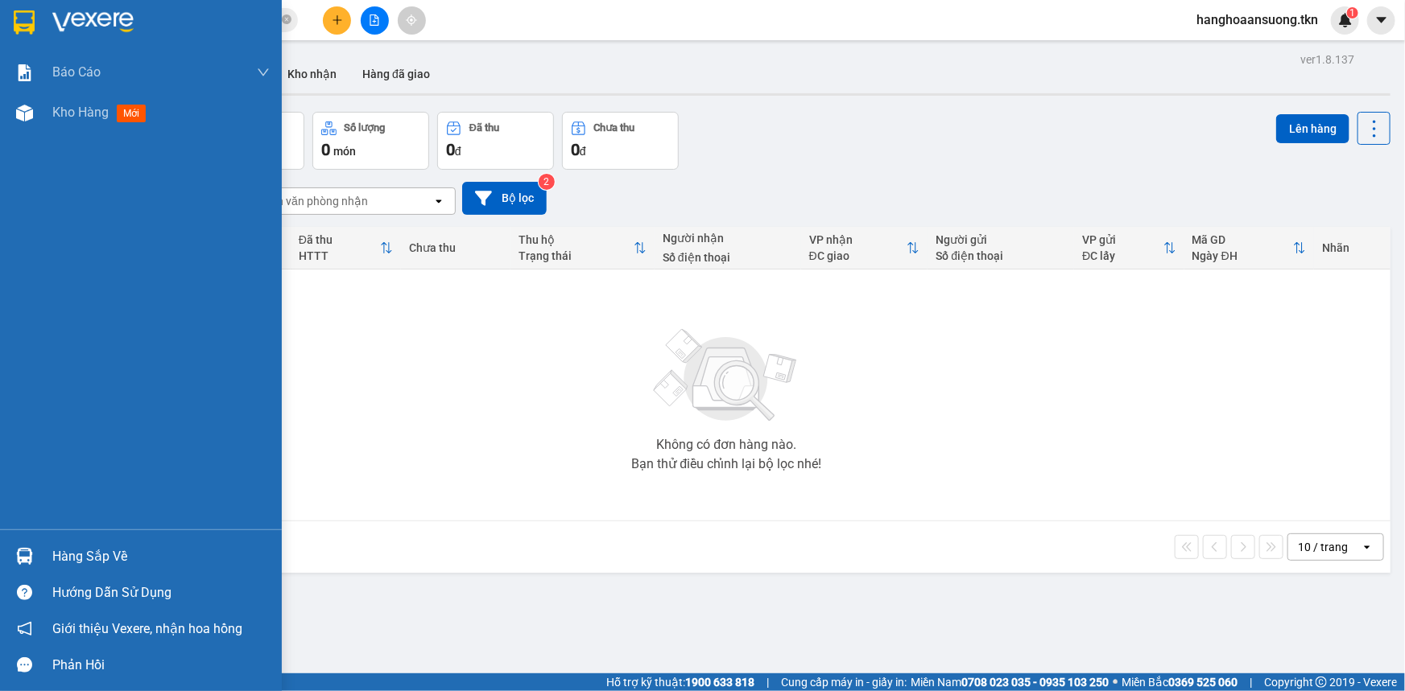
click at [20, 552] on img at bounding box center [24, 556] width 17 height 17
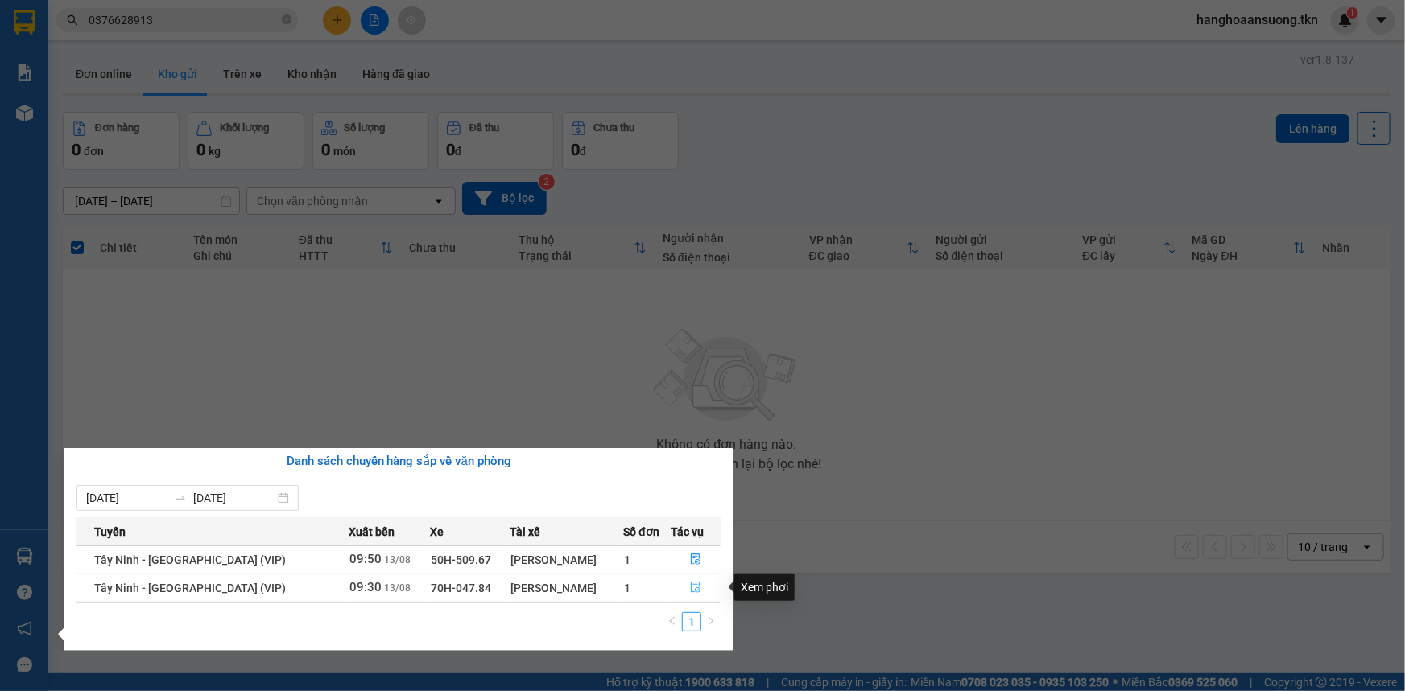
click at [690, 586] on icon "file-done" at bounding box center [695, 587] width 11 height 11
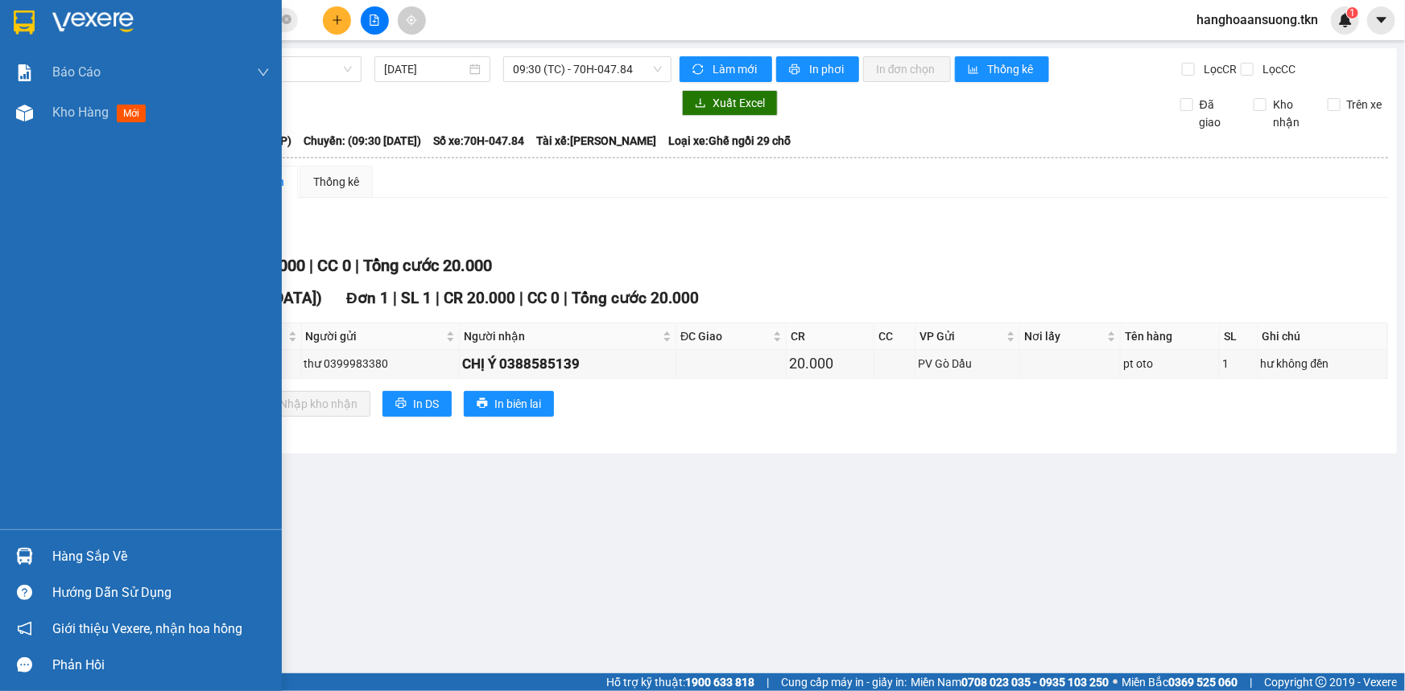
click at [20, 8] on div at bounding box center [24, 22] width 28 height 28
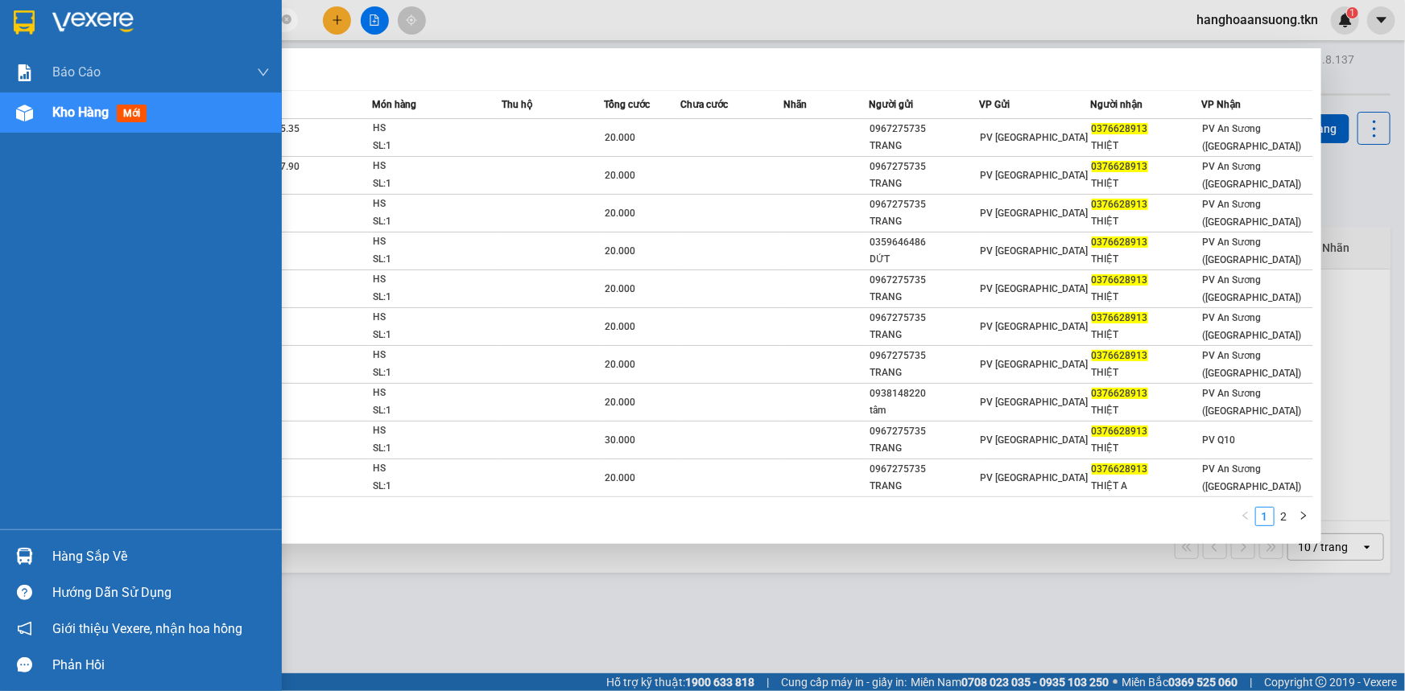
drag, startPoint x: 177, startPoint y: 20, endPoint x: 0, endPoint y: 30, distance: 177.3
click at [0, 30] on section "Kết quả tìm kiếm ( 13 ) Bộ lọc Mã ĐH Trạng thái Món hàng Thu hộ Tổng cước Chưa …" at bounding box center [702, 345] width 1405 height 691
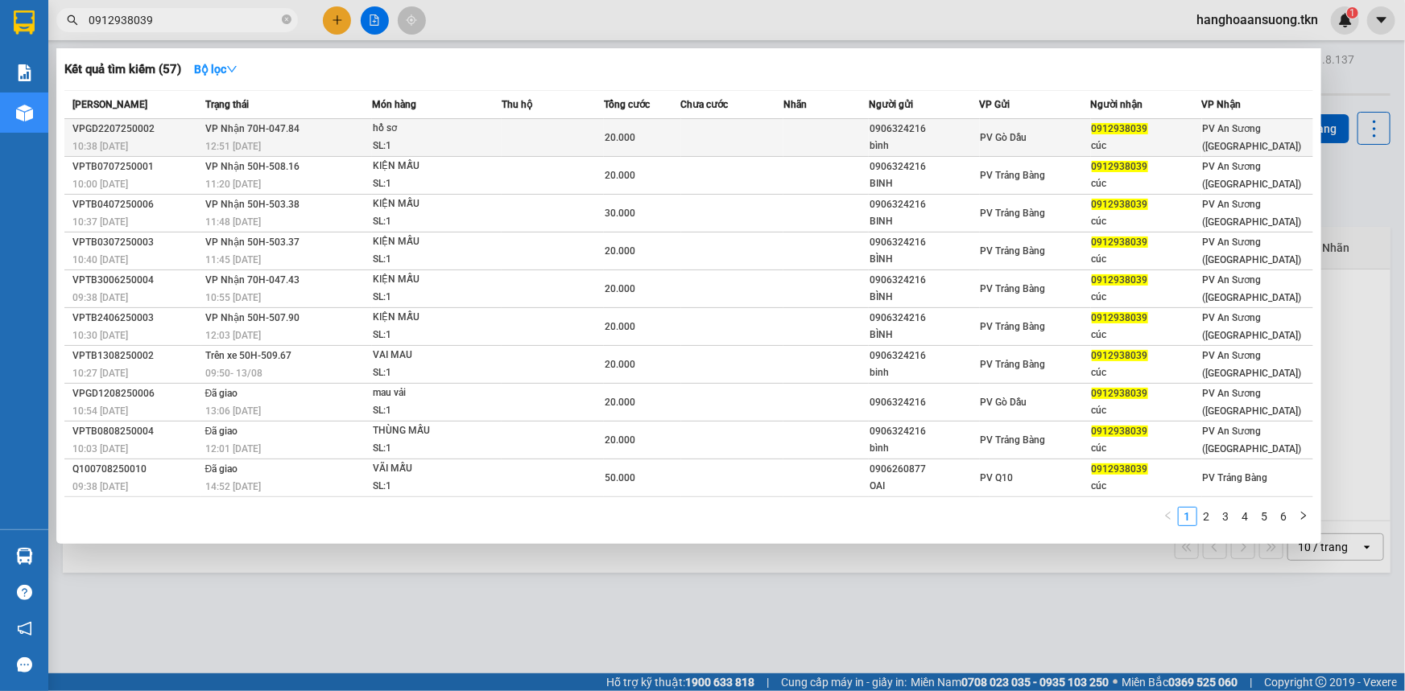
type input "0912938039"
click at [574, 137] on td at bounding box center [552, 138] width 102 height 38
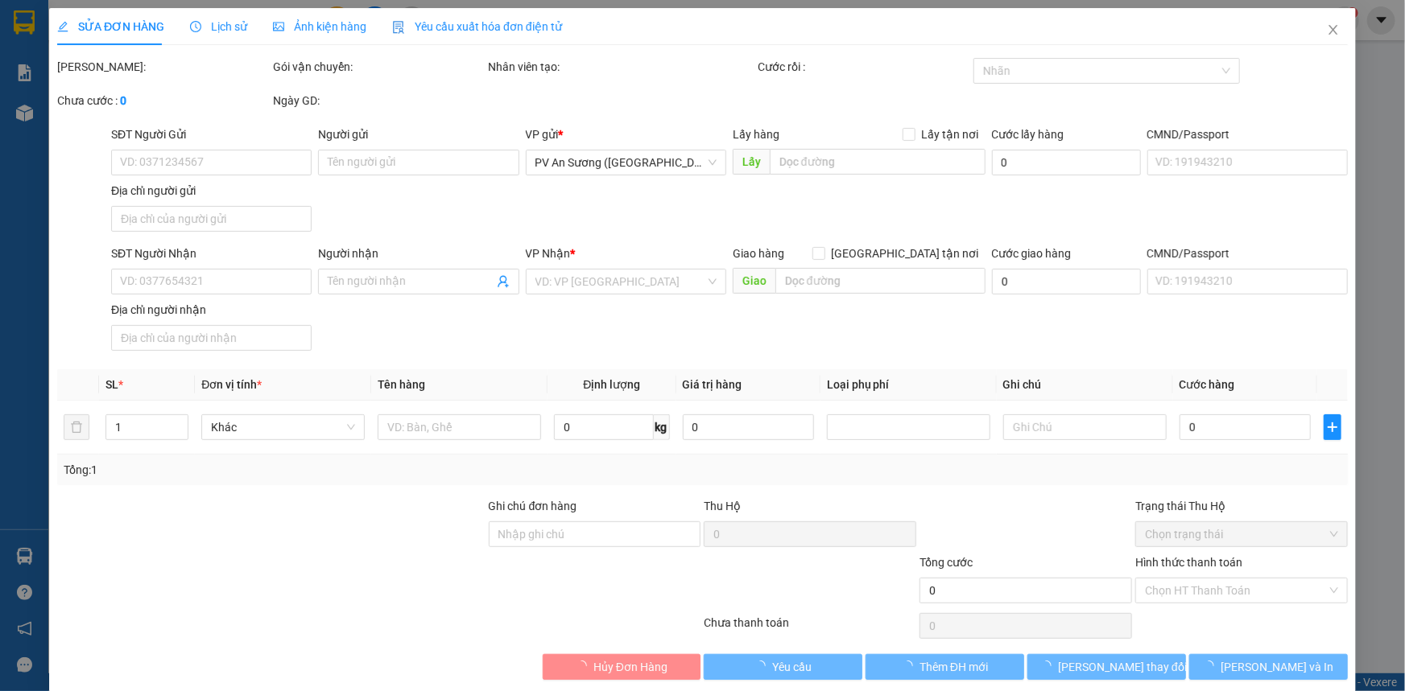
type input "0906324216"
type input "bình"
type input "0912938039"
type input "cúc"
type input "20.000"
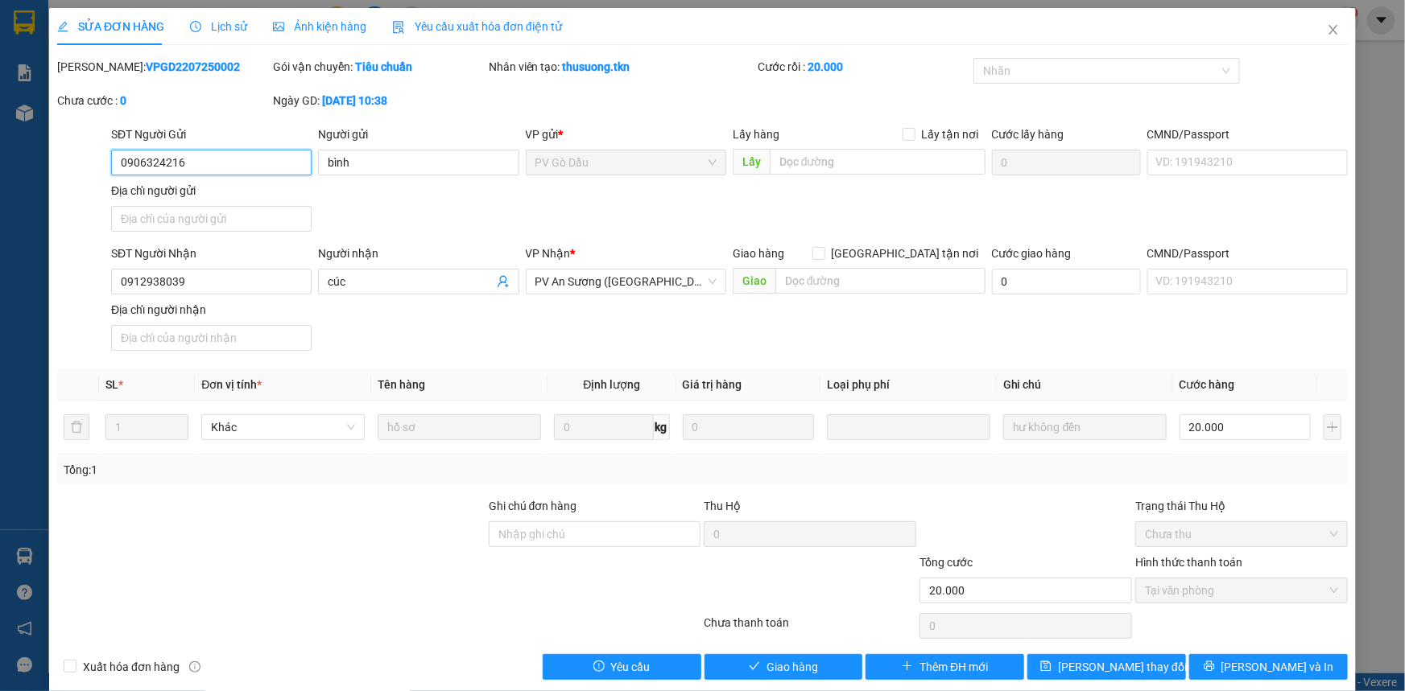
drag, startPoint x: 209, startPoint y: 159, endPoint x: 64, endPoint y: 155, distance: 145.0
click at [64, 155] on div "SĐT Người Gửi 0906324216 0906324216 Người gửi bình VP gửi * PV Gò Dầu Lấy hàng …" at bounding box center [702, 182] width 1293 height 113
click at [1326, 28] on icon "close" at bounding box center [1332, 29] width 13 height 13
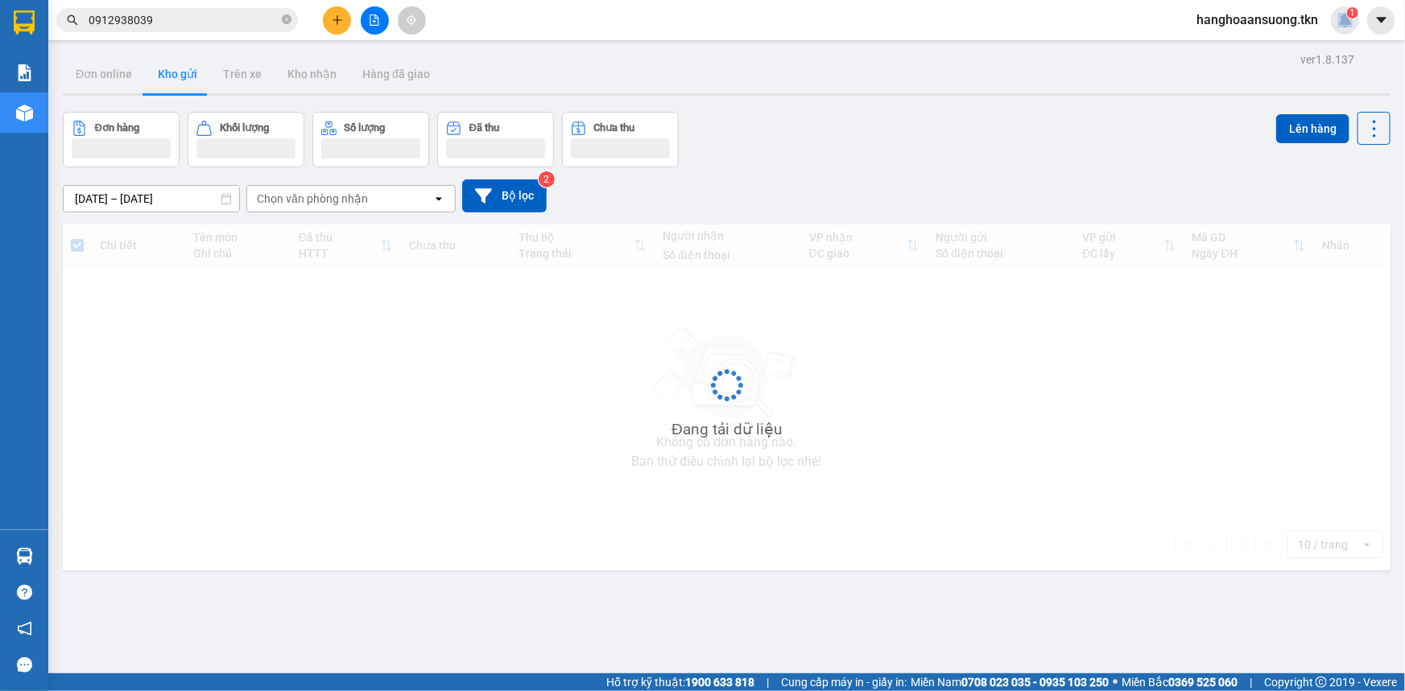
click at [1322, 28] on span "hanghoaansuong.tkn" at bounding box center [1256, 20] width 147 height 20
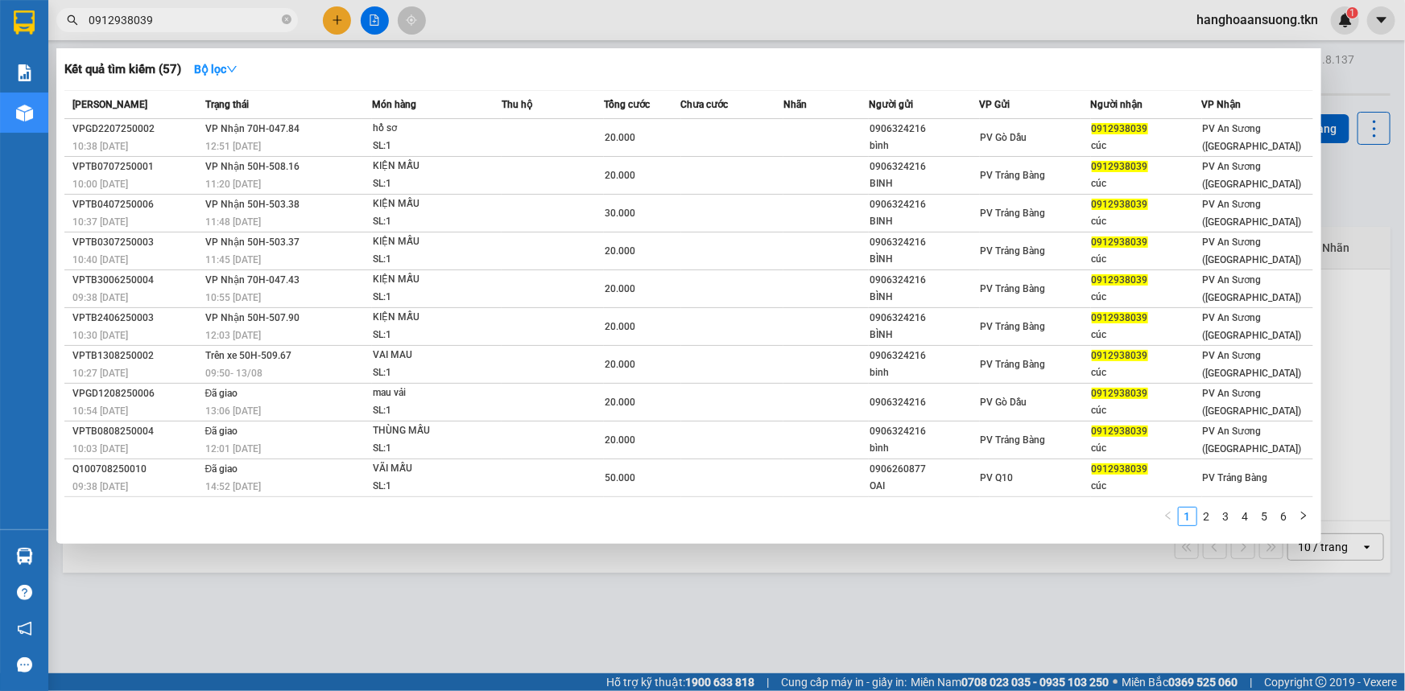
click at [183, 10] on span "0912938039" at bounding box center [176, 20] width 241 height 24
click at [393, 606] on div at bounding box center [702, 345] width 1405 height 691
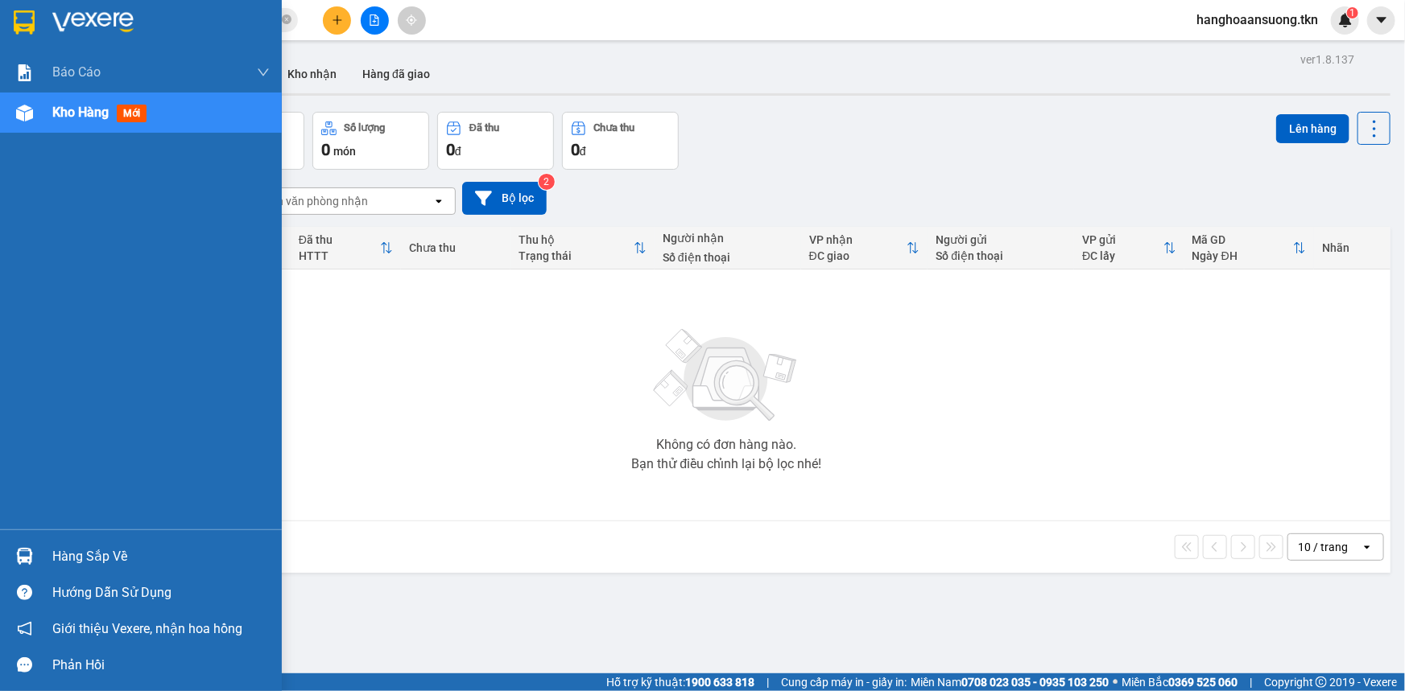
click at [14, 548] on div at bounding box center [24, 557] width 28 height 28
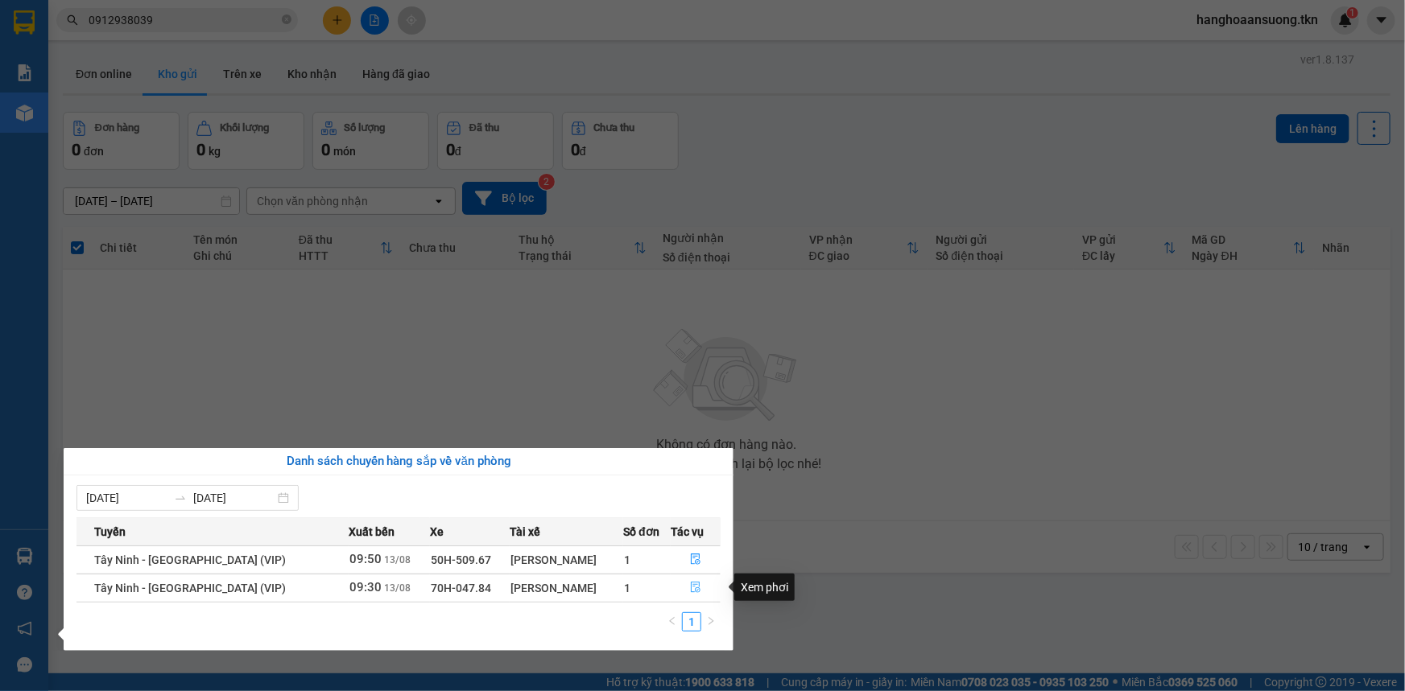
click at [690, 588] on icon "file-done" at bounding box center [695, 587] width 11 height 11
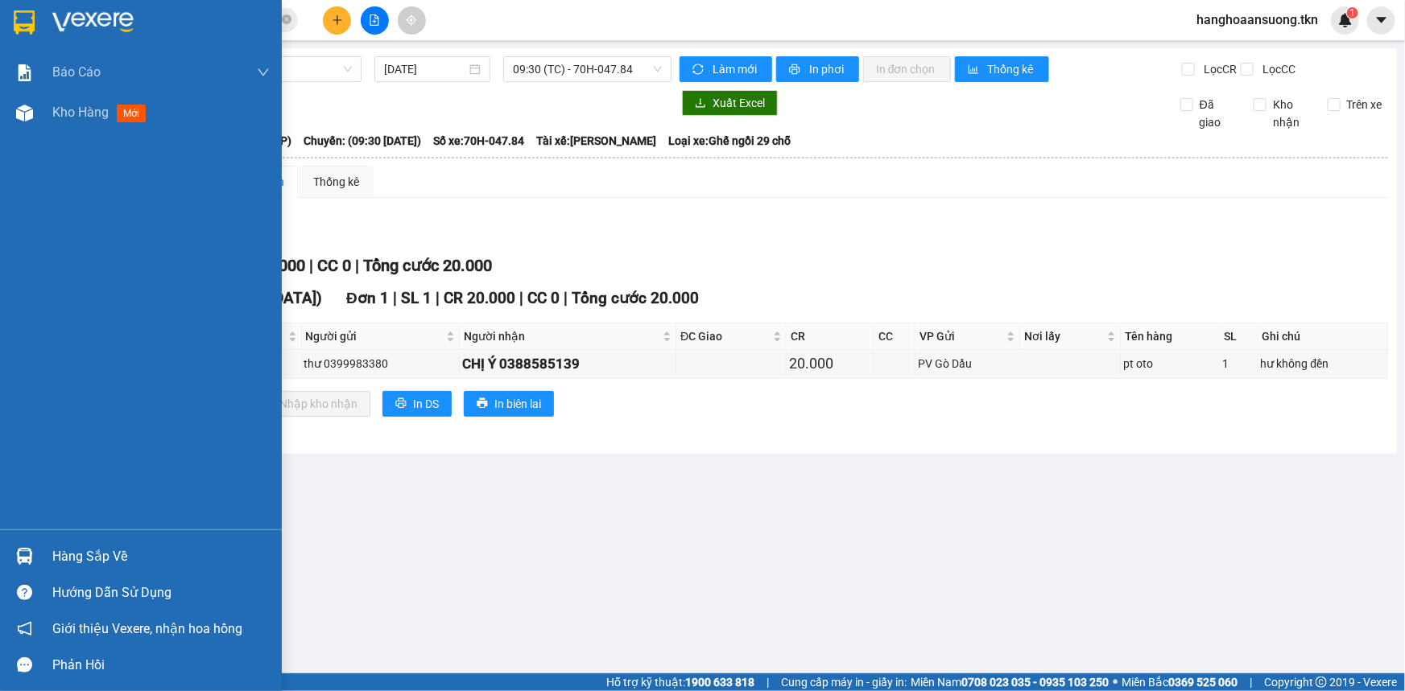
click at [26, 547] on div at bounding box center [24, 557] width 28 height 28
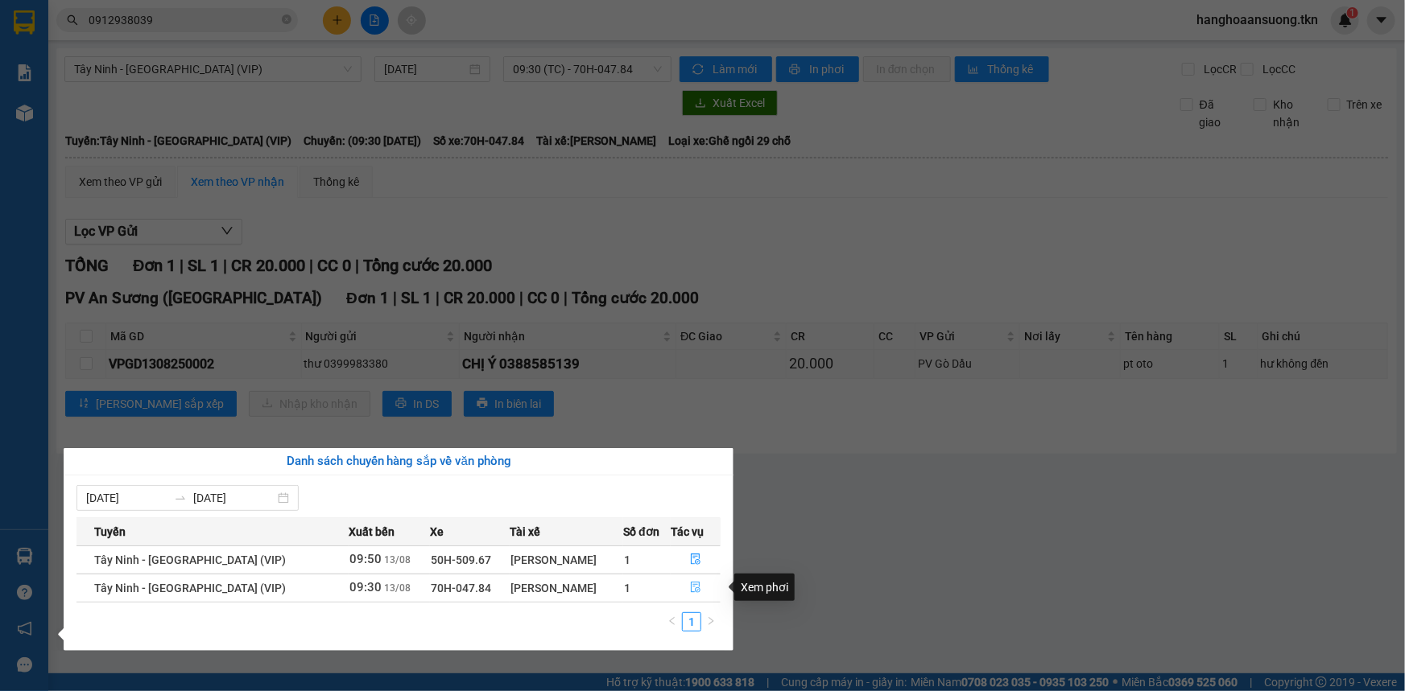
click at [692, 588] on icon "file-done" at bounding box center [695, 587] width 11 height 11
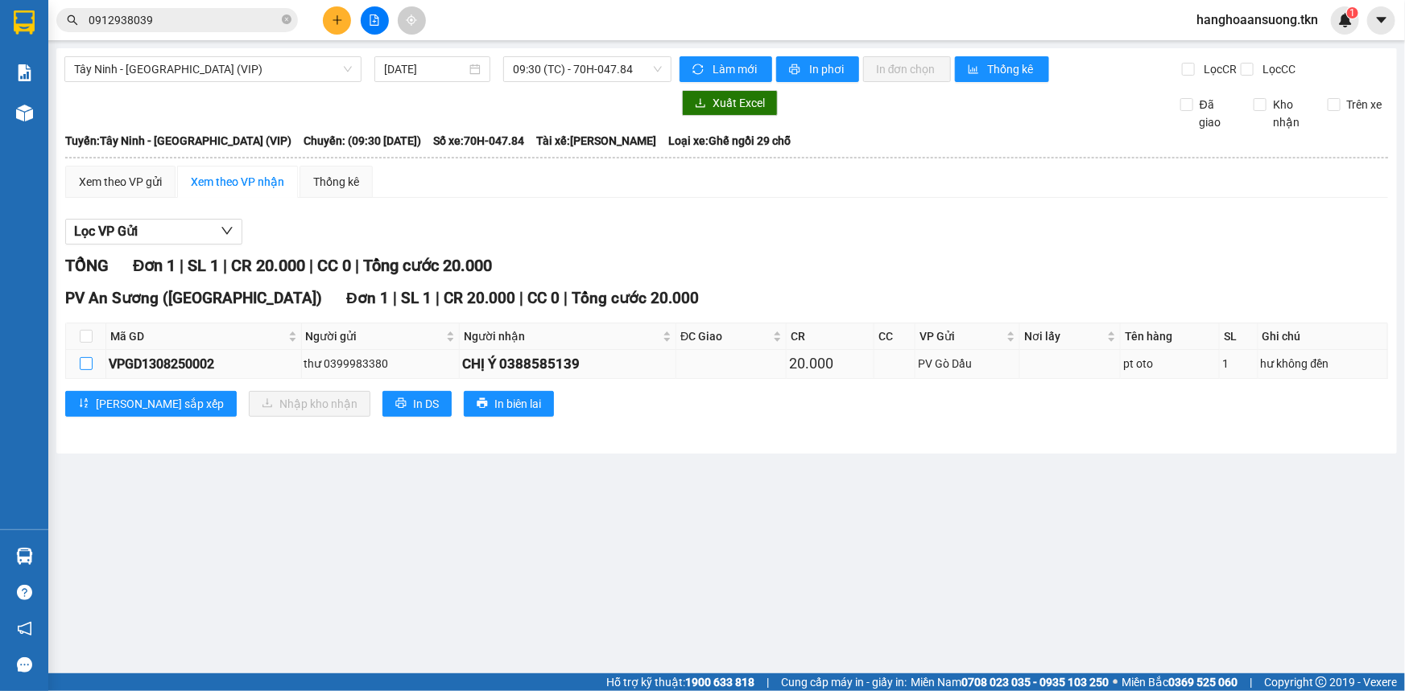
click at [86, 364] on input "checkbox" at bounding box center [86, 363] width 13 height 13
checkbox input "true"
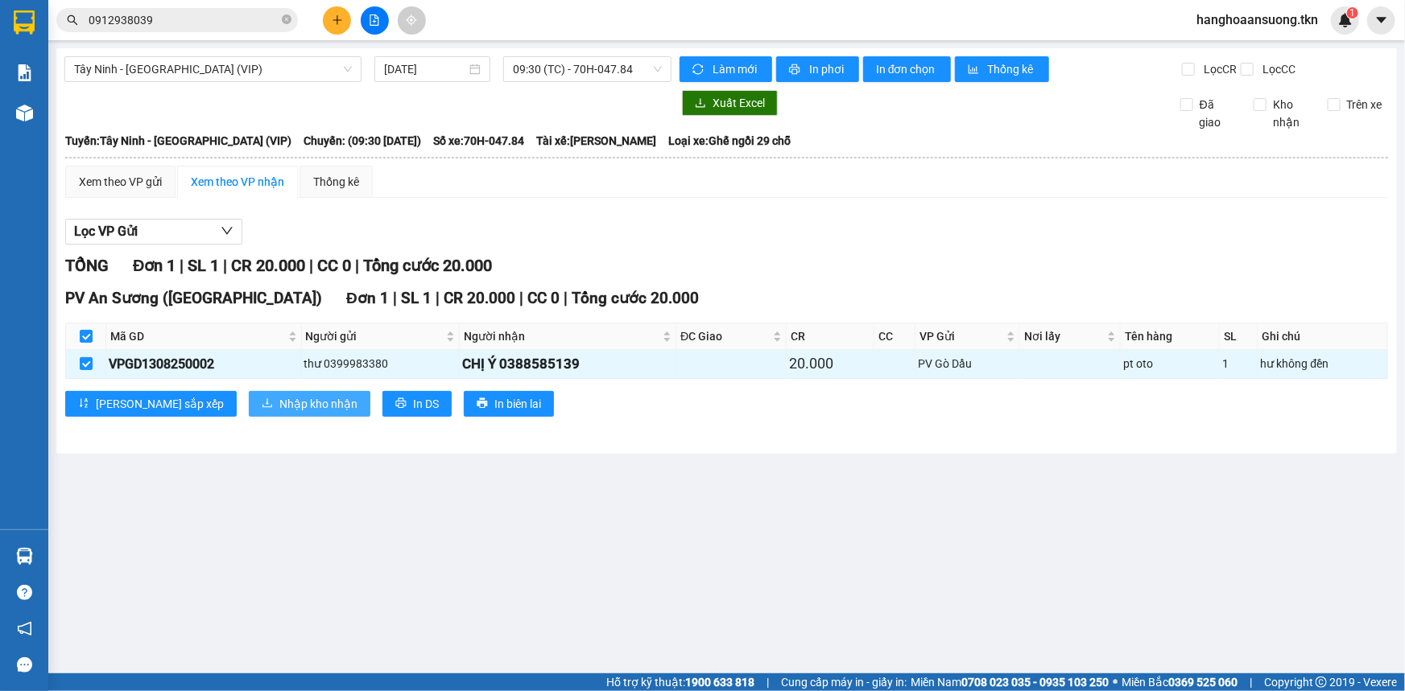
click at [279, 398] on span "Nhập kho nhận" at bounding box center [318, 404] width 78 height 18
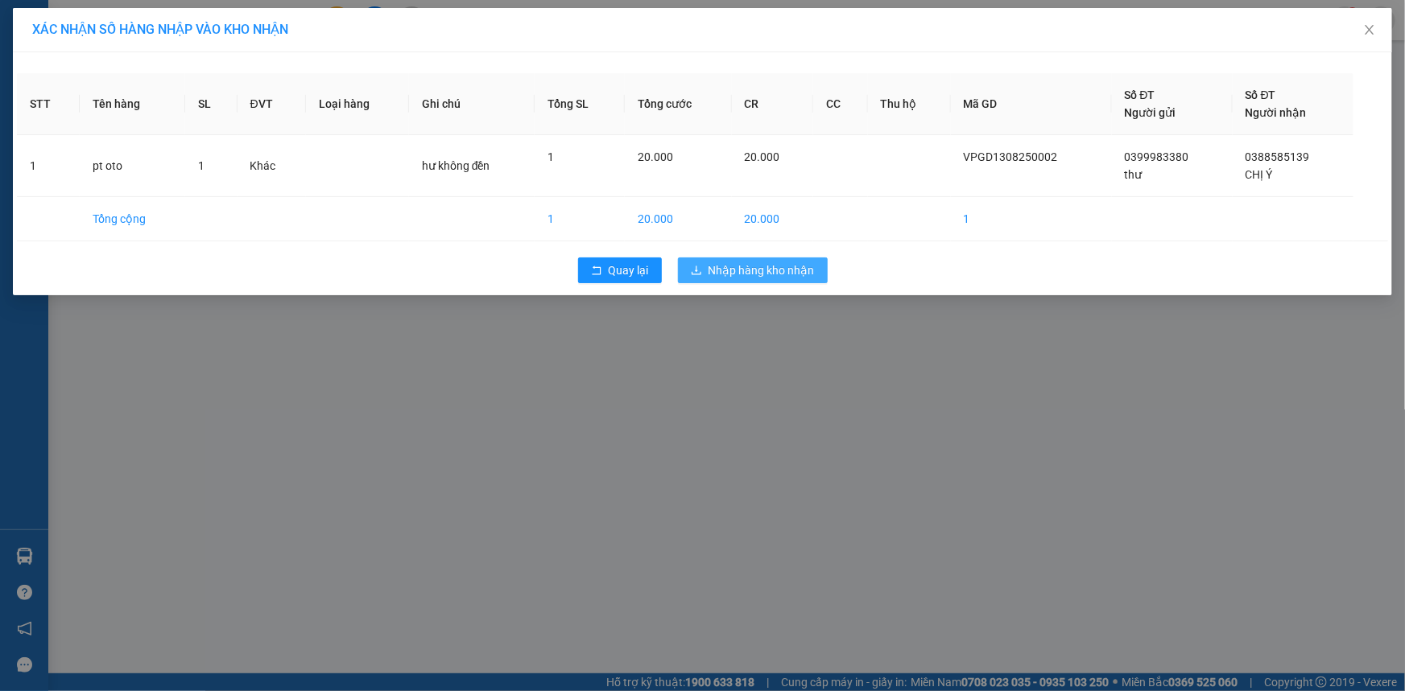
click at [743, 268] on span "Nhập hàng kho nhận" at bounding box center [761, 271] width 106 height 18
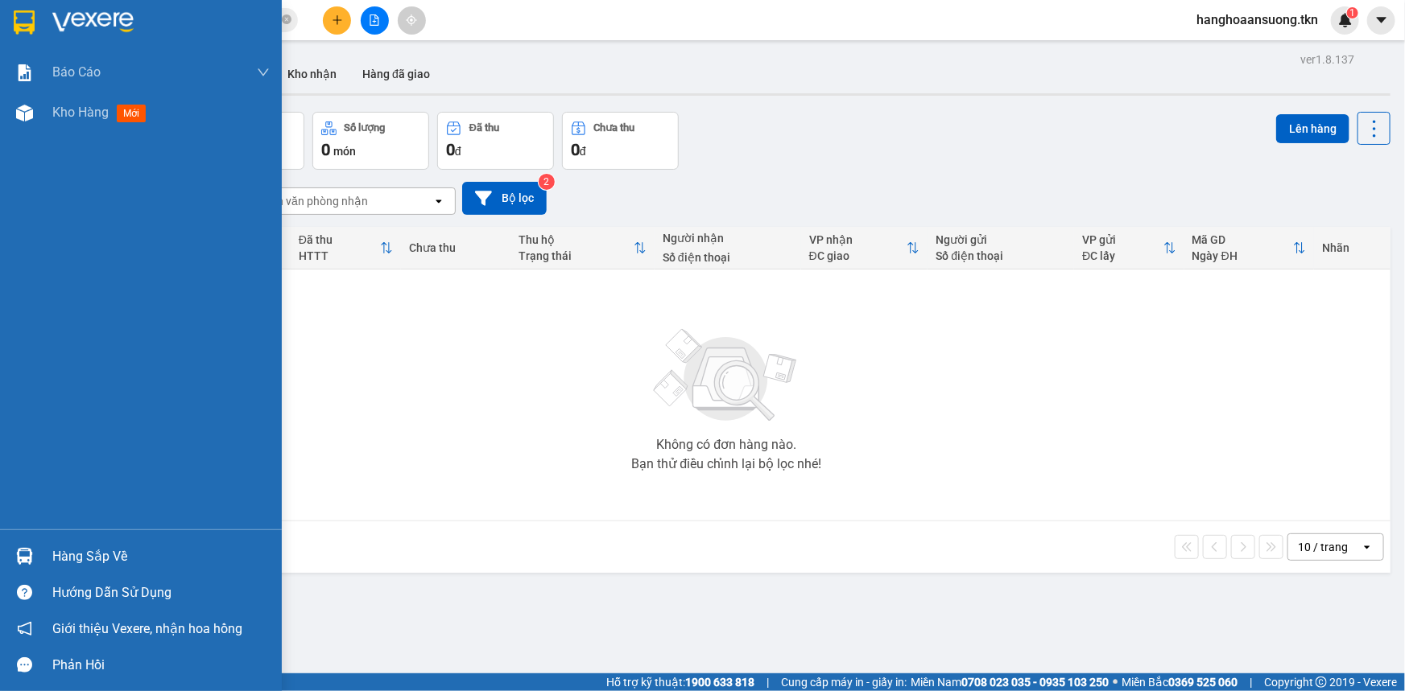
click at [20, 554] on img at bounding box center [24, 556] width 17 height 17
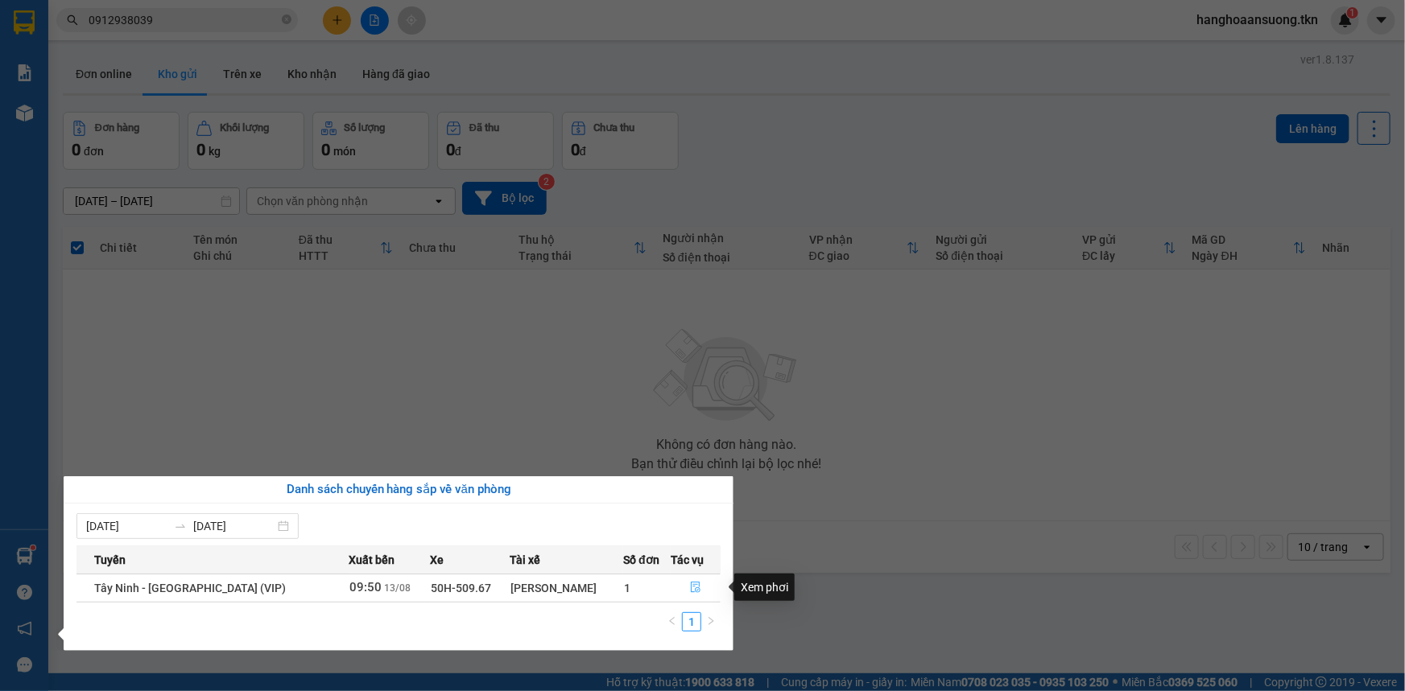
click at [692, 591] on icon "file-done" at bounding box center [695, 587] width 11 height 11
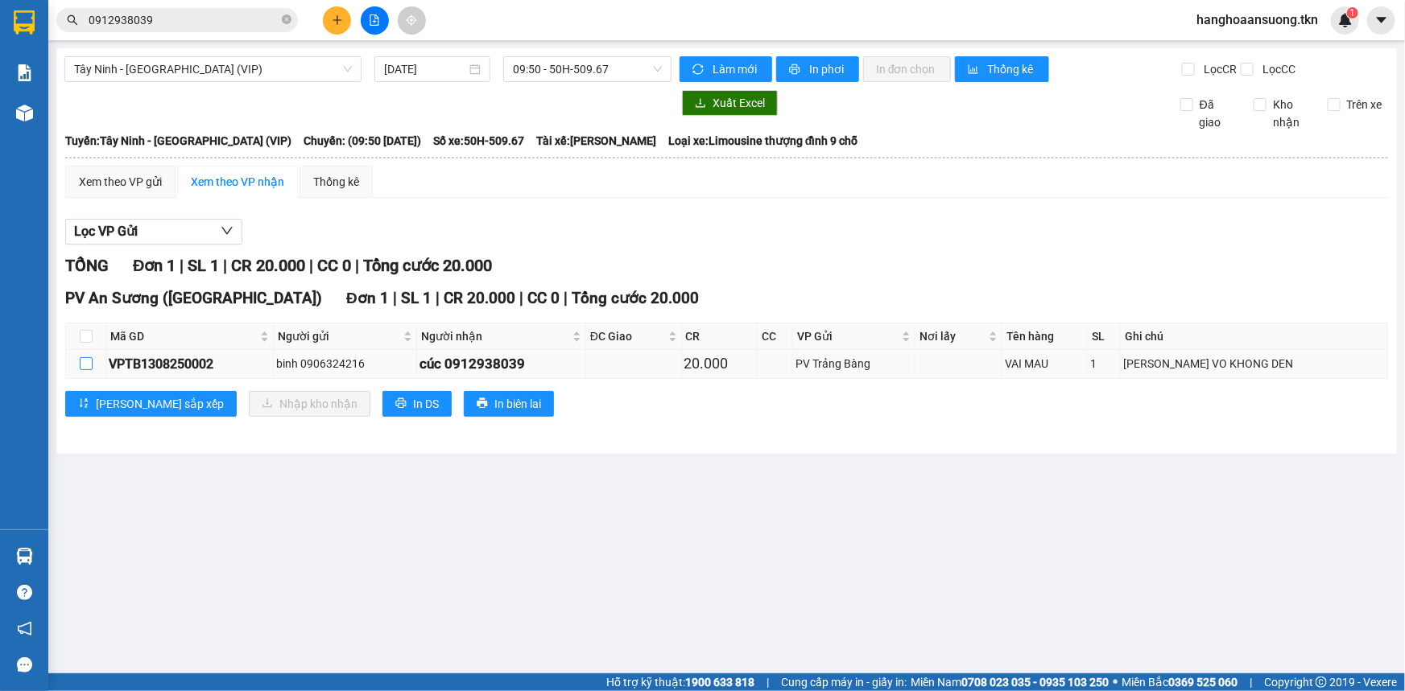
click at [89, 363] on input "checkbox" at bounding box center [86, 363] width 13 height 13
checkbox input "true"
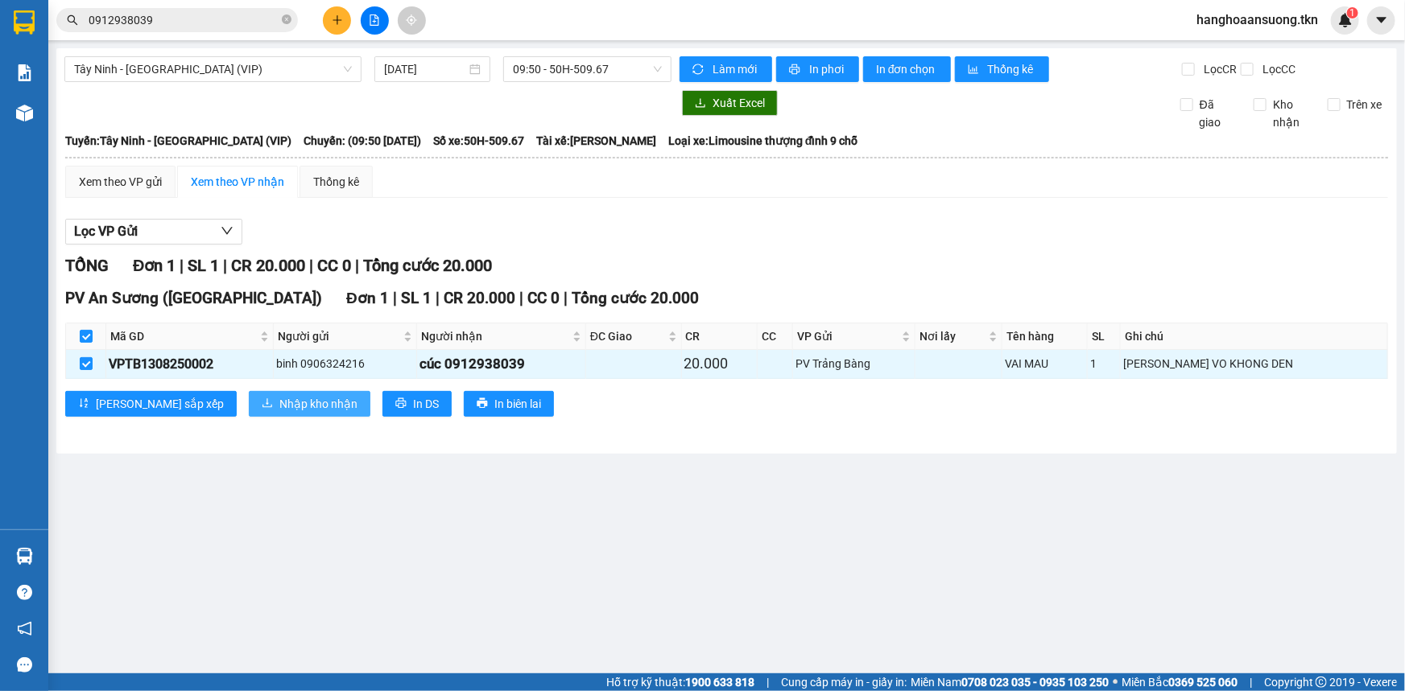
click at [279, 400] on span "Nhập kho nhận" at bounding box center [318, 404] width 78 height 18
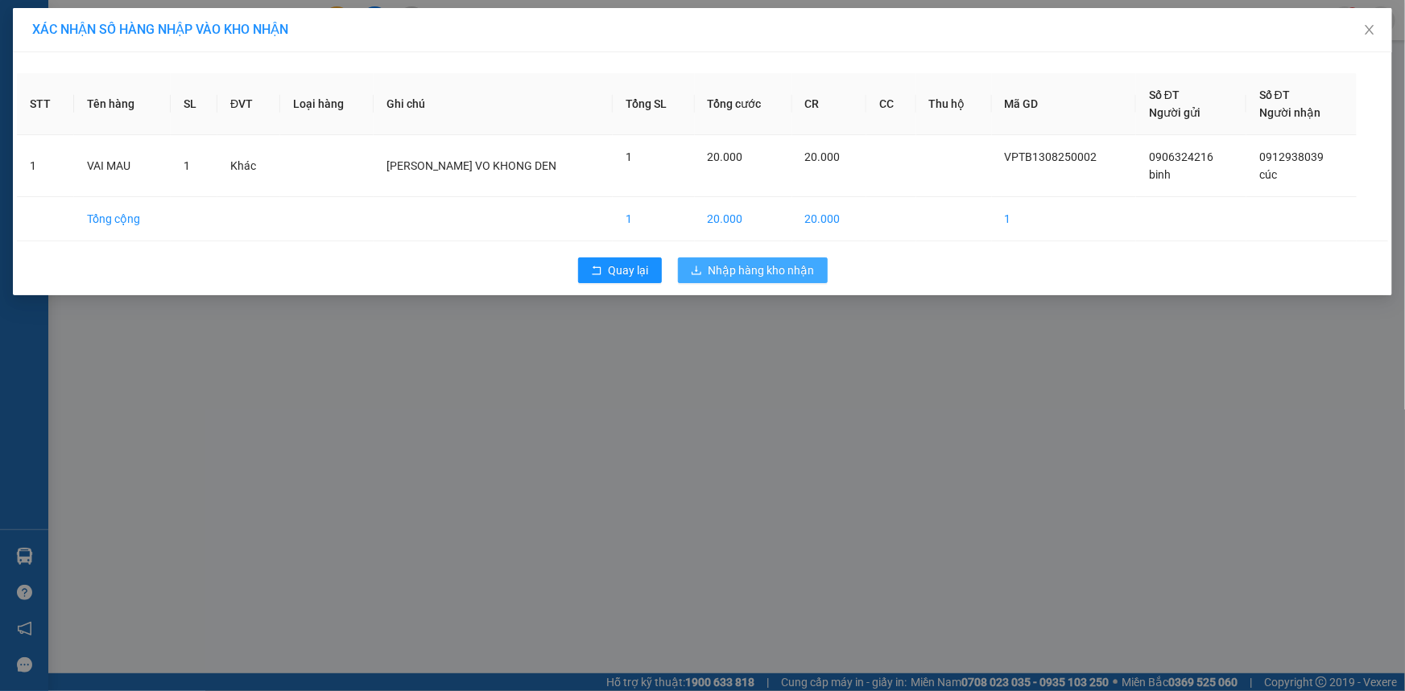
click at [772, 274] on span "Nhập hàng kho nhận" at bounding box center [761, 271] width 106 height 18
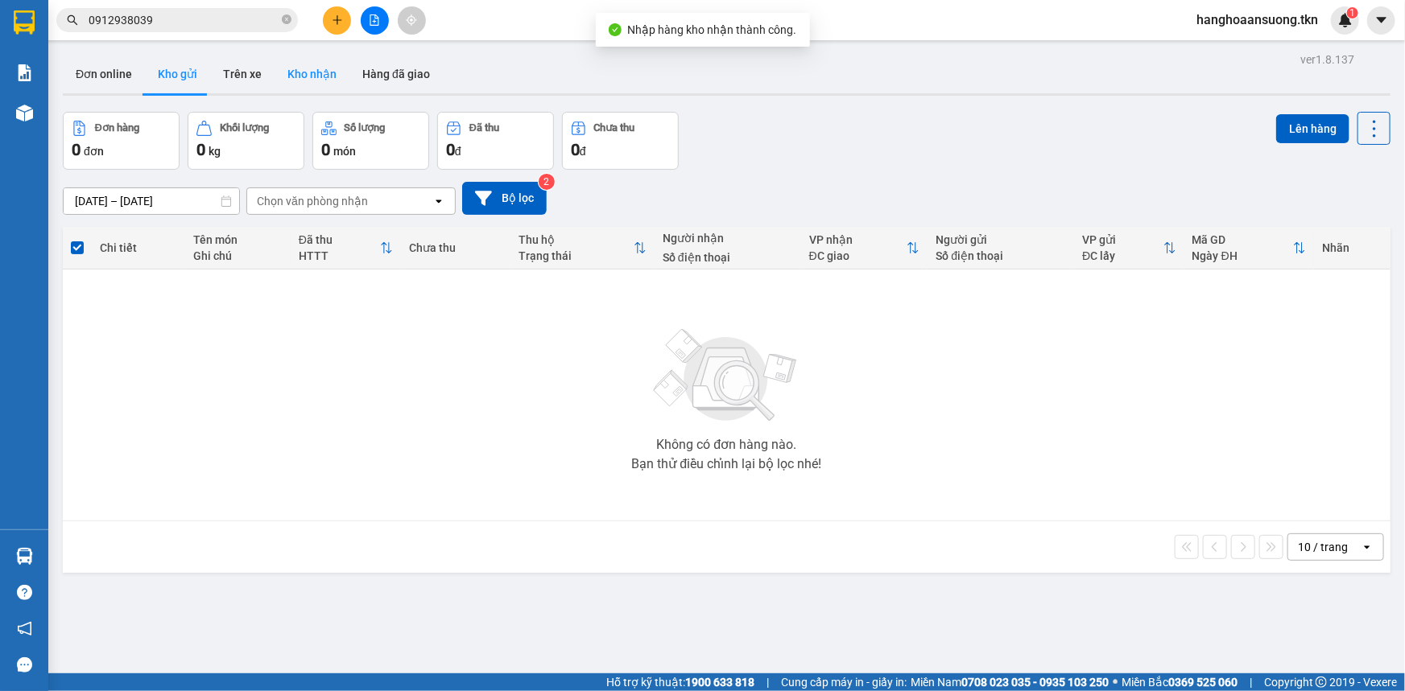
click at [310, 72] on button "Kho nhận" at bounding box center [311, 74] width 75 height 39
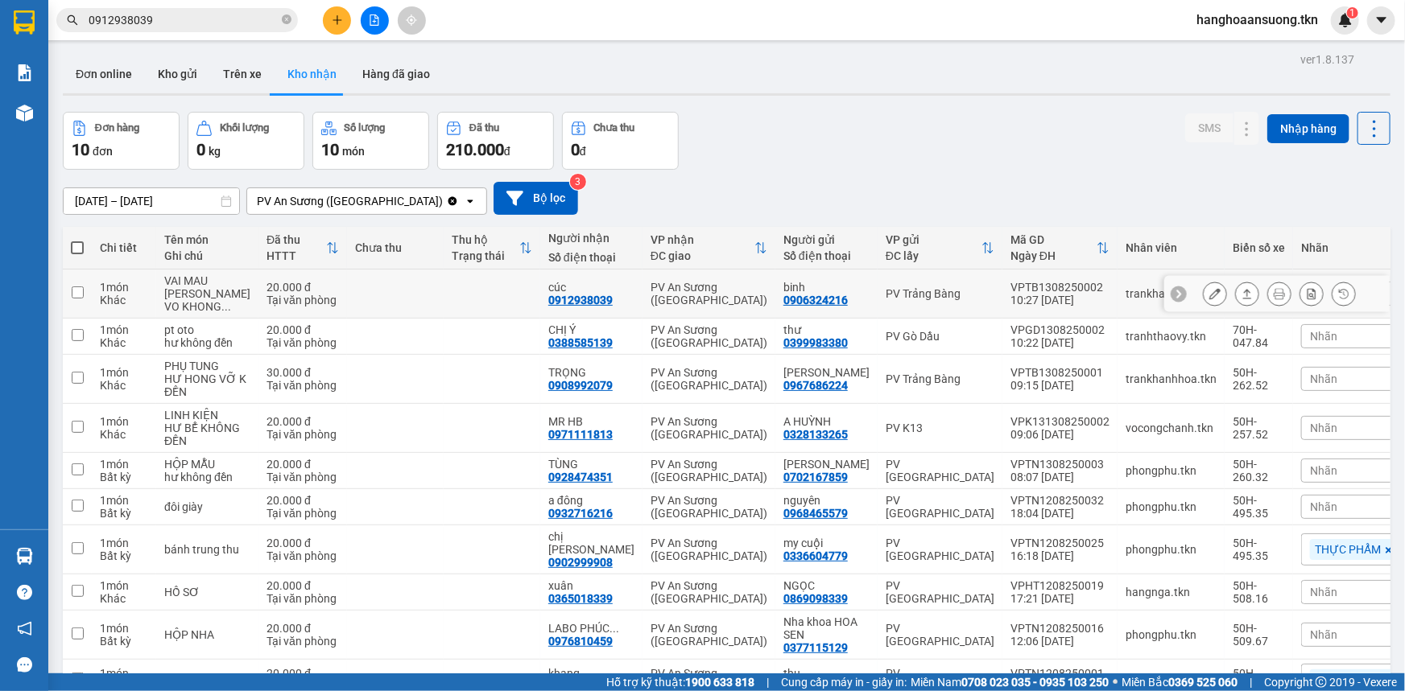
click at [75, 292] on input "checkbox" at bounding box center [78, 293] width 12 height 12
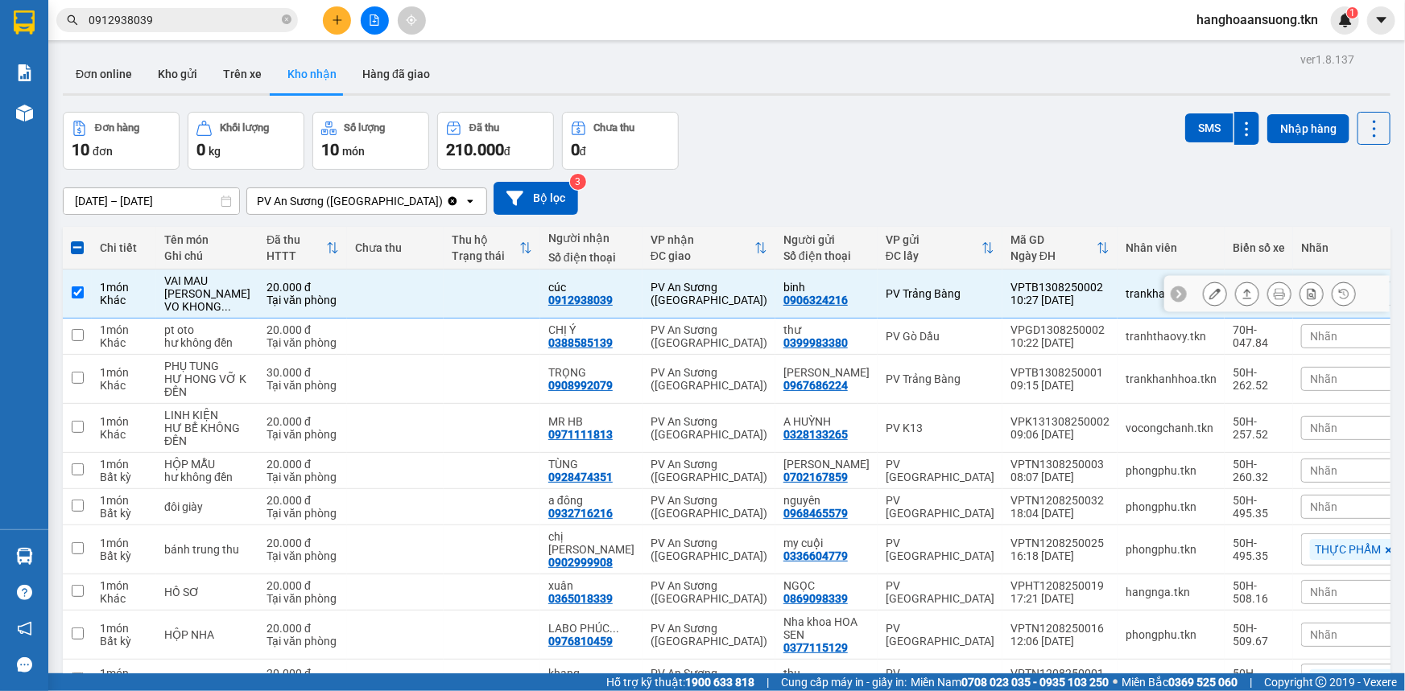
click at [1243, 291] on icon at bounding box center [1247, 294] width 9 height 10
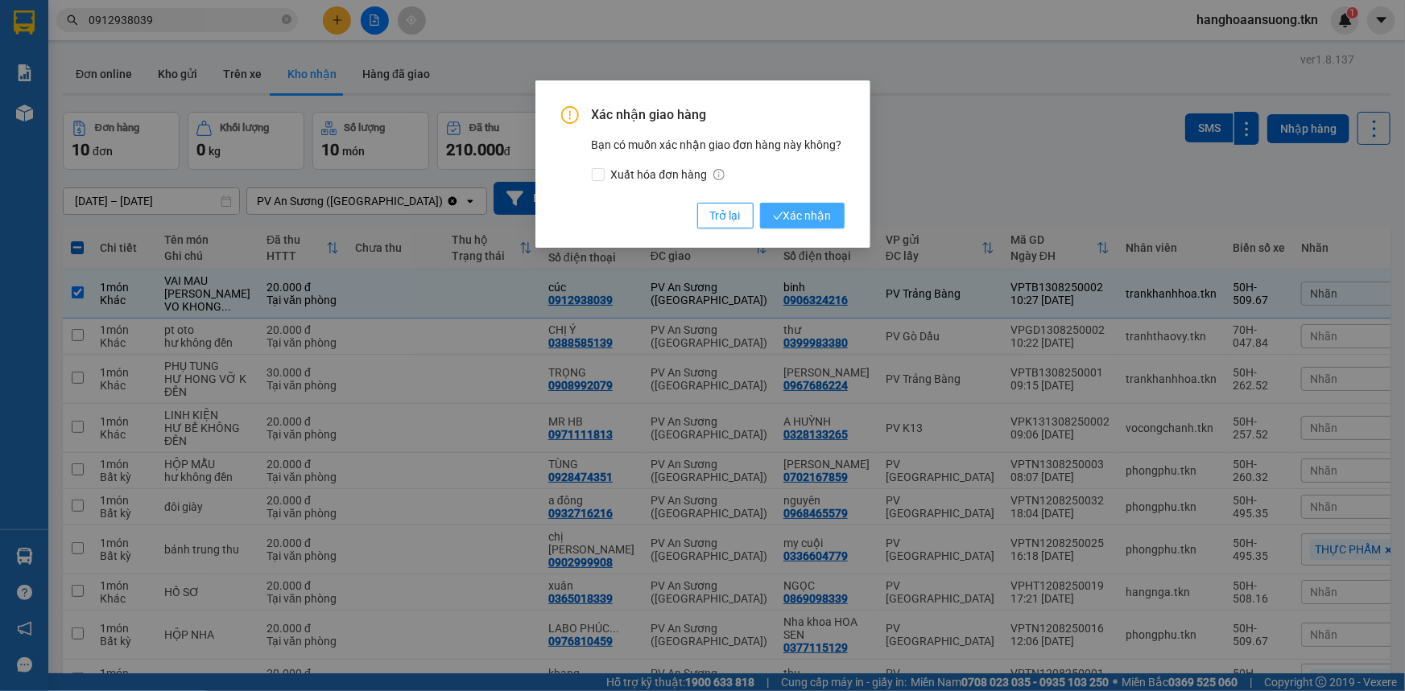
click at [801, 213] on span "Xác nhận" at bounding box center [802, 216] width 59 height 18
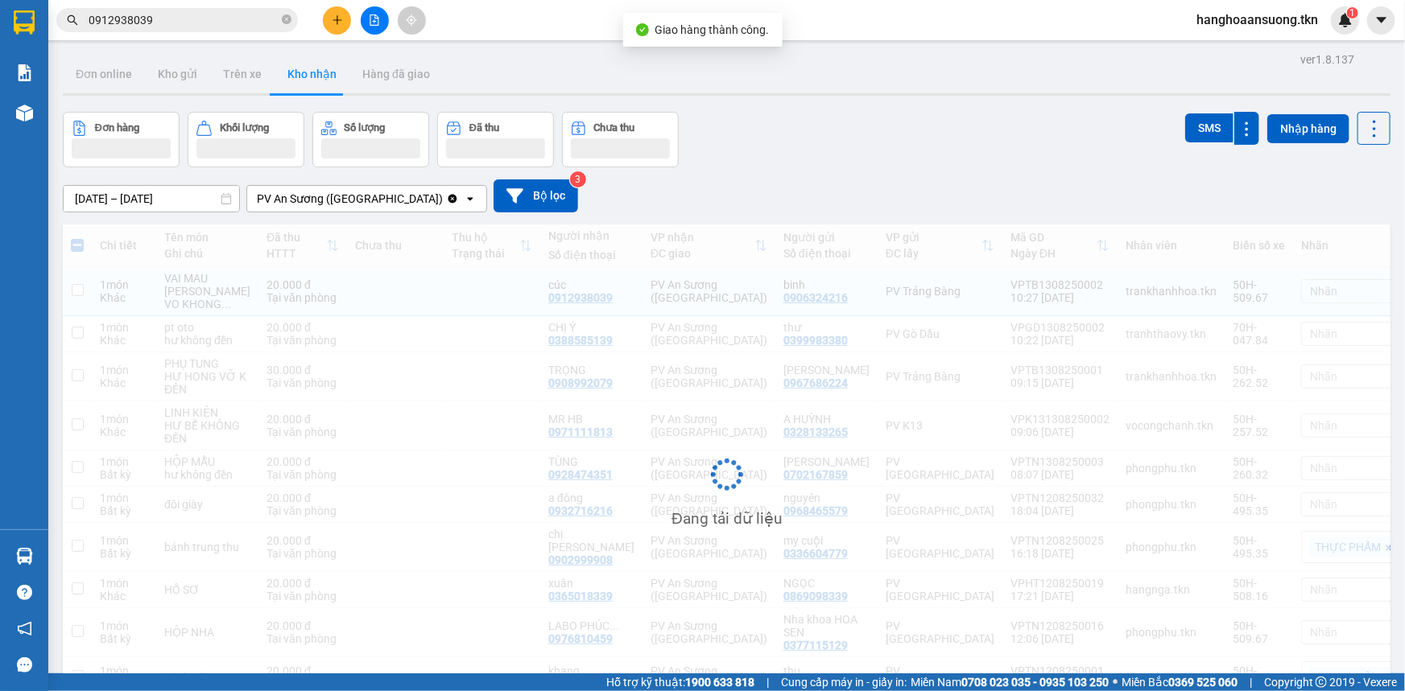
checkbox input "false"
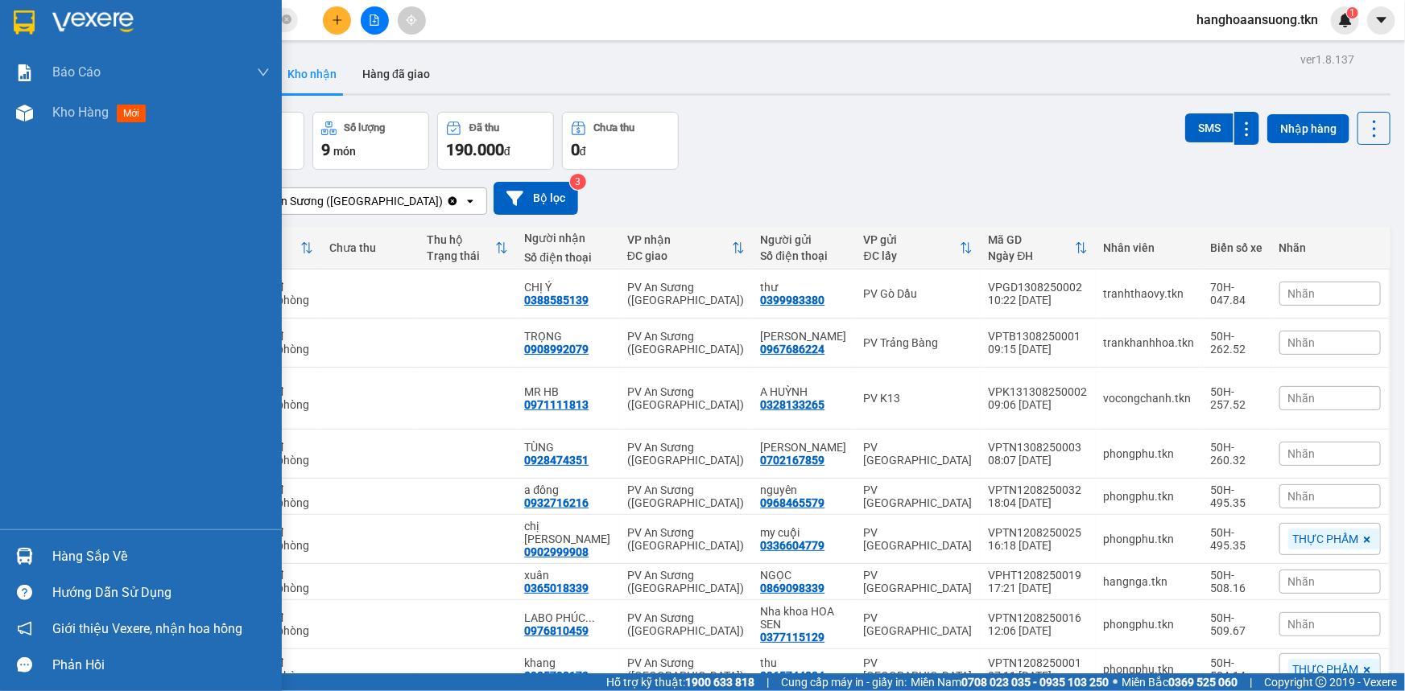
click at [32, 560] on div "Hàng sắp về" at bounding box center [141, 556] width 282 height 36
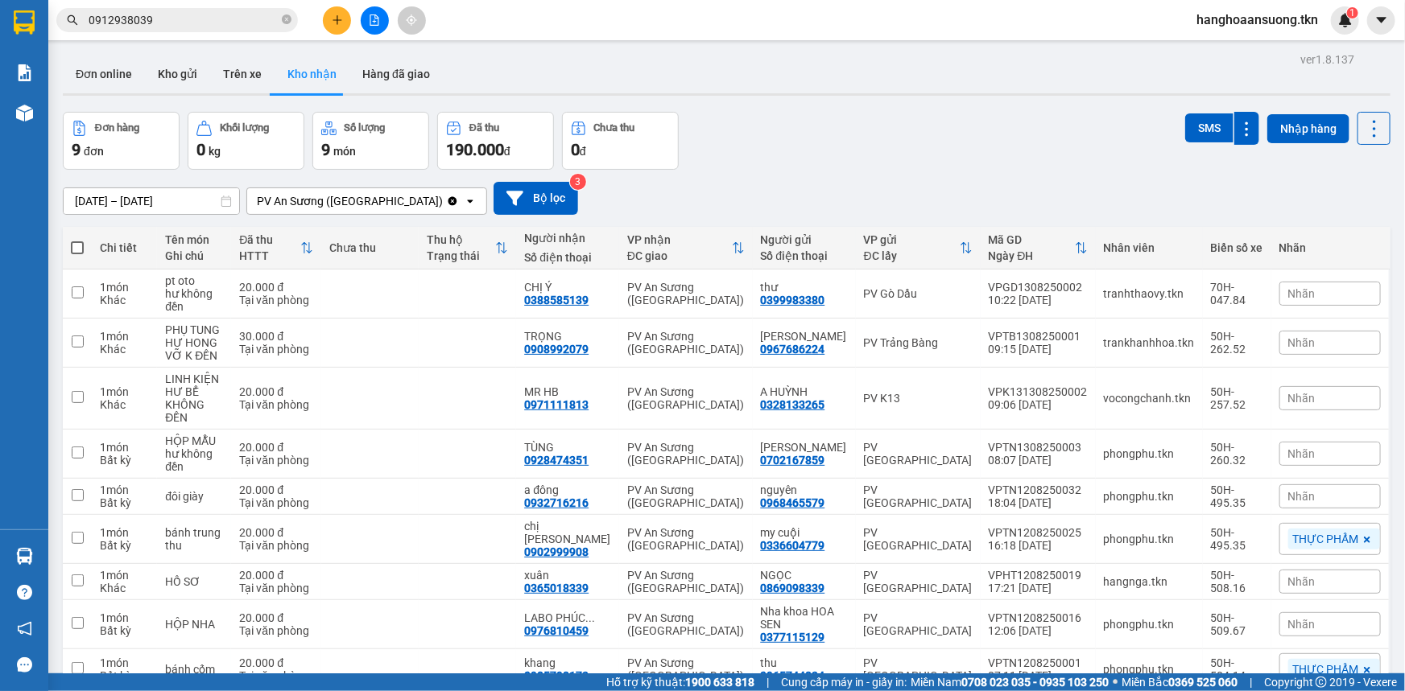
click at [893, 144] on section "Kết quả tìm kiếm ( 57 ) Bộ lọc Mã ĐH Trạng thái Món hàng Thu hộ Tổng cước Chưa …" at bounding box center [702, 345] width 1405 height 691
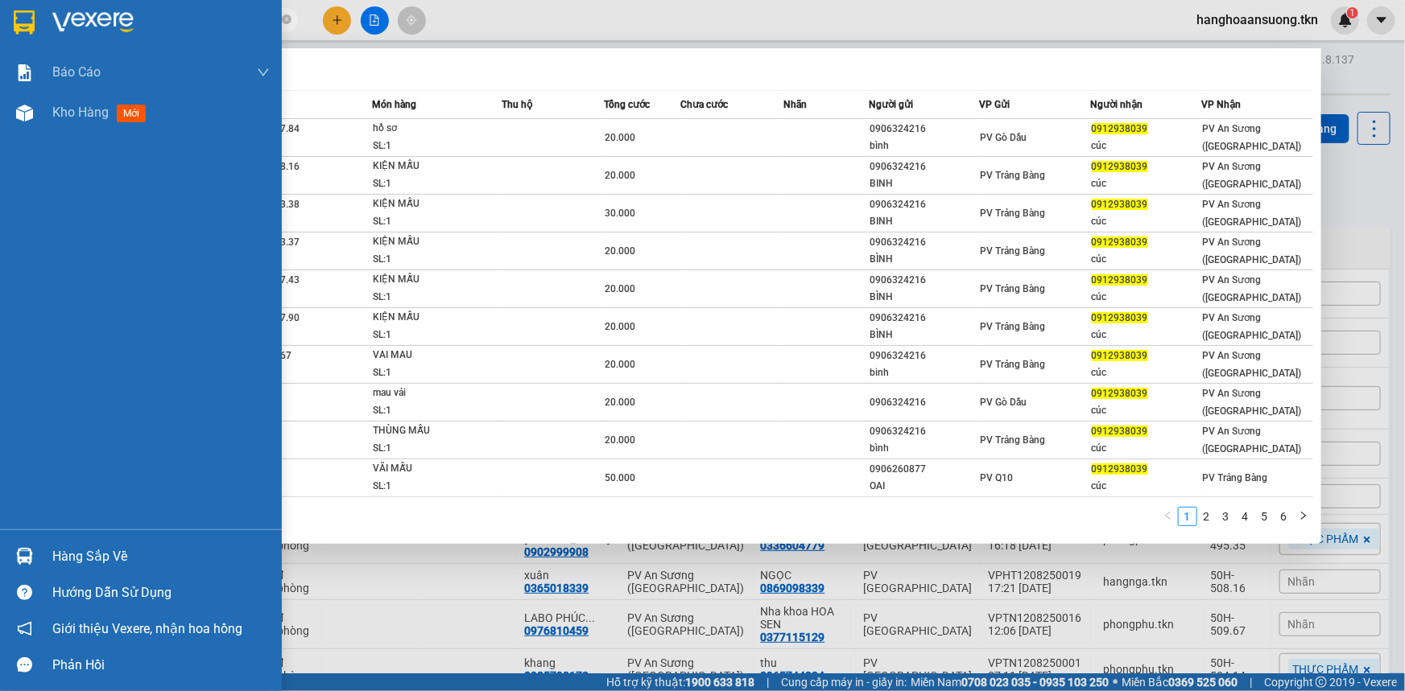
drag, startPoint x: 175, startPoint y: 18, endPoint x: 44, endPoint y: 22, distance: 130.5
click at [44, 22] on section "Kết quả tìm kiếm ( 57 ) Bộ lọc Mã ĐH Trạng thái Món hàng Thu hộ Tổng cước Chưa …" at bounding box center [702, 345] width 1405 height 691
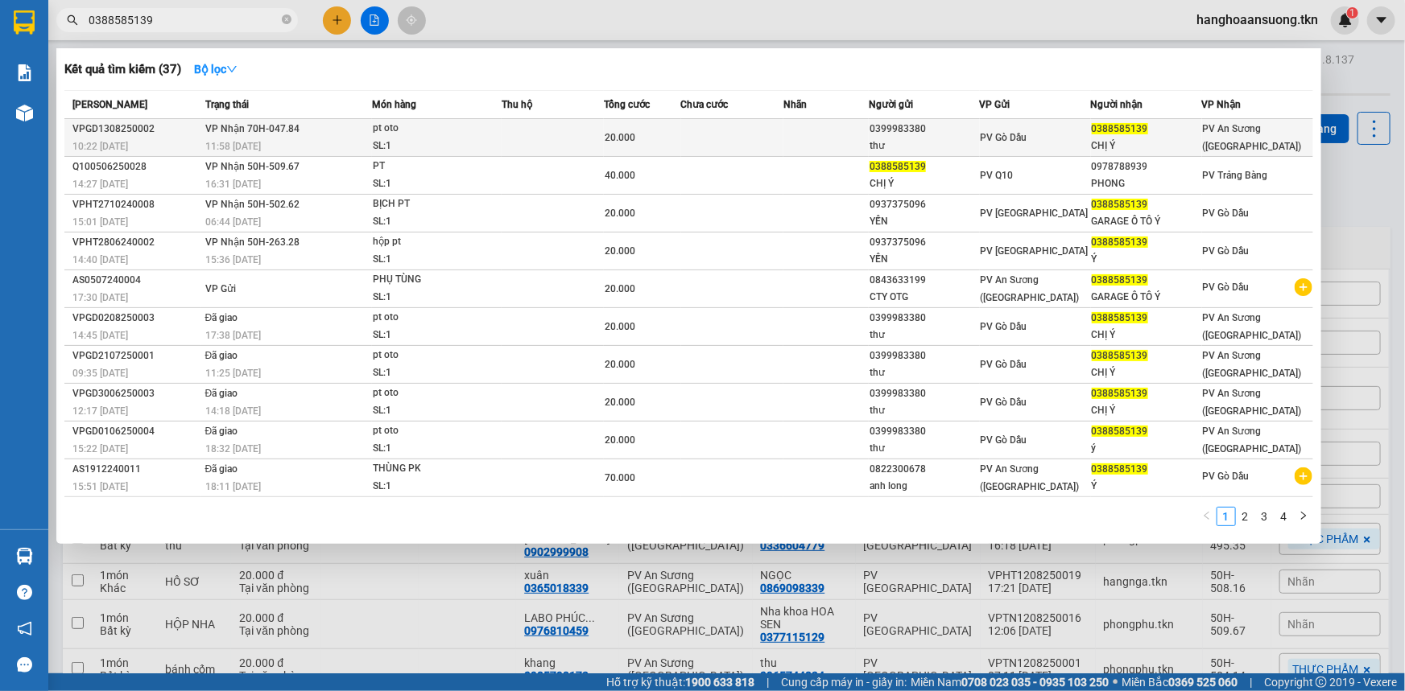
type input "0388585139"
click at [529, 146] on td at bounding box center [552, 138] width 102 height 38
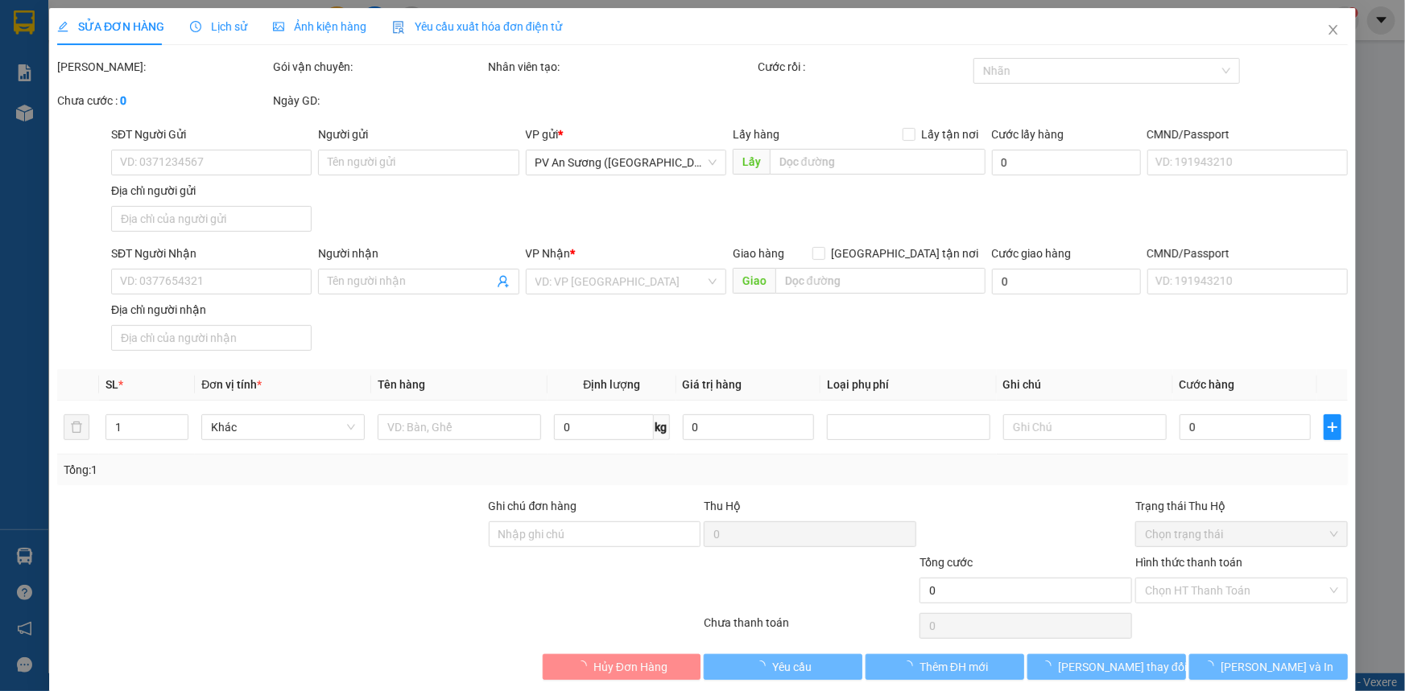
type input "0399983380"
type input "thư"
type input "0388585139"
type input "CHỊ Ý"
type input "20.000"
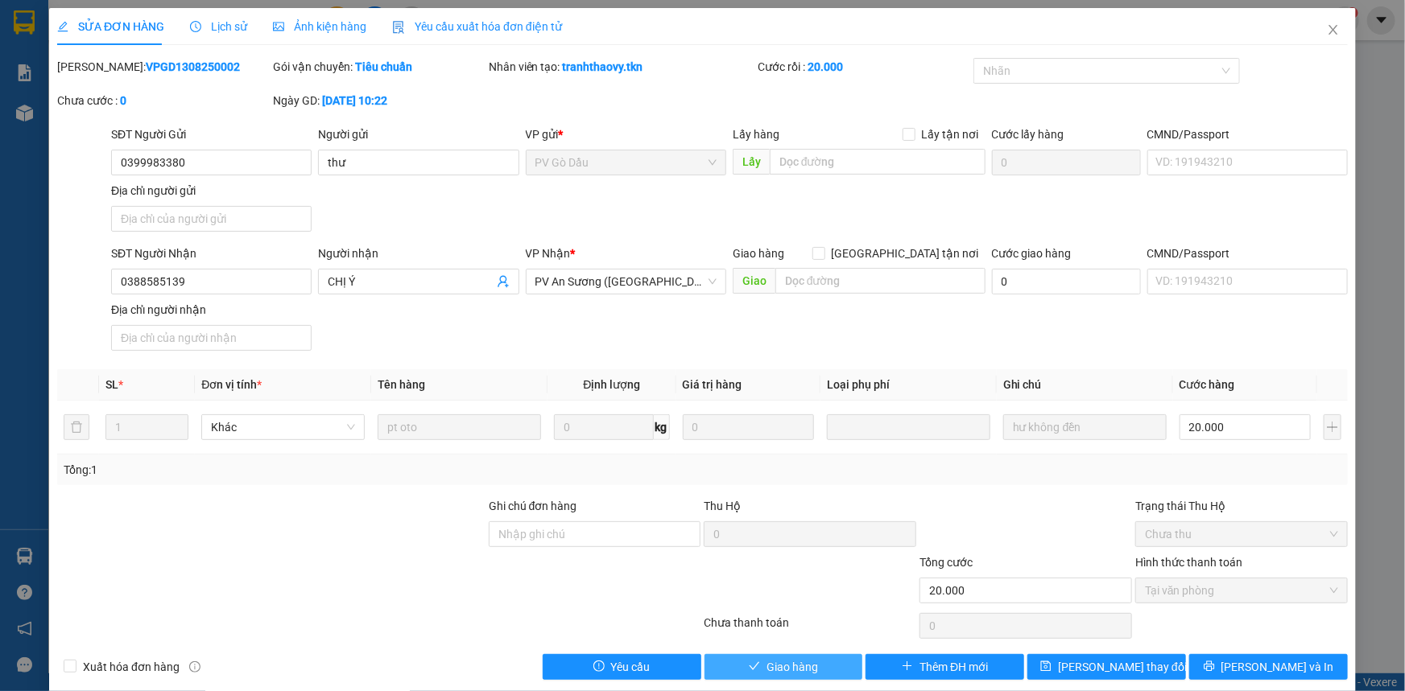
click at [800, 655] on button "Giao hàng" at bounding box center [783, 667] width 159 height 26
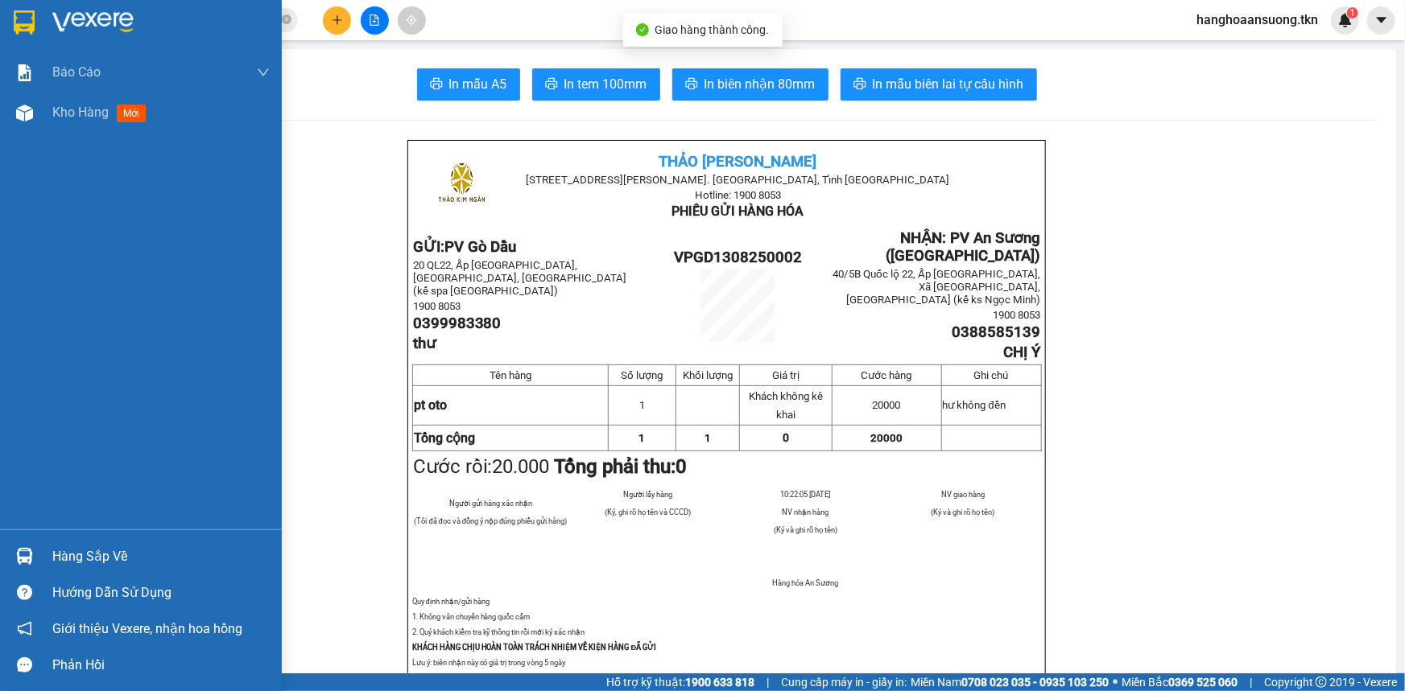
click at [24, 23] on img at bounding box center [24, 22] width 21 height 24
